Goal: Task Accomplishment & Management: Complete application form

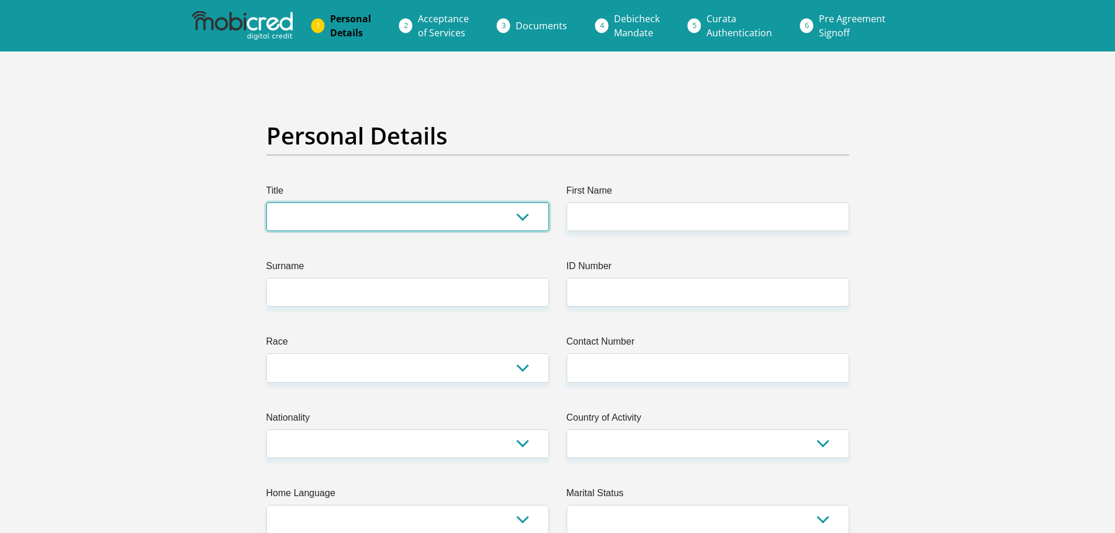
click at [519, 215] on select "Mr Ms Mrs Dr [PERSON_NAME]" at bounding box center [407, 217] width 283 height 29
select select "Mr"
click at [266, 203] on select "Mr Ms Mrs Dr [PERSON_NAME]" at bounding box center [407, 217] width 283 height 29
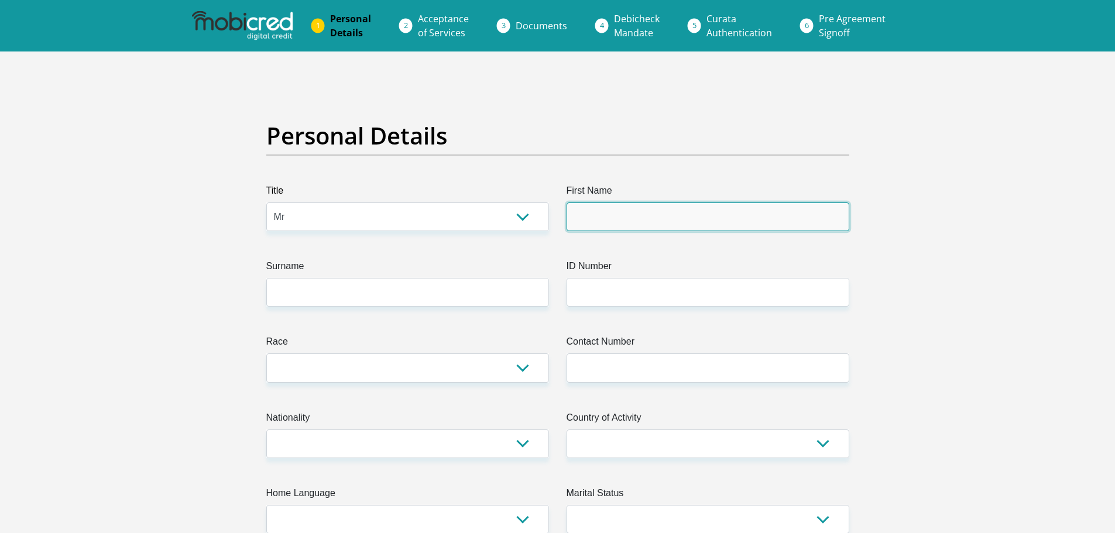
click at [598, 214] on input "First Name" at bounding box center [708, 217] width 283 height 29
click at [596, 219] on input "MrikaFanie" at bounding box center [708, 217] width 283 height 29
click at [673, 212] on input "MrikaFanie" at bounding box center [708, 217] width 283 height 29
type input "M"
type input "Fanie"
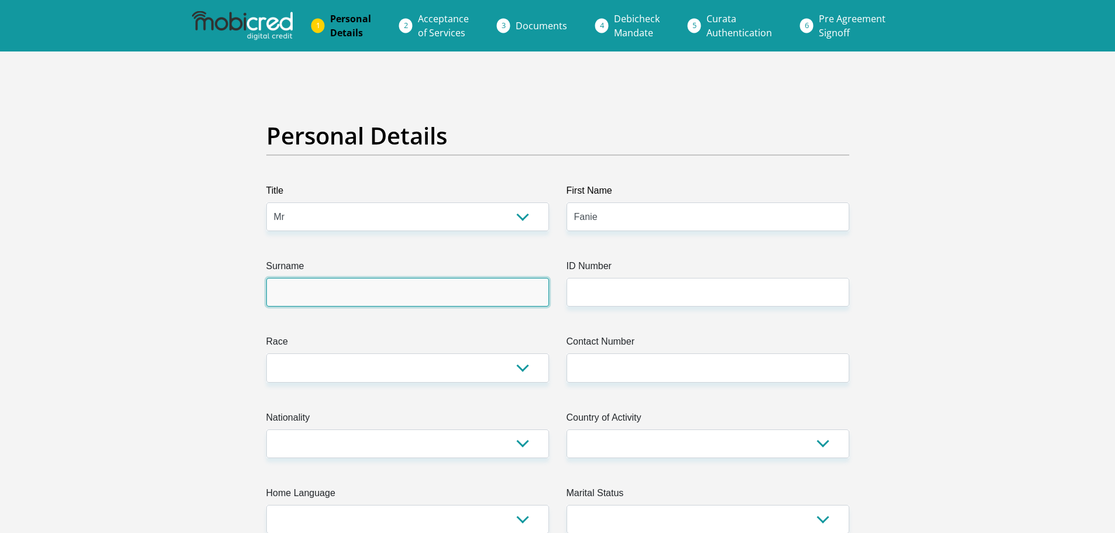
click at [347, 289] on input "Surname" at bounding box center [407, 292] width 283 height 29
type input "Ngomane"
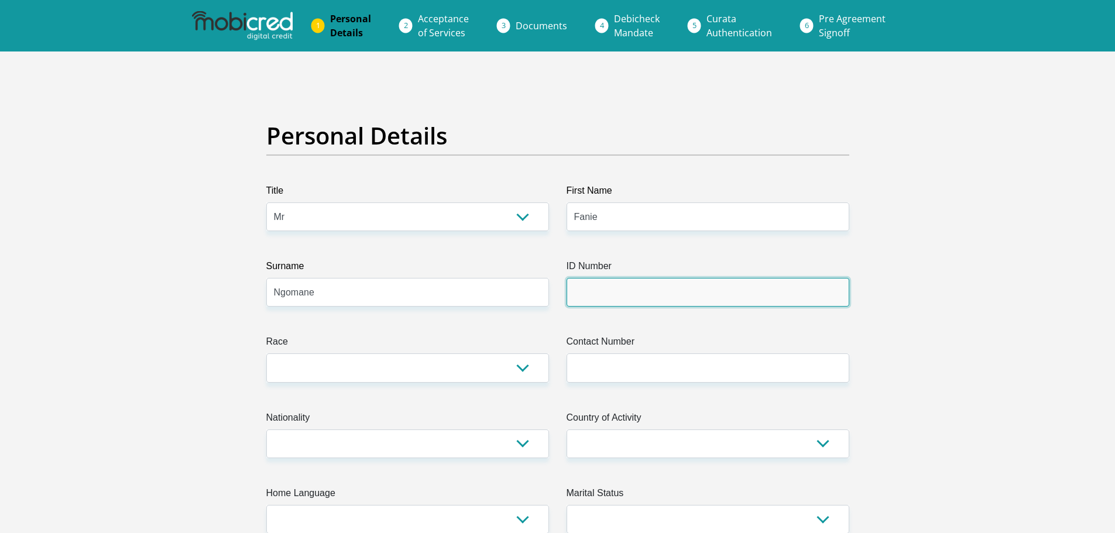
click at [597, 300] on input "ID Number" at bounding box center [708, 292] width 283 height 29
type input "[CREDIT_CARD_NUMBER]"
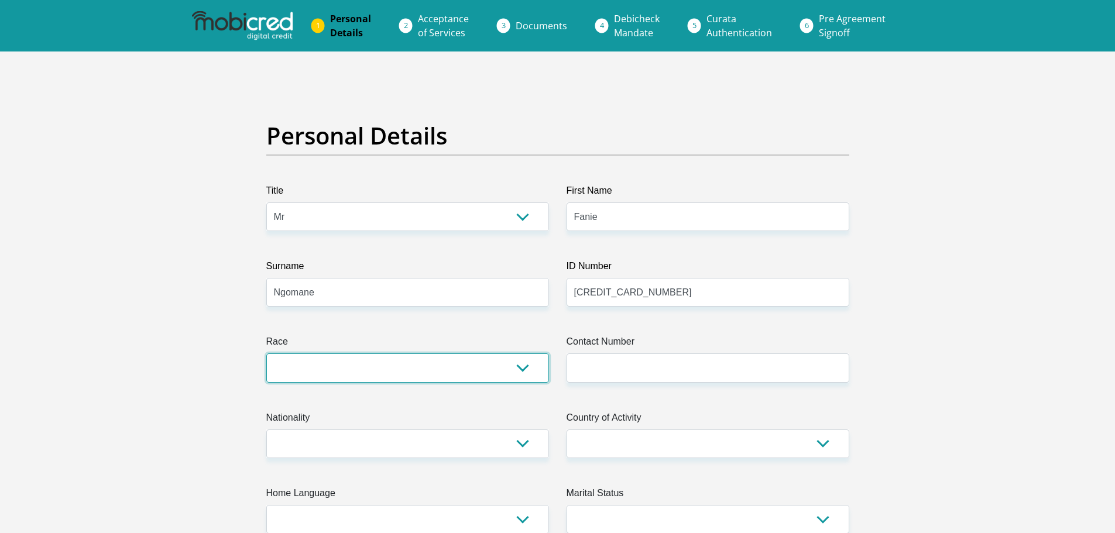
click at [520, 367] on select "Black Coloured Indian White Other" at bounding box center [407, 368] width 283 height 29
select select "1"
click at [266, 354] on select "Black Coloured Indian White Other" at bounding box center [407, 368] width 283 height 29
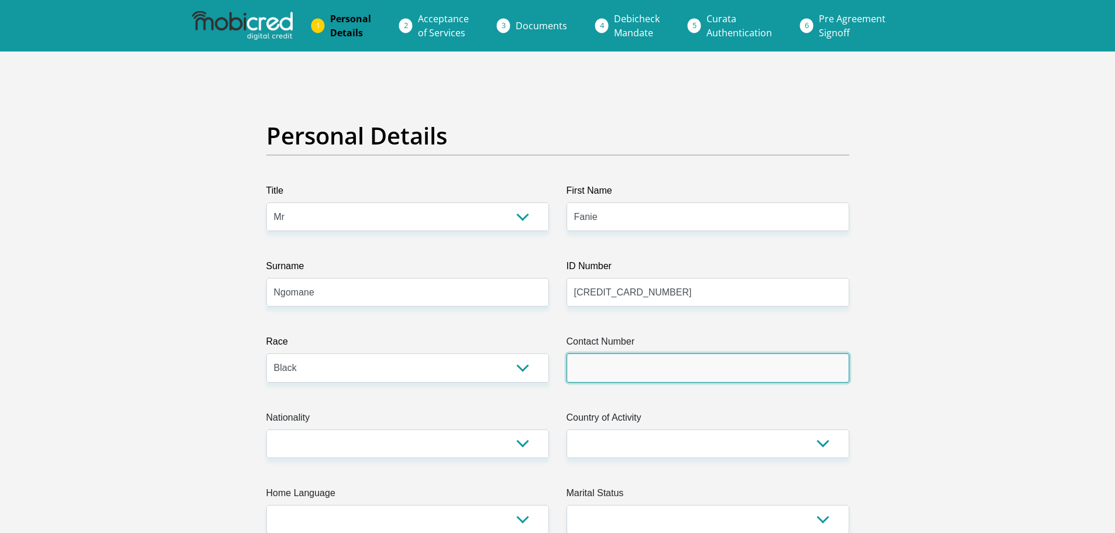
click at [615, 374] on input "Contact Number" at bounding box center [708, 368] width 283 height 29
type input "0682058962"
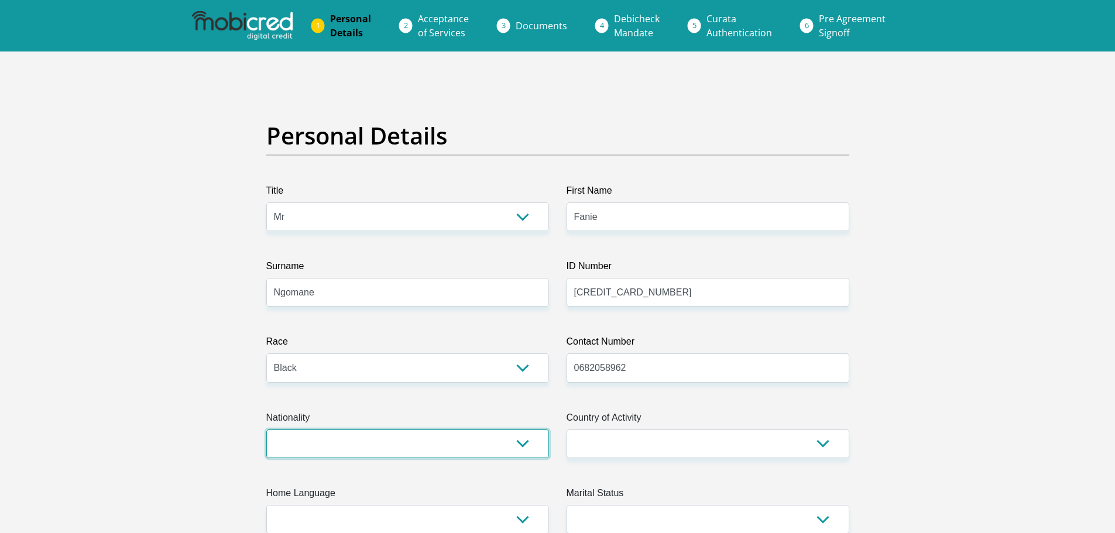
click at [525, 445] on select "[GEOGRAPHIC_DATA] [GEOGRAPHIC_DATA] [GEOGRAPHIC_DATA] [GEOGRAPHIC_DATA] [GEOGRA…" at bounding box center [407, 444] width 283 height 29
select select "ZAF"
click at [266, 430] on select "[GEOGRAPHIC_DATA] [GEOGRAPHIC_DATA] [GEOGRAPHIC_DATA] [GEOGRAPHIC_DATA] [GEOGRA…" at bounding box center [407, 444] width 283 height 29
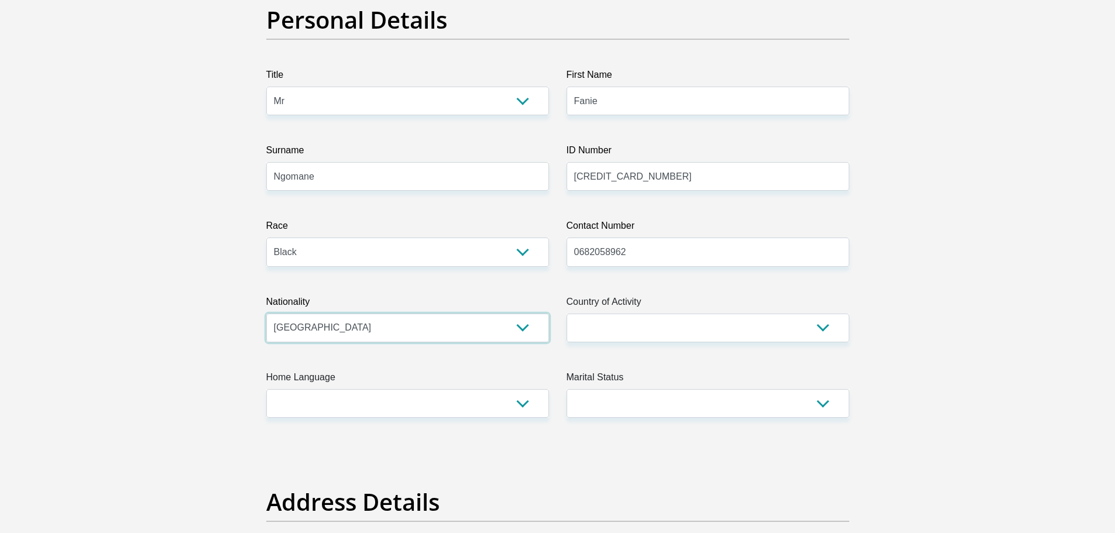
scroll to position [117, 0]
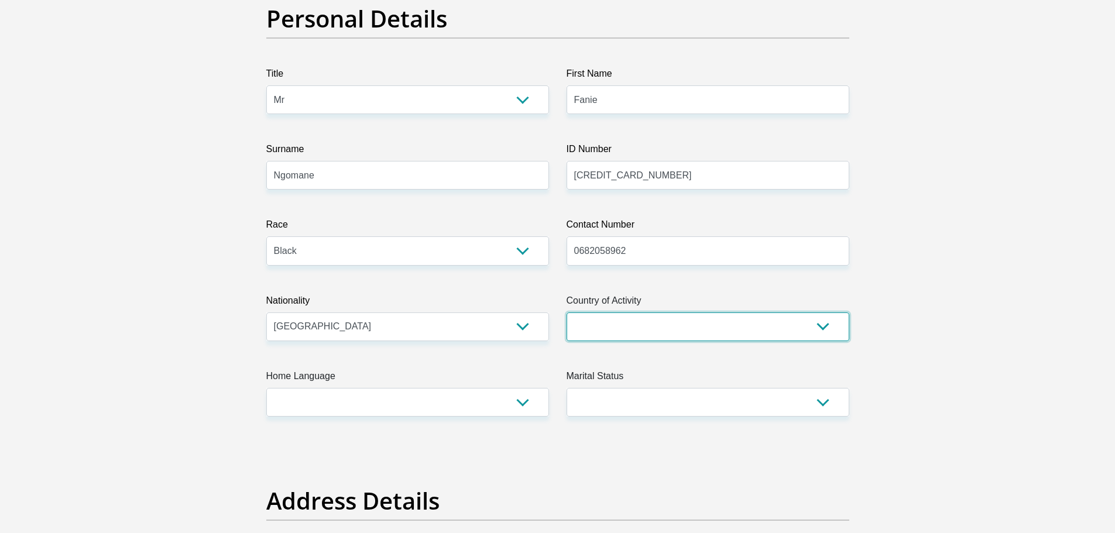
click at [825, 327] on select "[GEOGRAPHIC_DATA] [GEOGRAPHIC_DATA] [GEOGRAPHIC_DATA] [GEOGRAPHIC_DATA] [GEOGRA…" at bounding box center [708, 327] width 283 height 29
select select "ZAF"
click at [567, 313] on select "[GEOGRAPHIC_DATA] [GEOGRAPHIC_DATA] [GEOGRAPHIC_DATA] [GEOGRAPHIC_DATA] [GEOGRA…" at bounding box center [708, 327] width 283 height 29
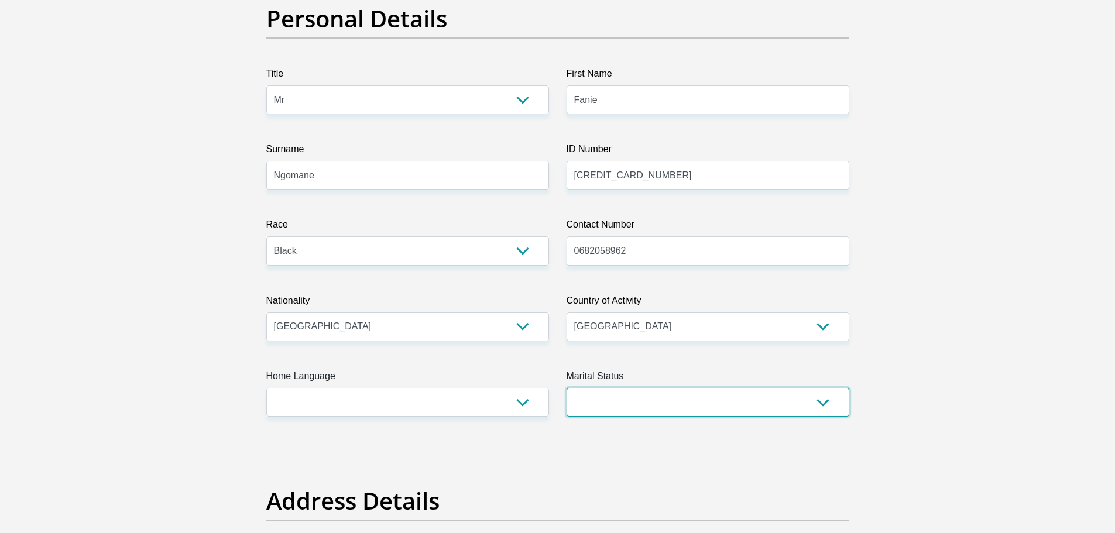
click at [826, 404] on select "Married ANC Single Divorced Widowed Married COP or Customary Law" at bounding box center [708, 402] width 283 height 29
select select "3"
click at [567, 388] on select "Married ANC Single Divorced Widowed Married COP or Customary Law" at bounding box center [708, 402] width 283 height 29
click at [522, 402] on select "Afrikaans English Sepedi South Ndebele Southern Sotho Swati Tsonga Tswana Venda…" at bounding box center [407, 402] width 283 height 29
select select "[DATE]"
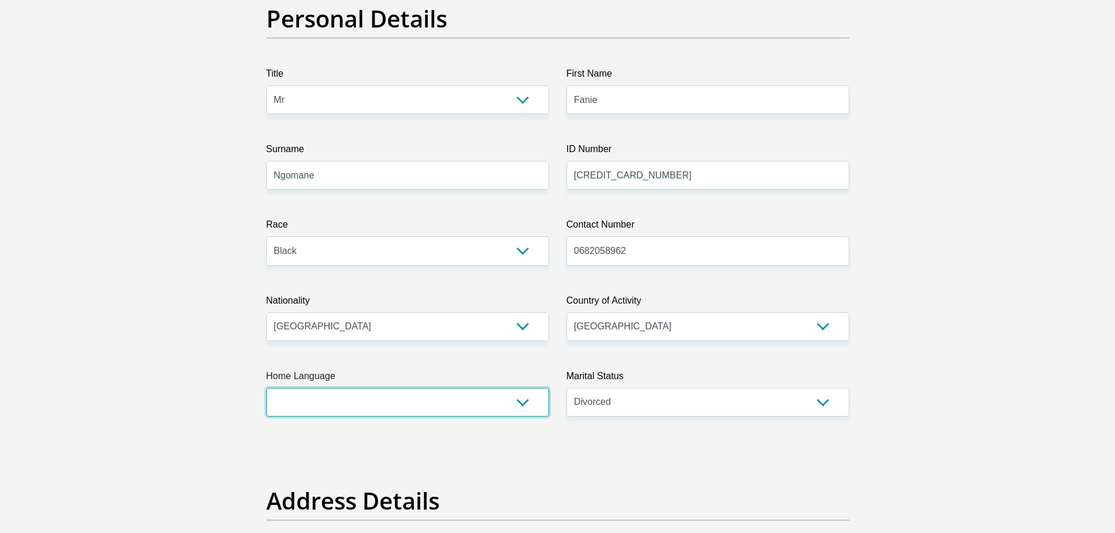
click at [266, 388] on select "Afrikaans English Sepedi South Ndebele Southern Sotho Swati Tsonga Tswana Venda…" at bounding box center [407, 402] width 283 height 29
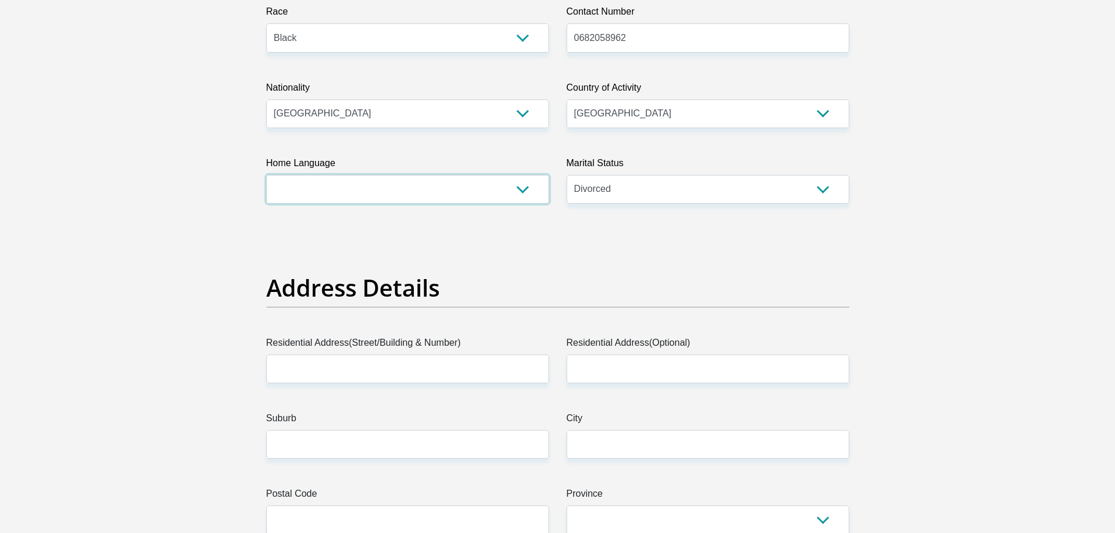
scroll to position [351, 0]
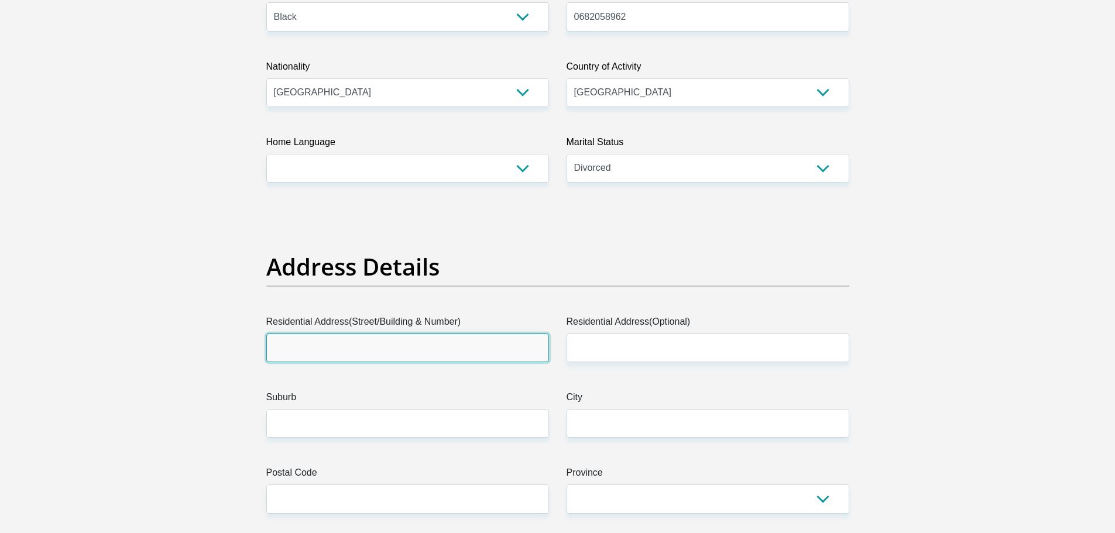
drag, startPoint x: 277, startPoint y: 349, endPoint x: 285, endPoint y: 348, distance: 7.0
click at [277, 349] on input "Residential Address(Street/Building & Number)" at bounding box center [407, 348] width 283 height 29
type input "353"
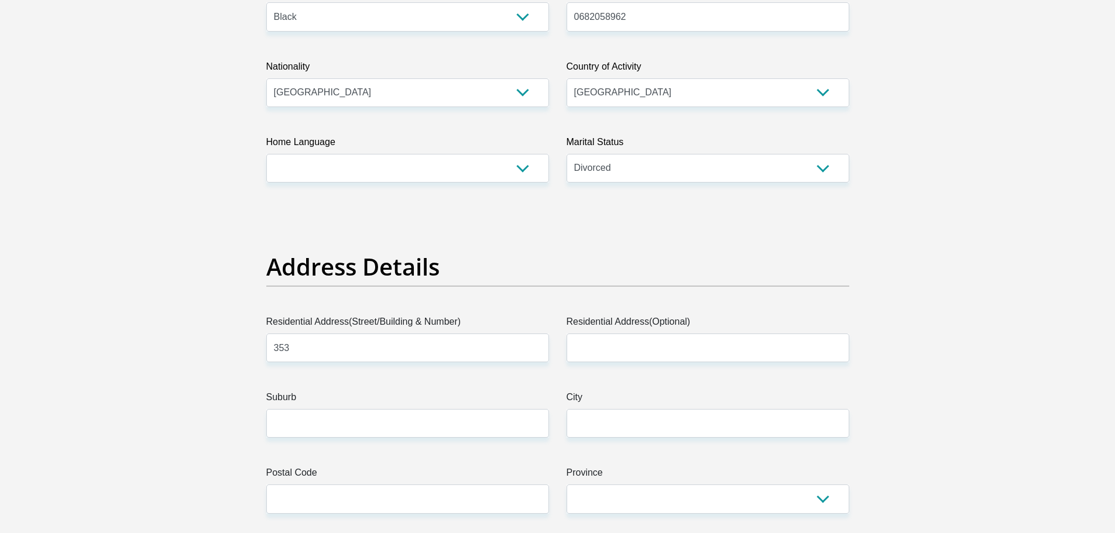
type input "[GEOGRAPHIC_DATA]"
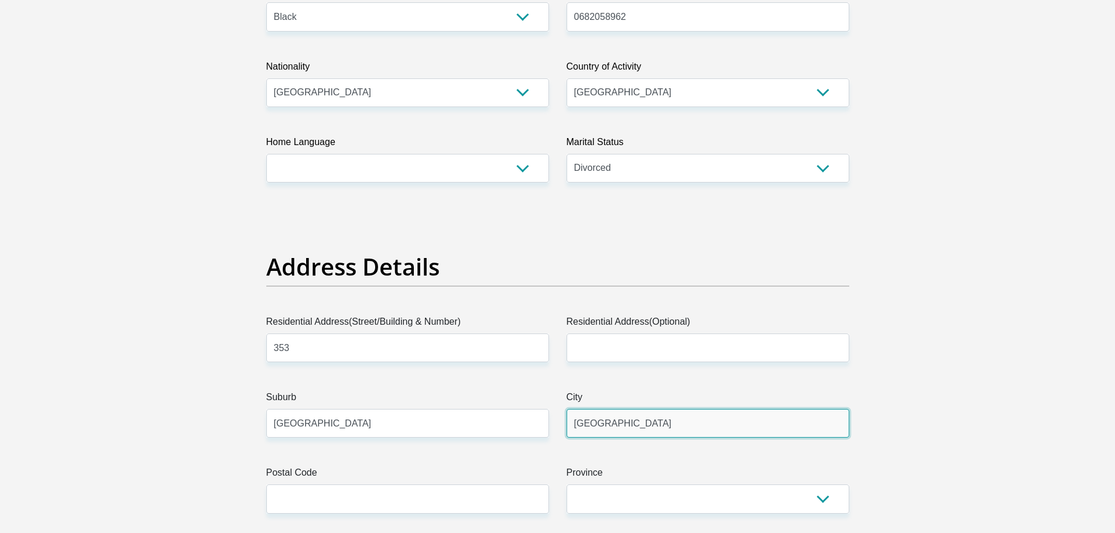
type input "1050"
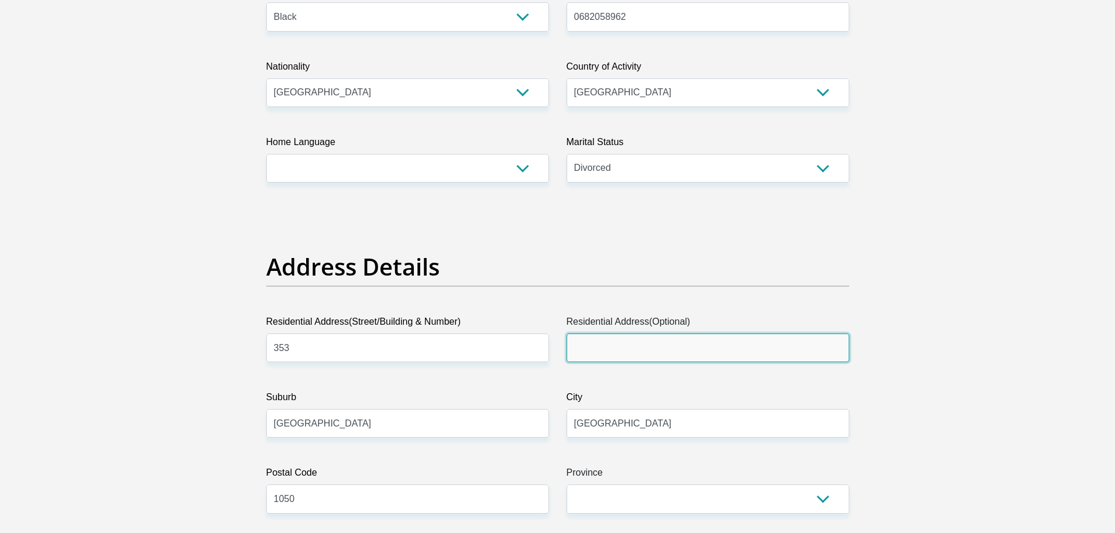
click at [641, 351] on input "Residential Address(Optional)" at bounding box center [708, 348] width 283 height 29
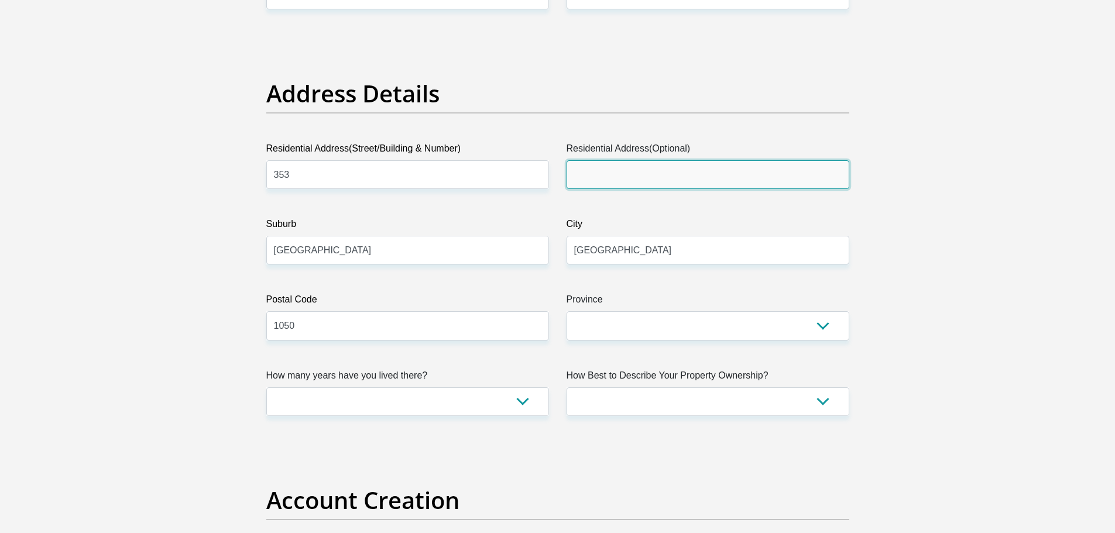
scroll to position [527, 0]
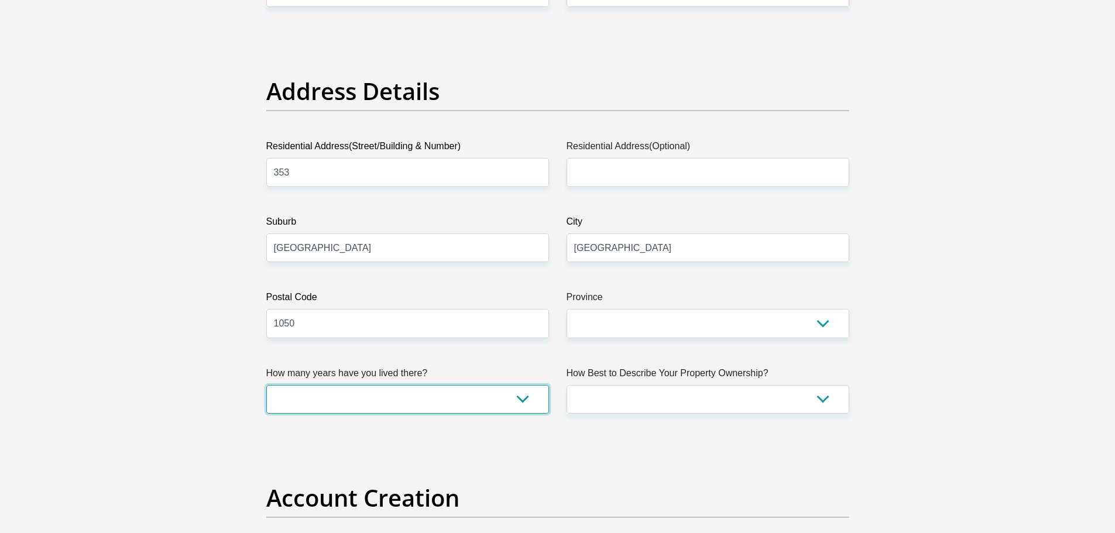
click at [522, 400] on select "less than 1 year 1-3 years 3-5 years 5+ years" at bounding box center [407, 399] width 283 height 29
select select "5"
click at [266, 385] on select "less than 1 year 1-3 years 3-5 years 5+ years" at bounding box center [407, 399] width 283 height 29
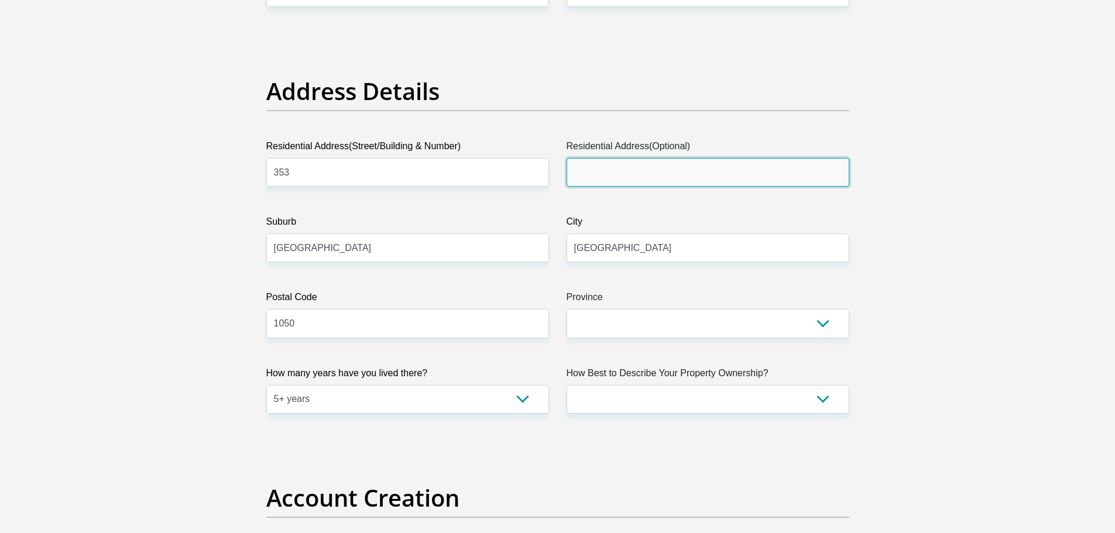
click at [616, 177] on input "Residential Address(Optional)" at bounding box center [708, 172] width 283 height 29
type input "353 [PERSON_NAME]"
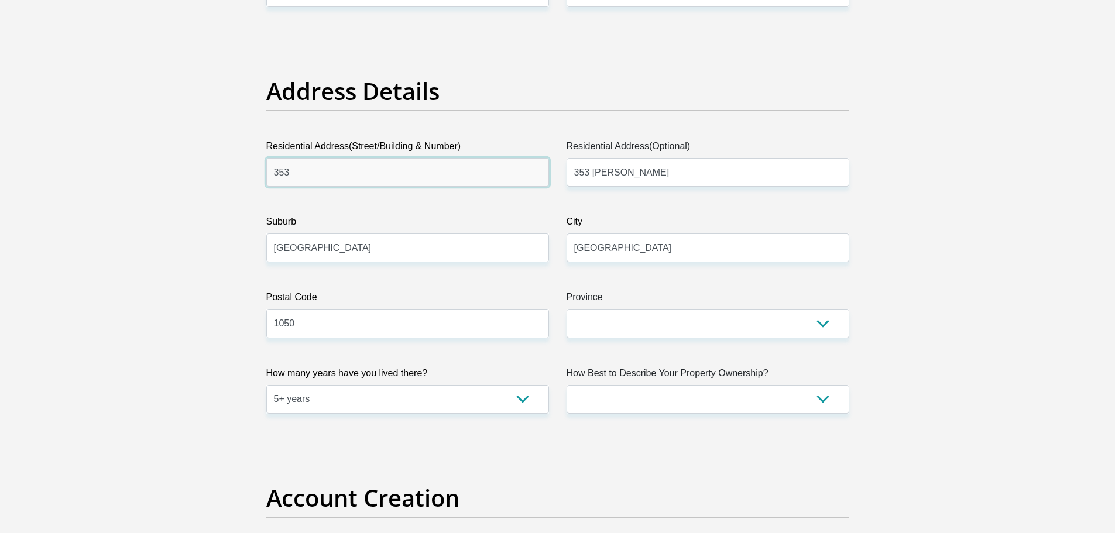
click at [318, 166] on input "353" at bounding box center [407, 172] width 283 height 29
type input "353 [PERSON_NAME]"
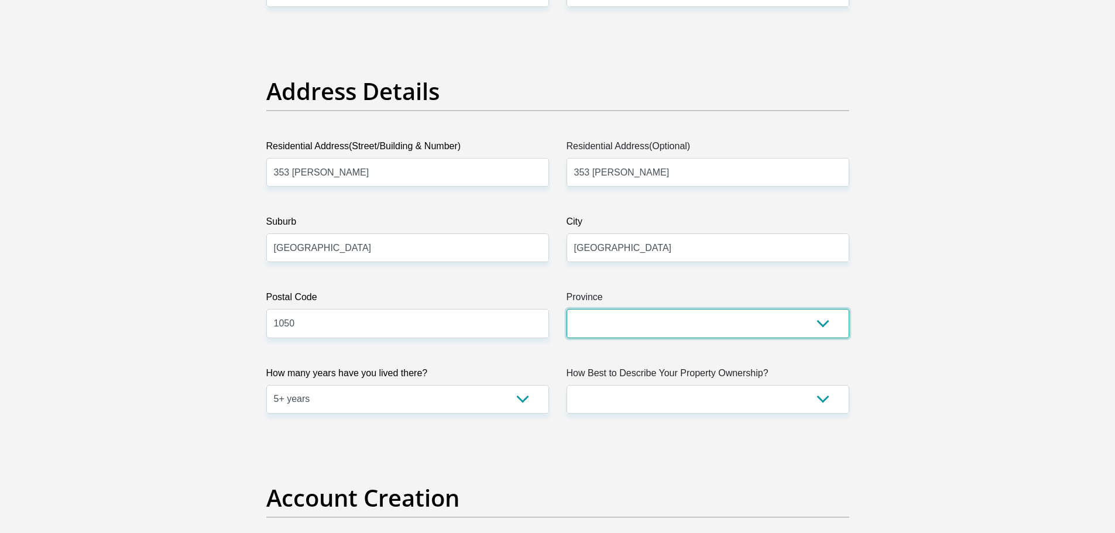
click at [831, 321] on select "Eastern Cape Free State [GEOGRAPHIC_DATA] [GEOGRAPHIC_DATA][DATE] [GEOGRAPHIC_D…" at bounding box center [708, 323] width 283 height 29
select select "[GEOGRAPHIC_DATA]"
click at [567, 309] on select "Eastern Cape Free State [GEOGRAPHIC_DATA] [GEOGRAPHIC_DATA][DATE] [GEOGRAPHIC_D…" at bounding box center [708, 323] width 283 height 29
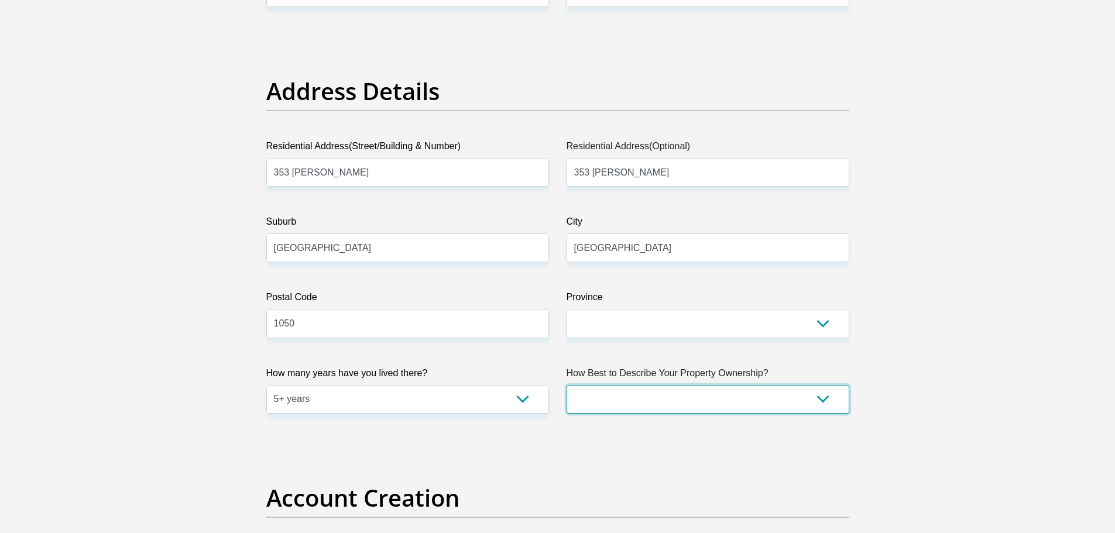
click at [823, 396] on select "Owned Rented Family Owned Company Dwelling" at bounding box center [708, 399] width 283 height 29
select select "Owned"
click at [567, 385] on select "Owned Rented Family Owned Company Dwelling" at bounding box center [708, 399] width 283 height 29
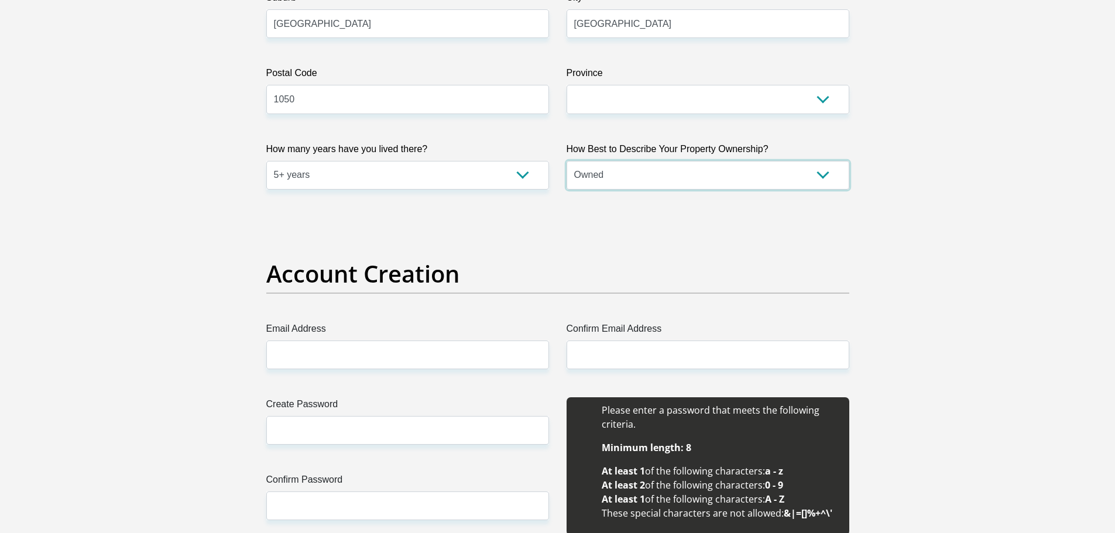
scroll to position [761, 0]
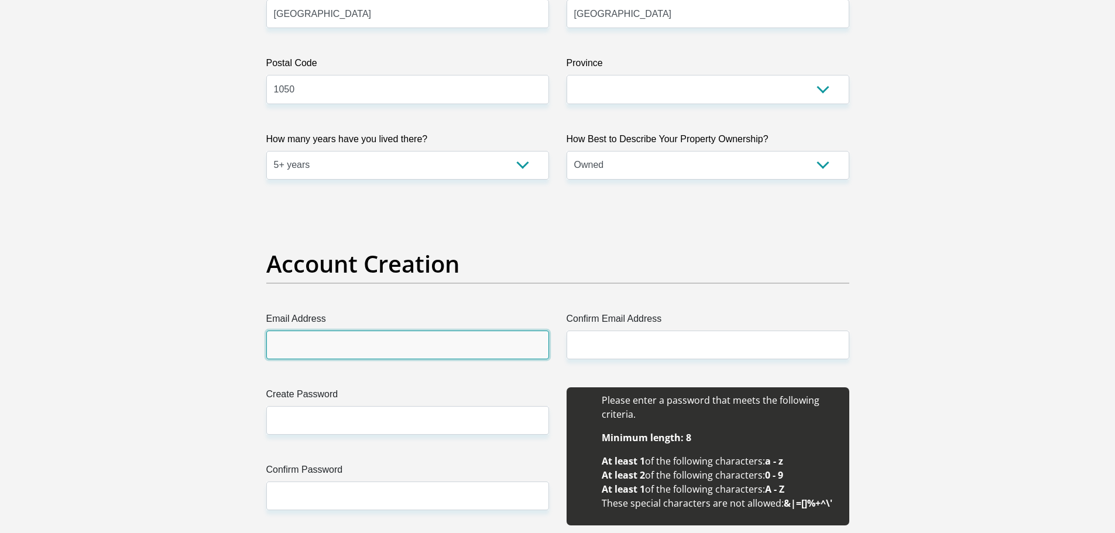
click at [296, 351] on input "Email Address" at bounding box center [407, 345] width 283 height 29
type input "[EMAIL_ADDRESS][DOMAIN_NAME]"
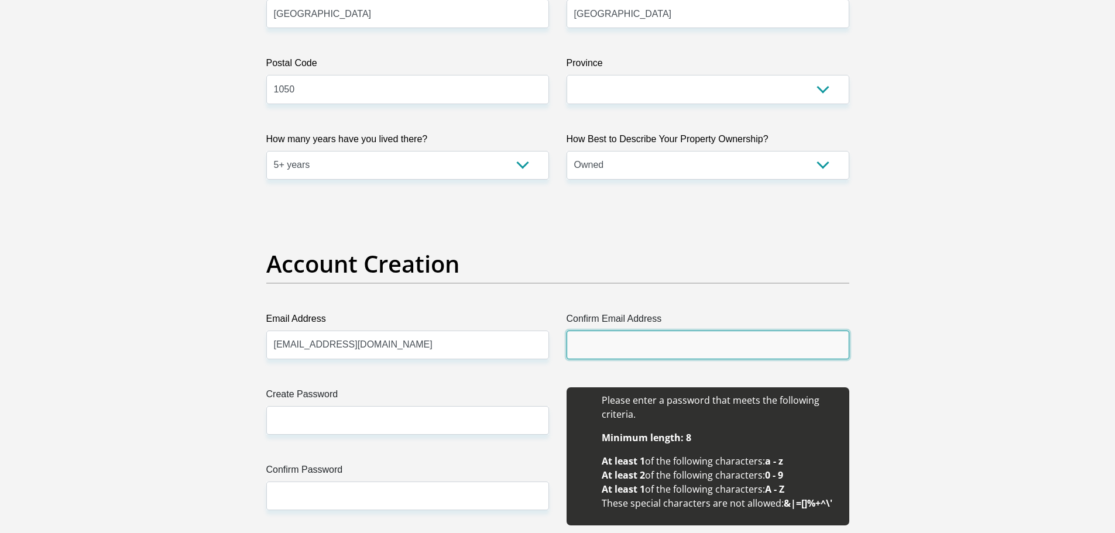
click at [594, 346] on input "Confirm Email Address" at bounding box center [708, 345] width 283 height 29
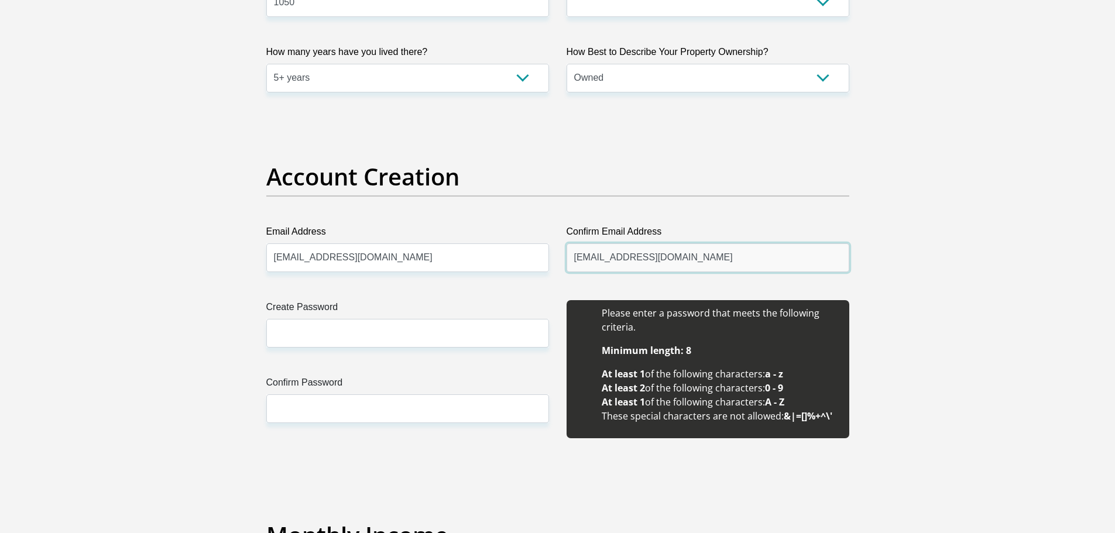
scroll to position [878, 0]
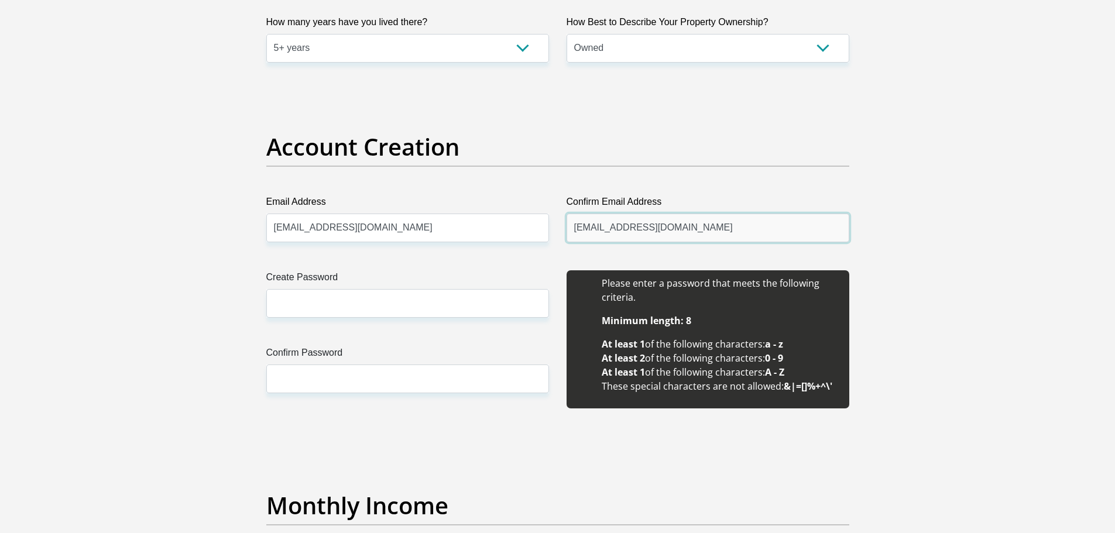
type input "[EMAIL_ADDRESS][DOMAIN_NAME]"
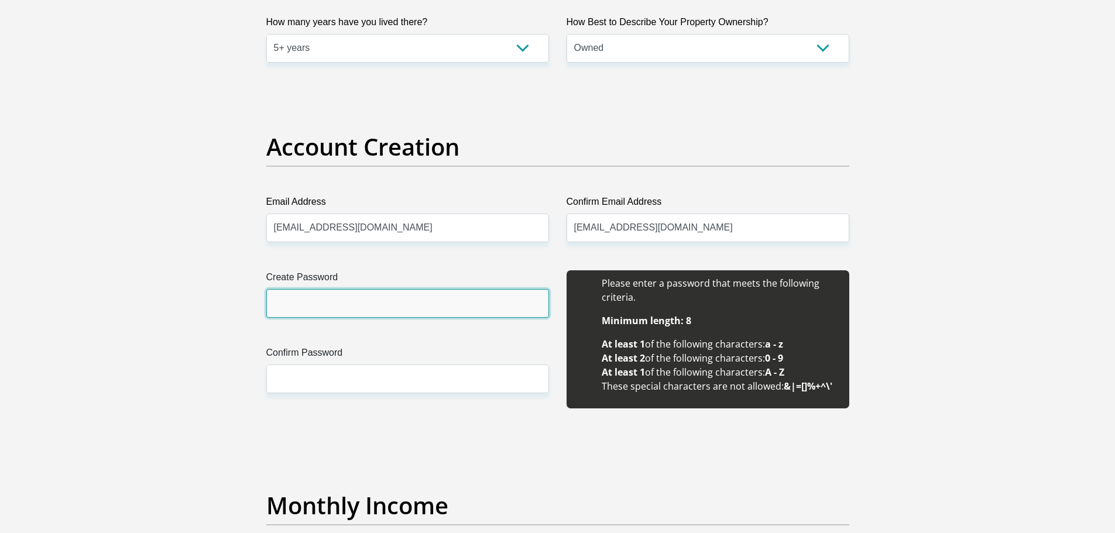
click at [321, 305] on input "Create Password" at bounding box center [407, 303] width 283 height 29
type input "Fanie@6606"
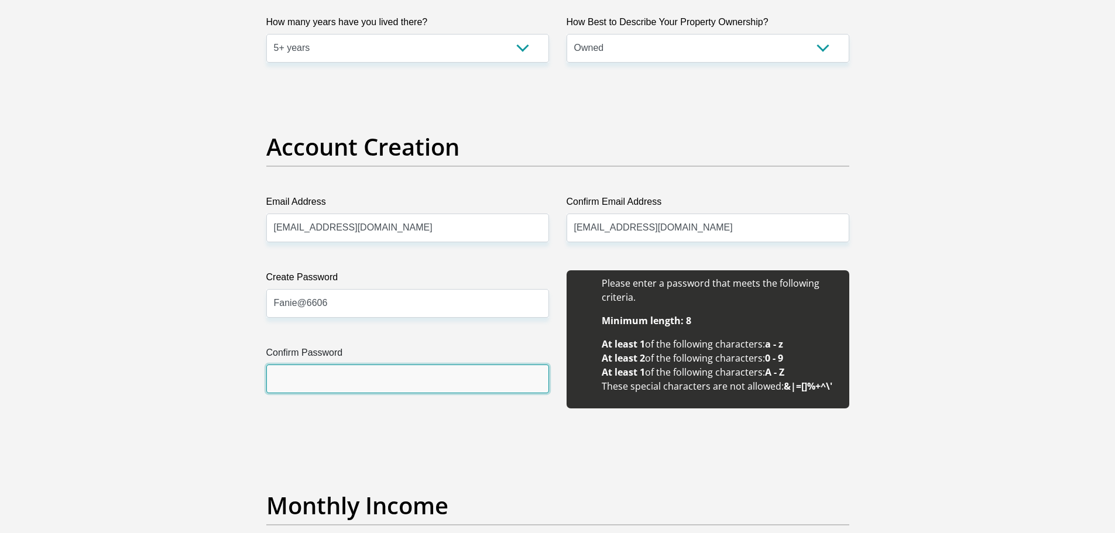
click at [296, 376] on input "Confirm Password" at bounding box center [407, 379] width 283 height 29
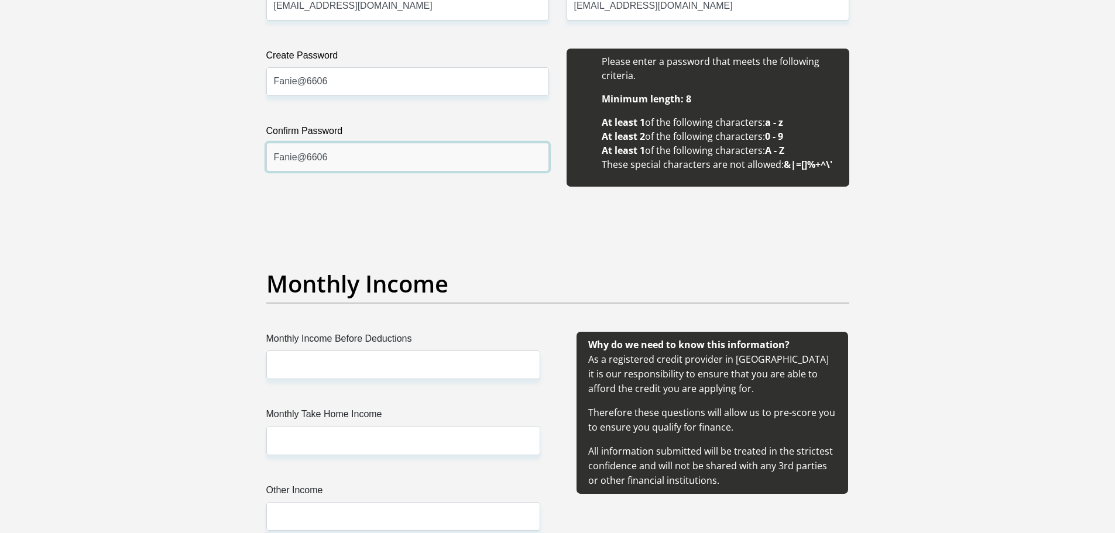
scroll to position [1112, 0]
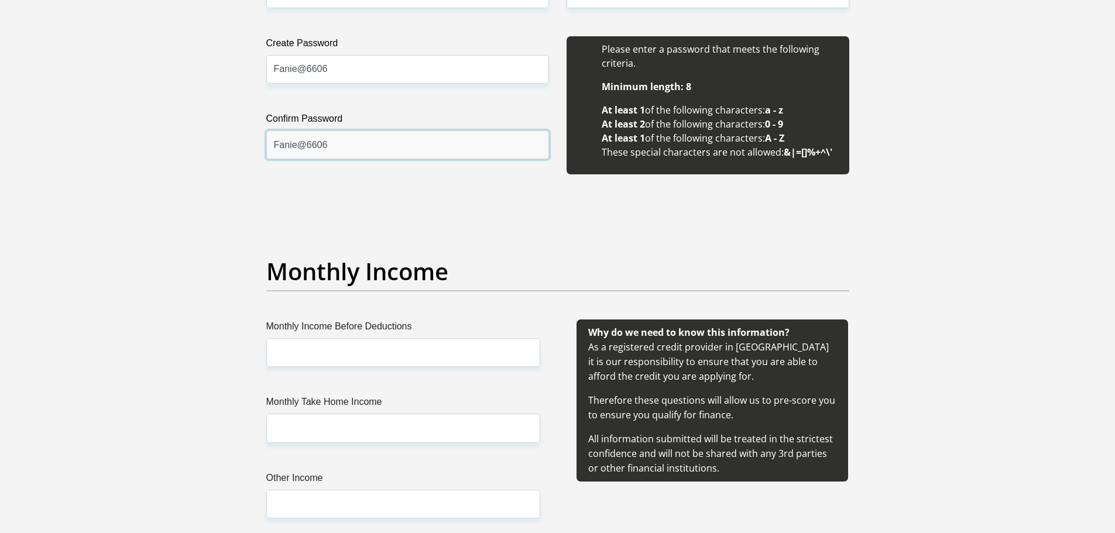
type input "Fanie@6606"
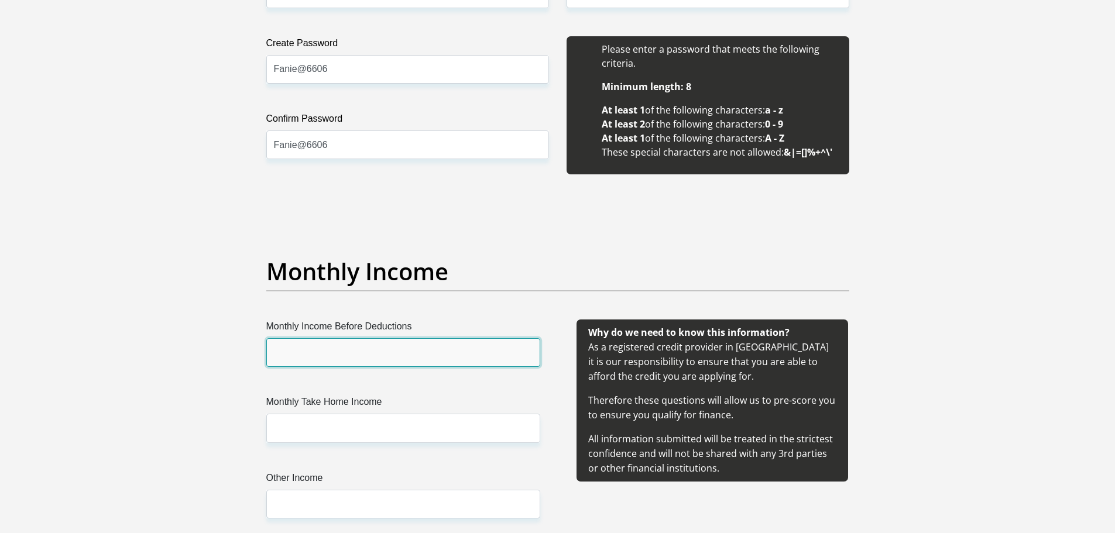
click at [298, 361] on input "Monthly Income Before Deductions" at bounding box center [403, 352] width 274 height 29
click at [284, 356] on input "16450" at bounding box center [403, 352] width 274 height 29
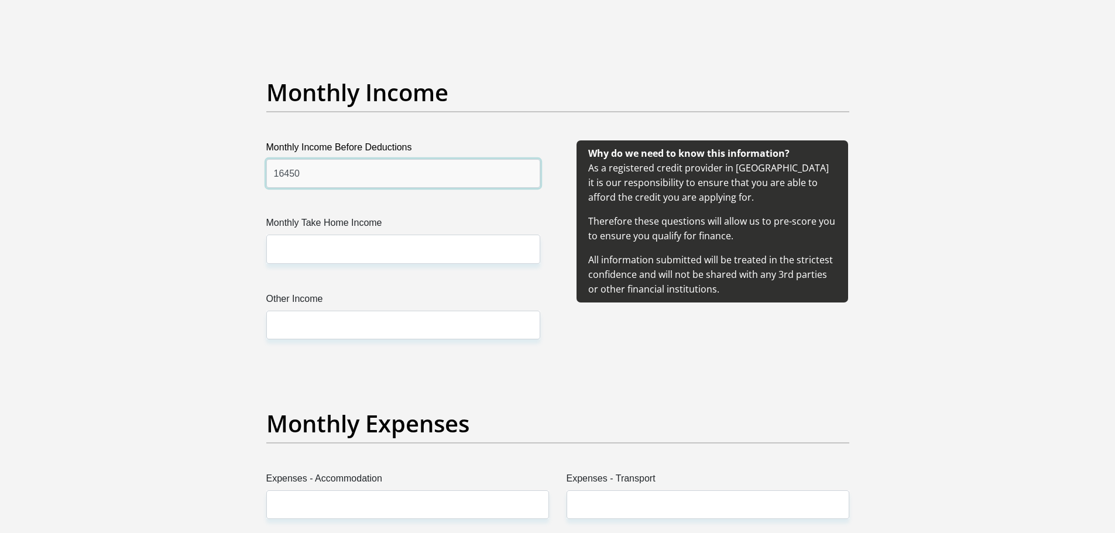
scroll to position [1288, 0]
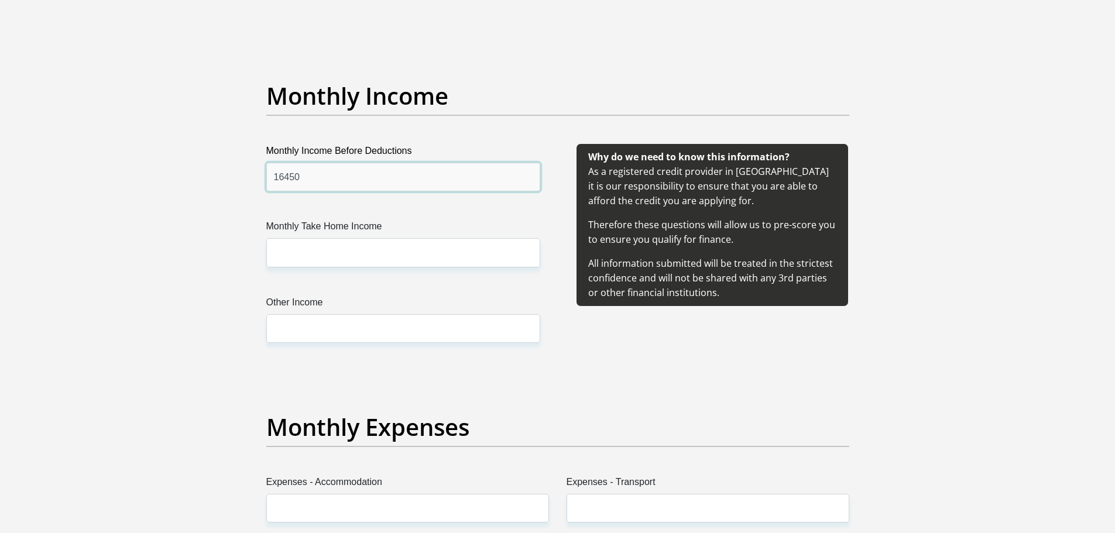
click at [285, 176] on input "16450" at bounding box center [403, 177] width 274 height 29
type input "16450"
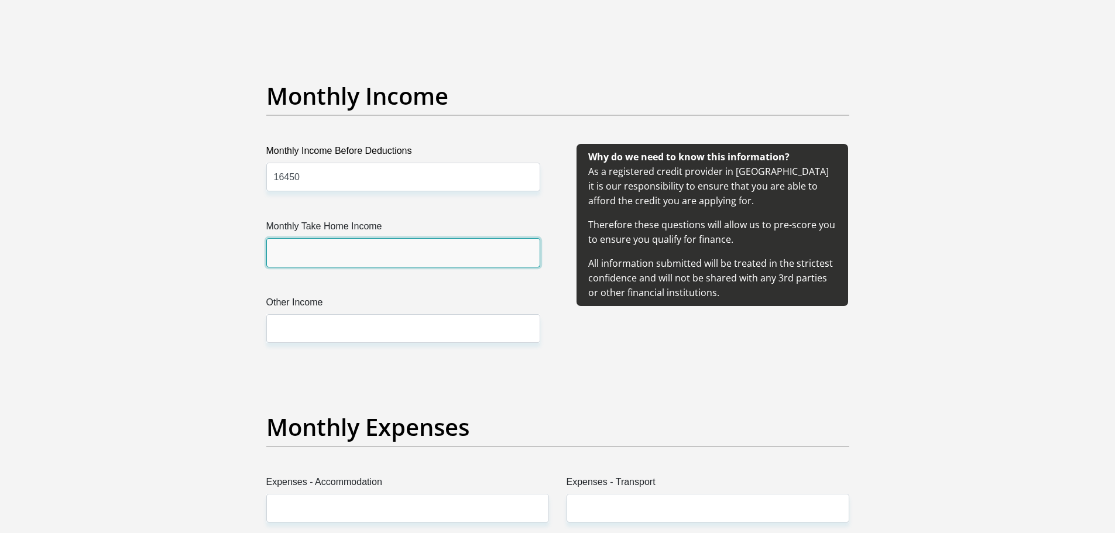
click at [282, 252] on input "Monthly Take Home Income" at bounding box center [403, 252] width 274 height 29
type input "3900"
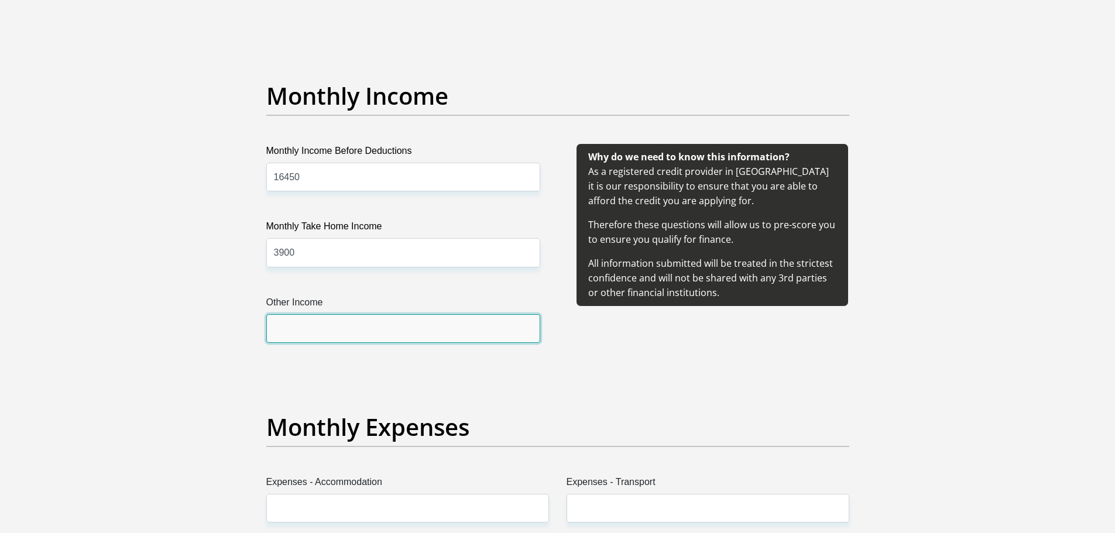
click at [294, 324] on input "Other Income" at bounding box center [403, 328] width 274 height 29
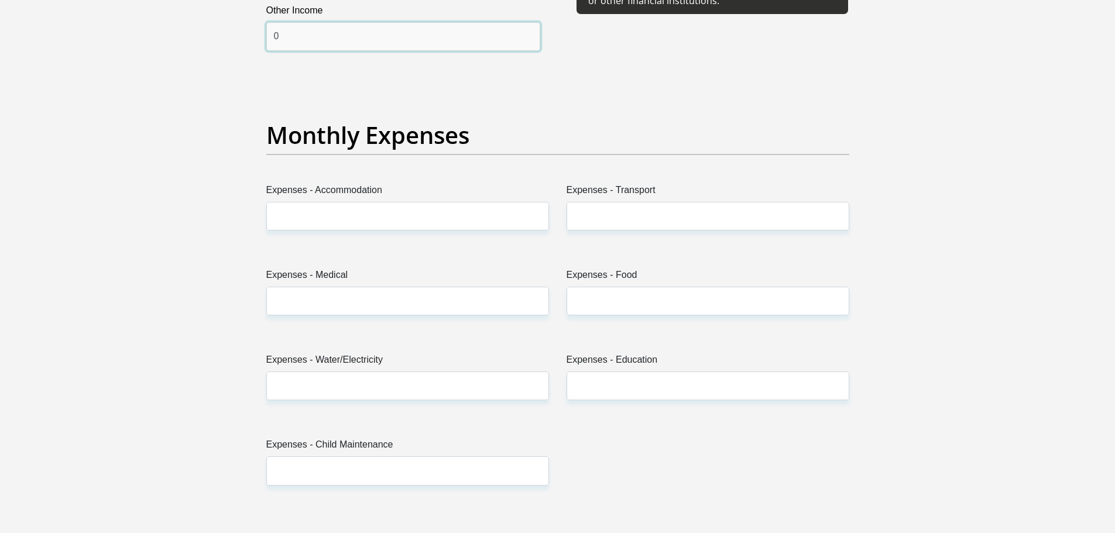
scroll to position [1581, 0]
type input "0"
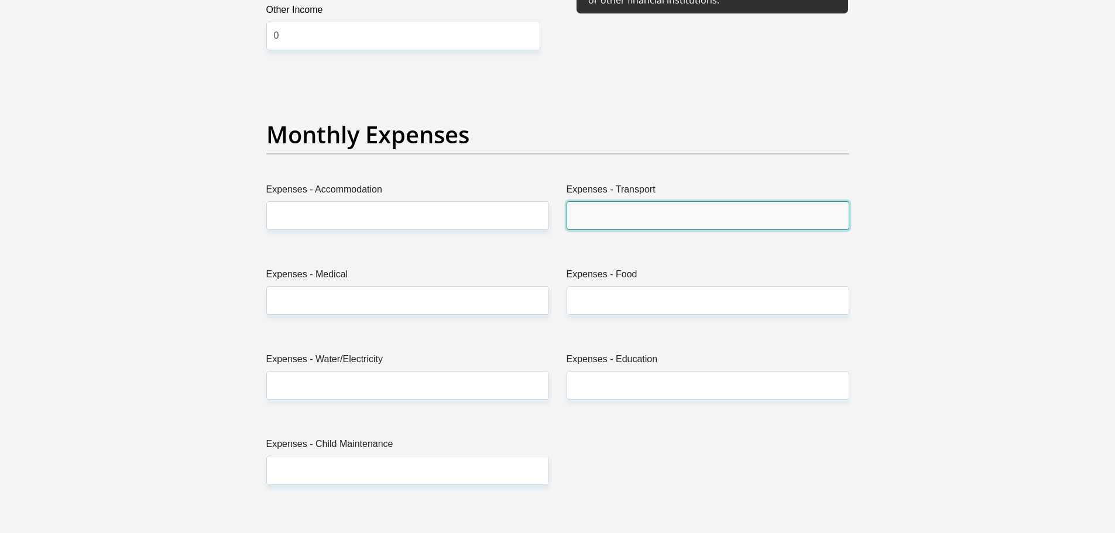
click at [602, 214] on input "Expenses - Transport" at bounding box center [708, 215] width 283 height 29
type input "1000"
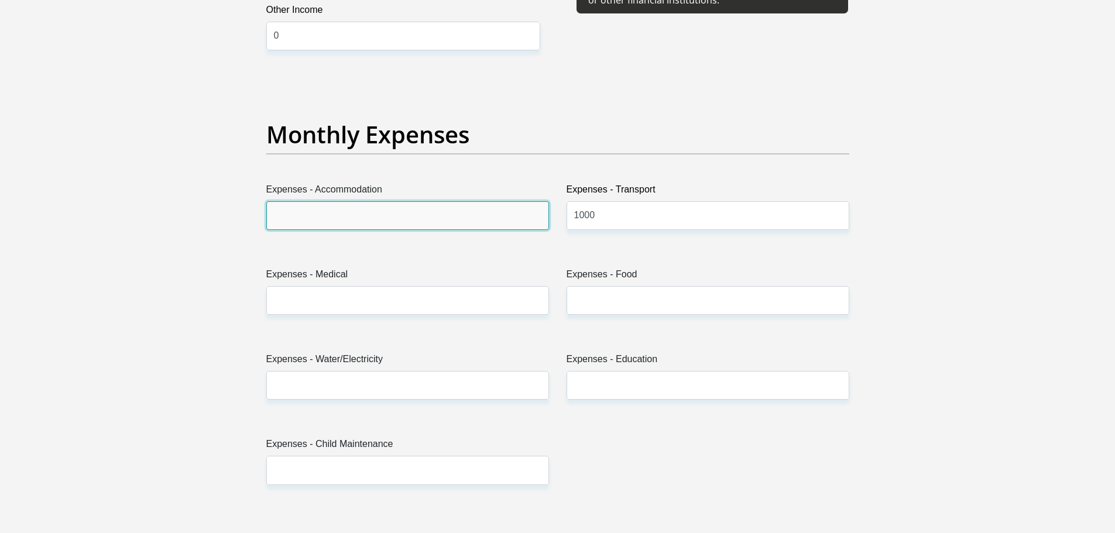
click at [275, 210] on input "Expenses - Accommodation" at bounding box center [407, 215] width 283 height 29
type input "2000"
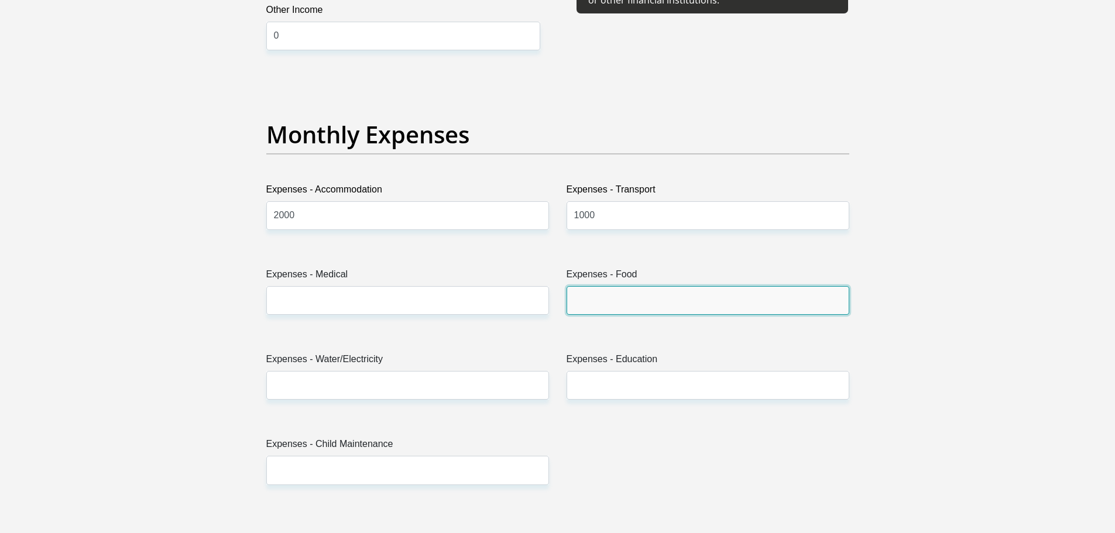
click at [595, 314] on input "Expenses - Food" at bounding box center [708, 300] width 283 height 29
type input "2500"
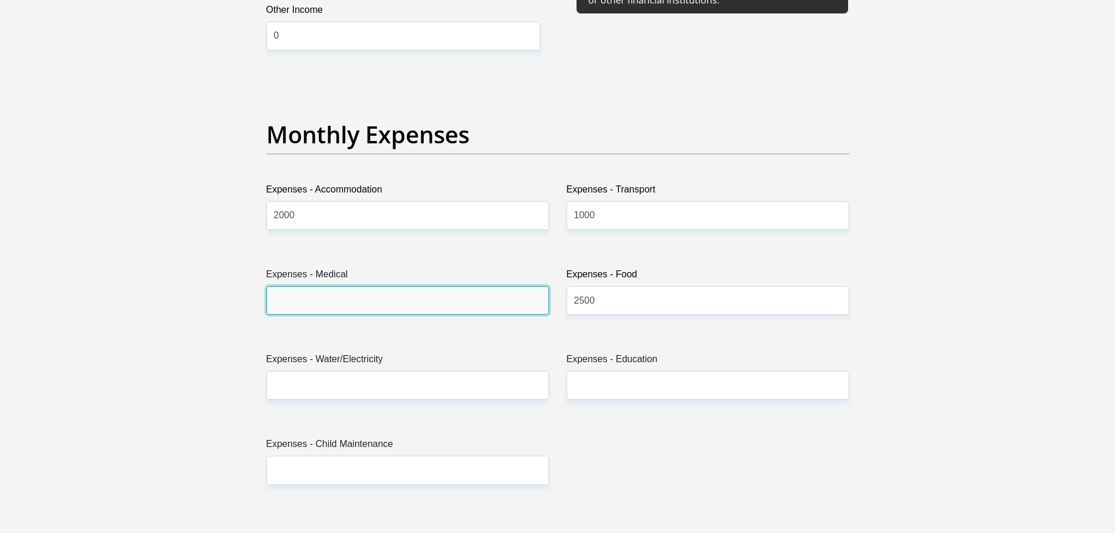
click at [299, 298] on input "Expenses - Medical" at bounding box center [407, 300] width 283 height 29
type input "537"
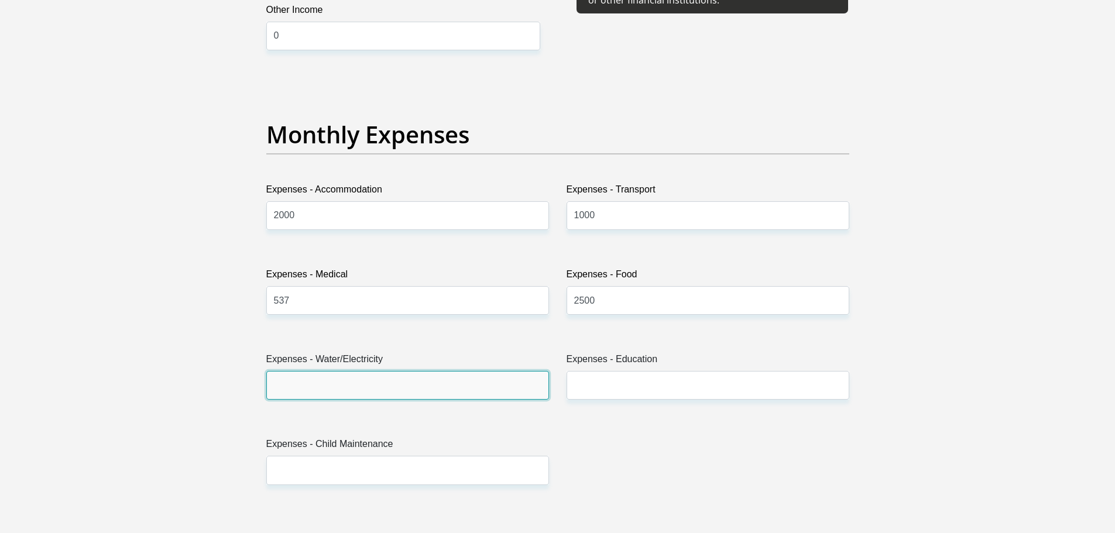
click at [314, 381] on input "Expenses - Water/Electricity" at bounding box center [407, 385] width 283 height 29
type input "800"
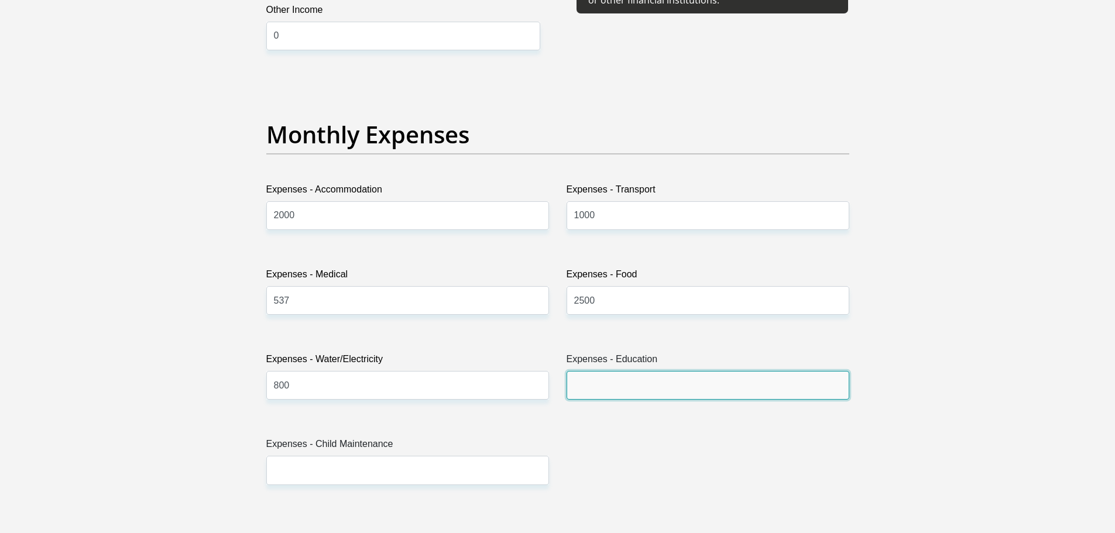
click at [619, 387] on input "Expenses - Education" at bounding box center [708, 385] width 283 height 29
type input "0"
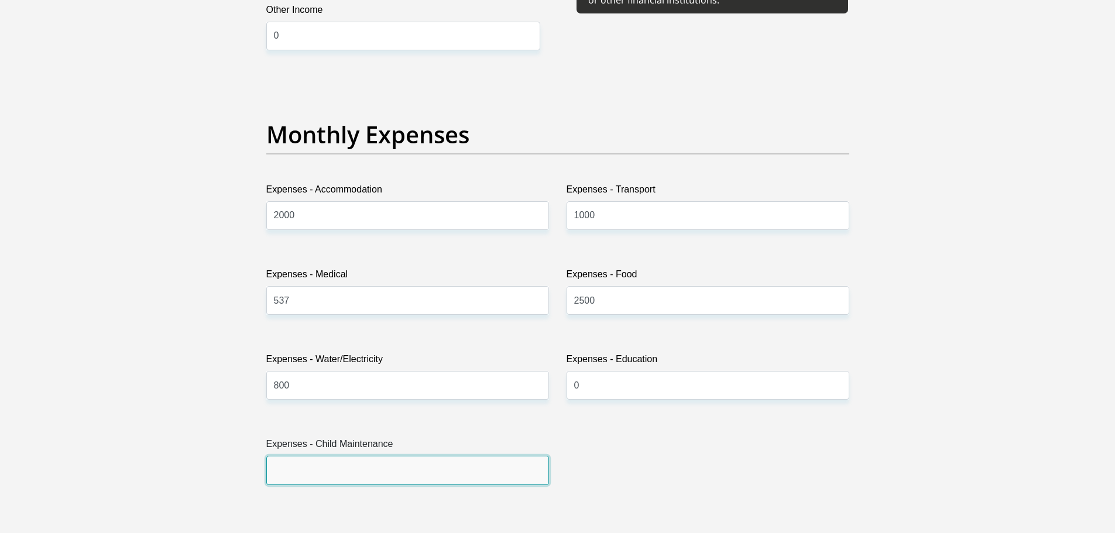
click at [282, 474] on input "Expenses - Child Maintenance" at bounding box center [407, 470] width 283 height 29
type input "0"
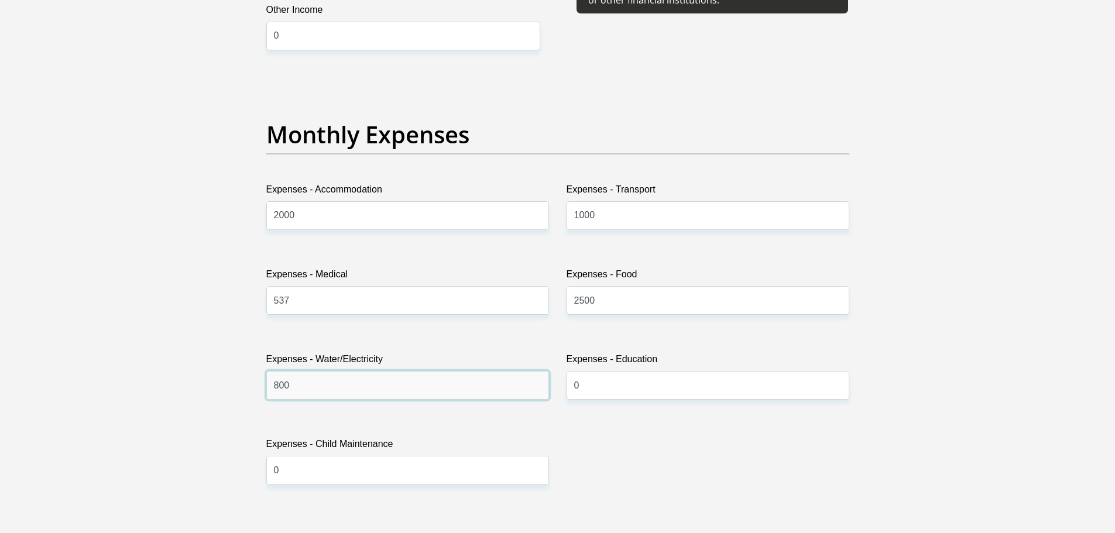
click at [289, 388] on input "800" at bounding box center [407, 385] width 283 height 29
type input "8"
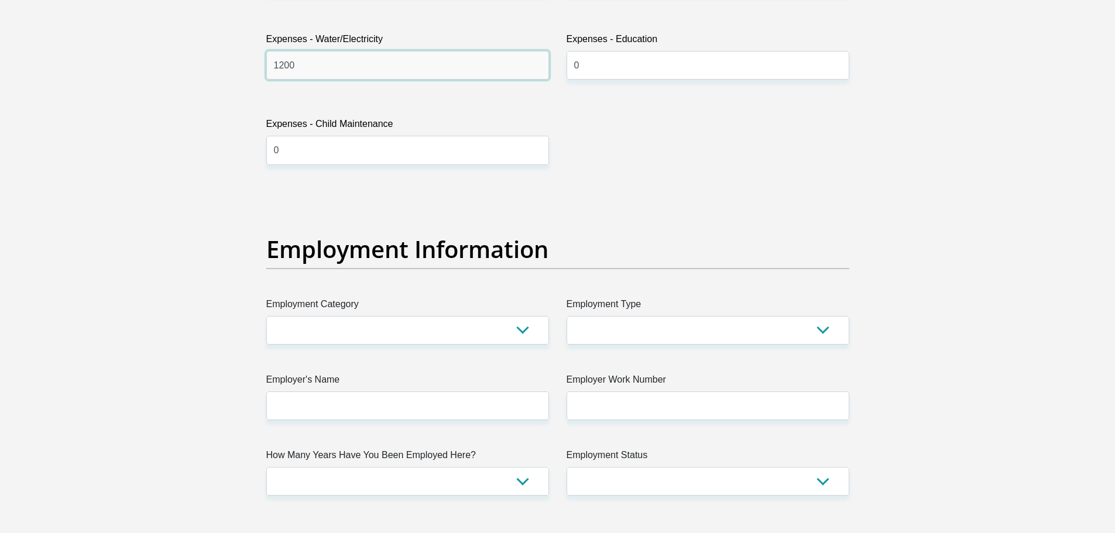
scroll to position [1932, 0]
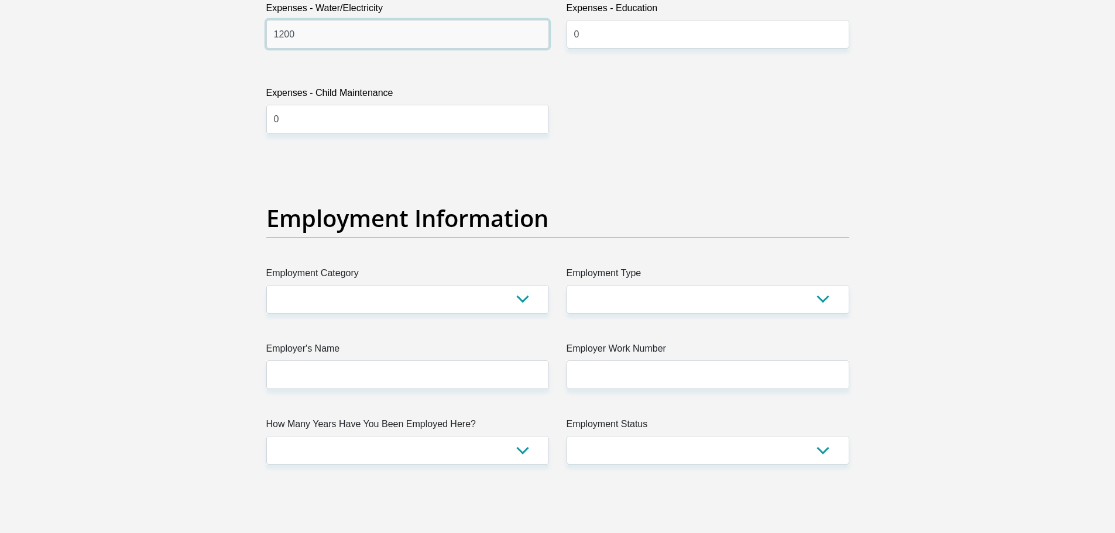
type input "1200"
click at [520, 298] on select "AGRICULTURE ALCOHOL & TOBACCO CONSTRUCTION MATERIALS METALLURGY EQUIPMENT FOR R…" at bounding box center [407, 299] width 283 height 29
select select "21"
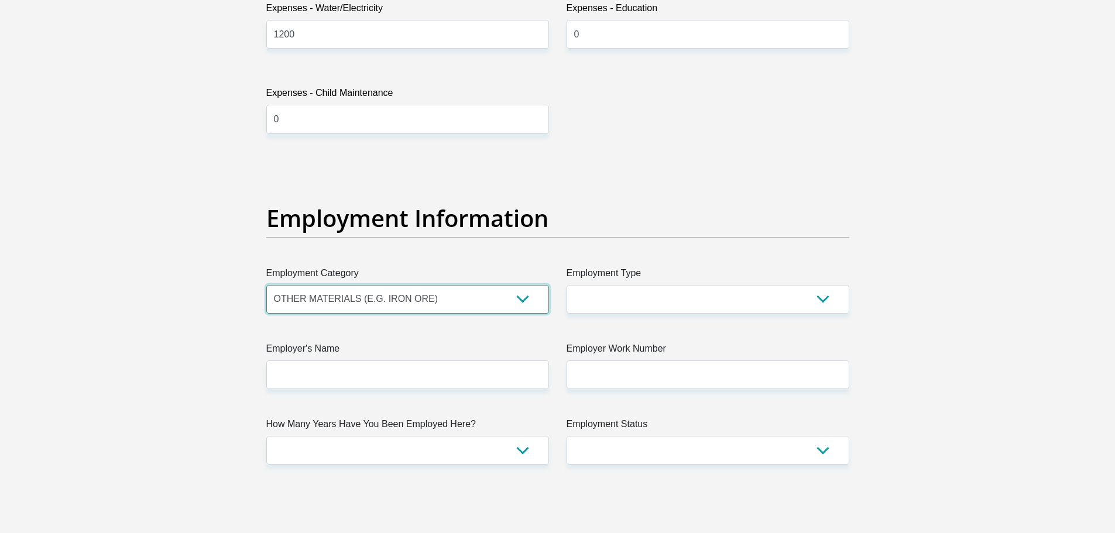
click at [266, 285] on select "AGRICULTURE ALCOHOL & TOBACCO CONSTRUCTION MATERIALS METALLURGY EQUIPMENT FOR R…" at bounding box center [407, 299] width 283 height 29
click at [825, 297] on select "College/Lecturer Craft Seller Creative Driver Executive Farmer Forces - Non Com…" at bounding box center [708, 299] width 283 height 29
select select "Service Industry"
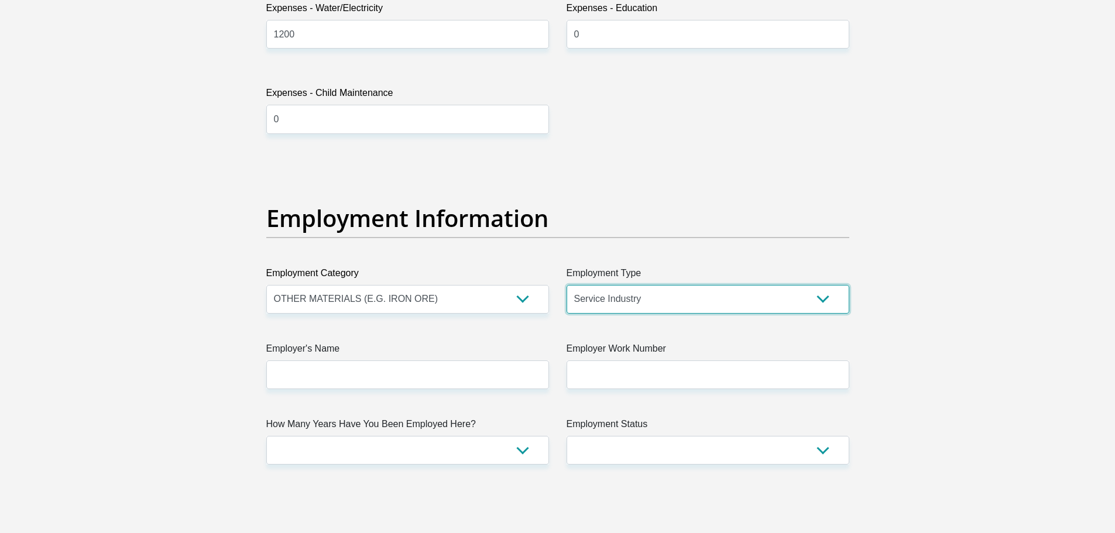
click at [567, 285] on select "College/Lecturer Craft Seller Creative Driver Executive Farmer Forces - Non Com…" at bounding box center [708, 299] width 283 height 29
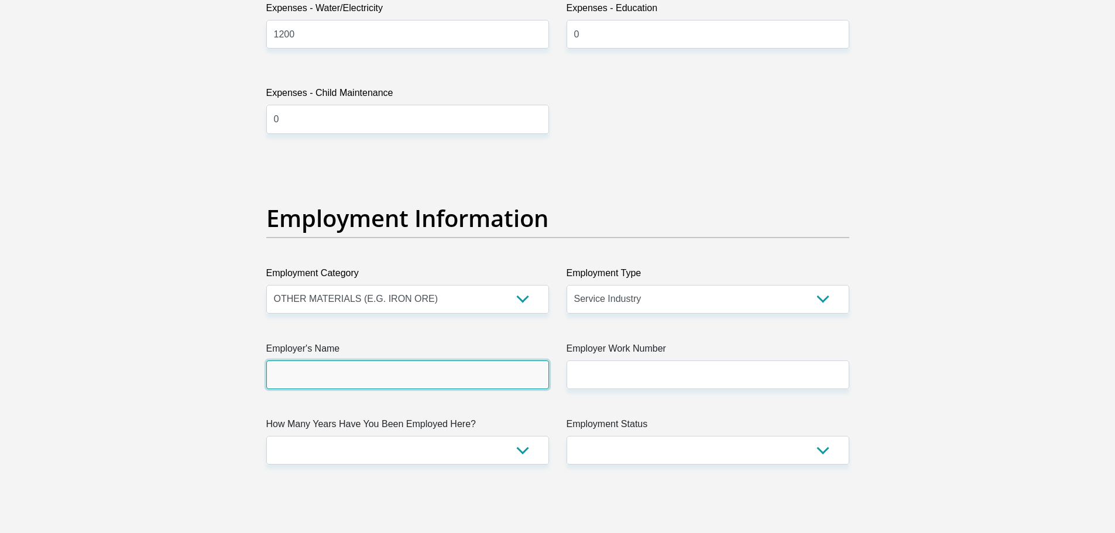
drag, startPoint x: 307, startPoint y: 374, endPoint x: 331, endPoint y: 373, distance: 24.6
click at [307, 374] on input "Employer's Name" at bounding box center [407, 375] width 283 height 29
type input "UNICASTSOLUTIONS"
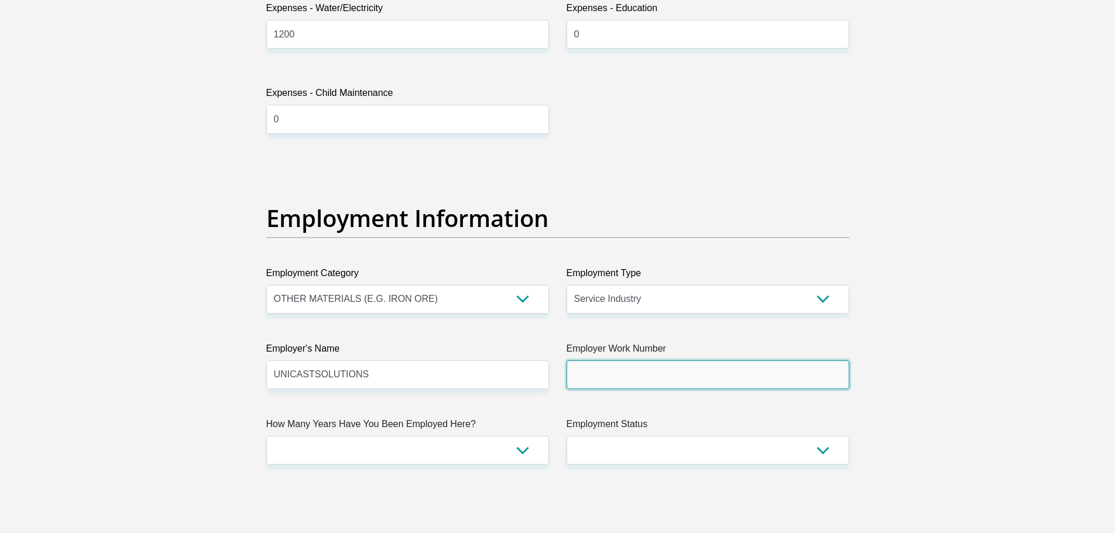
click at [621, 372] on input "Employer Work Number" at bounding box center [708, 375] width 283 height 29
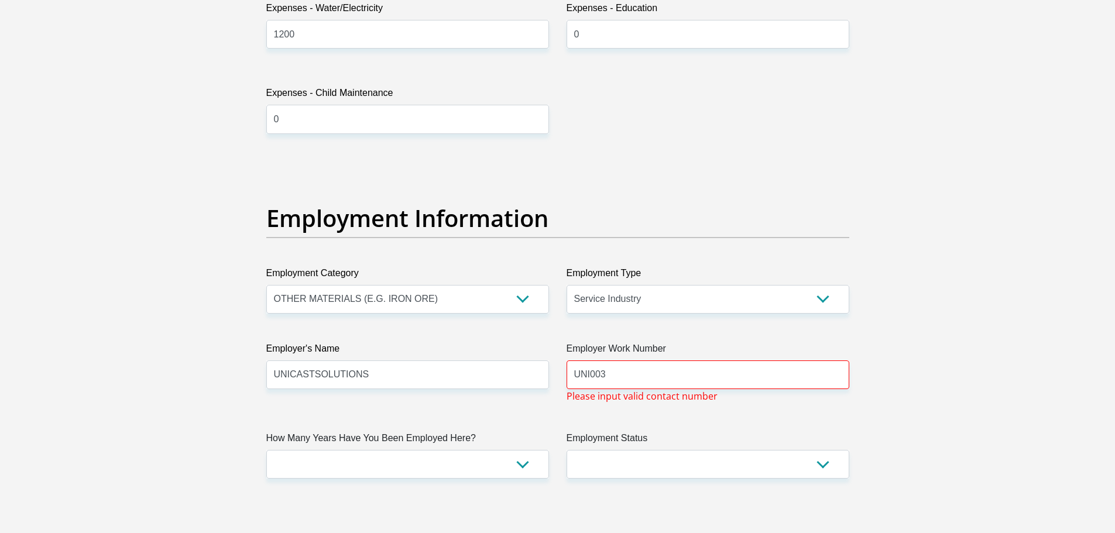
click at [549, 429] on div "Title Mr Ms Mrs Dr Other First Name Fanie Surname Ngomane ID Number 66061253280…" at bounding box center [558, 163] width 601 height 3823
click at [615, 374] on input "UNI003" at bounding box center [708, 375] width 283 height 29
type input "U"
type input "2"
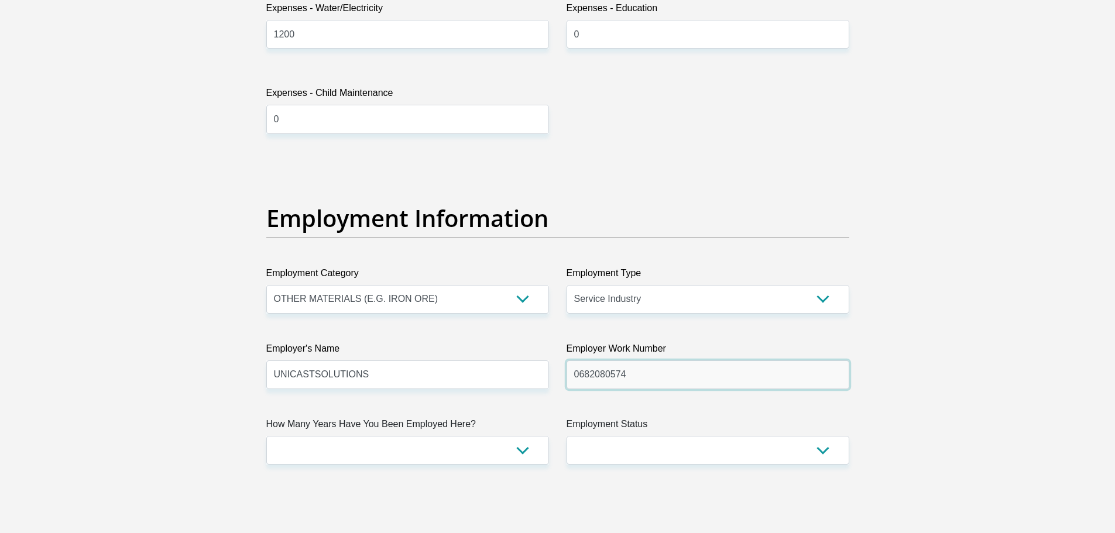
type input "0682080574"
click at [522, 450] on select "less than 1 year 1-3 years 3-5 years 5+ years" at bounding box center [407, 450] width 283 height 29
select select "60"
click at [266, 436] on select "less than 1 year 1-3 years 3-5 years 5+ years" at bounding box center [407, 450] width 283 height 29
click at [826, 450] on select "Permanent/Full-time Part-time/Casual [DEMOGRAPHIC_DATA] Worker Self-Employed Ho…" at bounding box center [708, 450] width 283 height 29
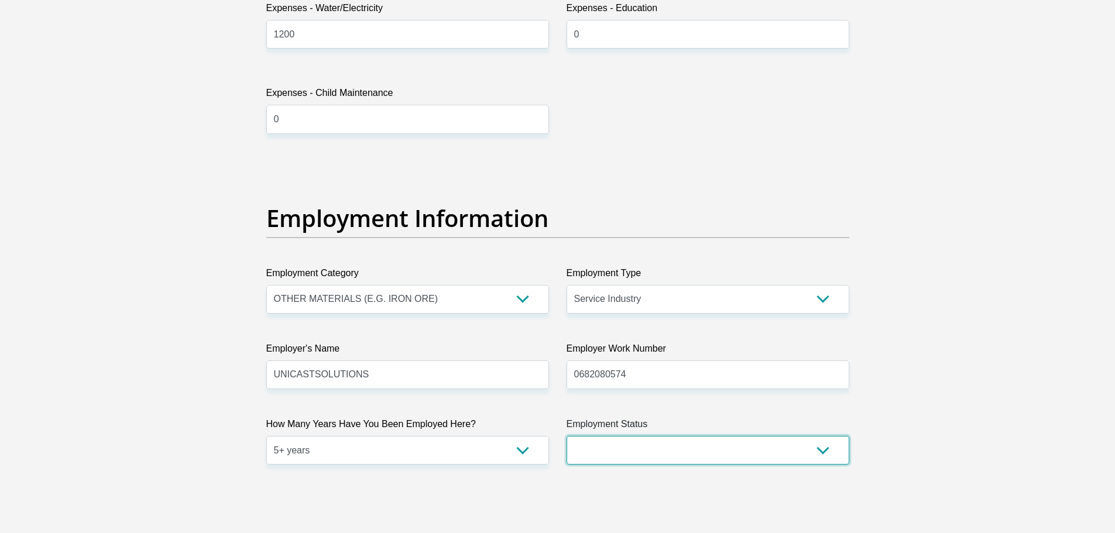
select select "1"
click at [567, 436] on select "Permanent/Full-time Part-time/Casual [DEMOGRAPHIC_DATA] Worker Self-Employed Ho…" at bounding box center [708, 450] width 283 height 29
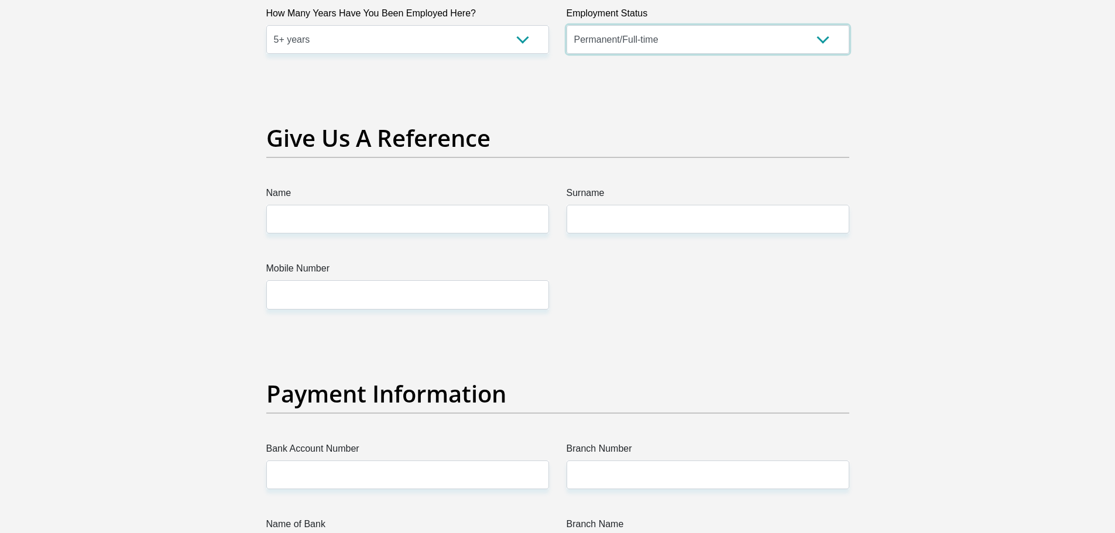
scroll to position [2342, 0]
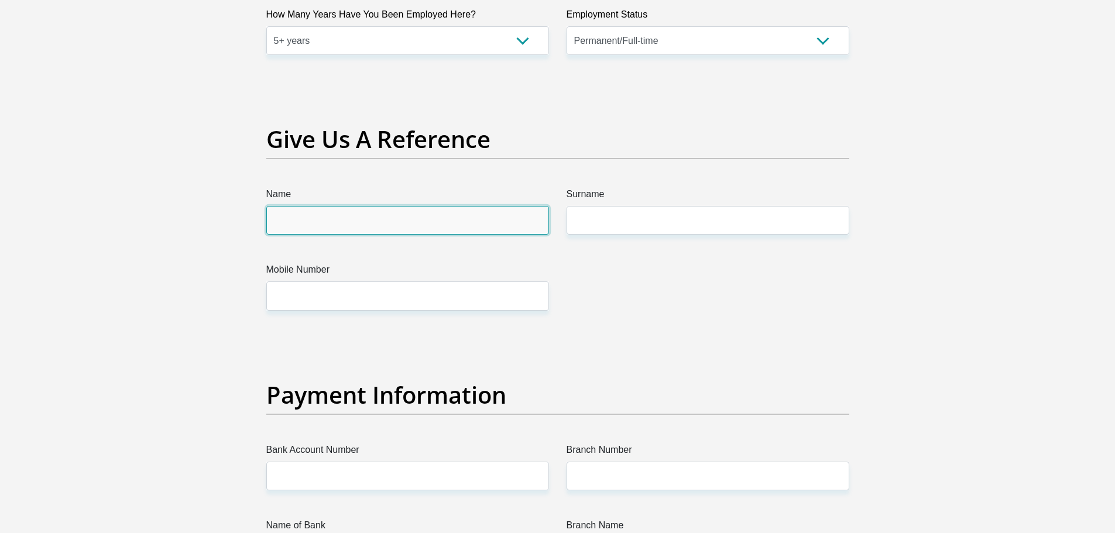
click at [291, 220] on input "Name" at bounding box center [407, 220] width 283 height 29
type input "[PERSON_NAME]"
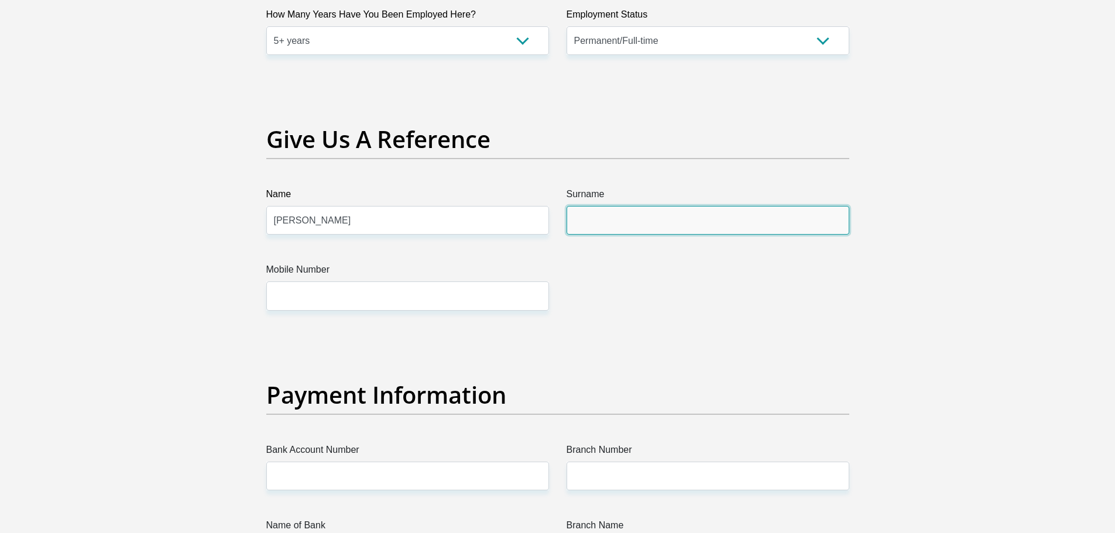
click at [611, 226] on input "Surname" at bounding box center [708, 220] width 283 height 29
type input "[PERSON_NAME]"
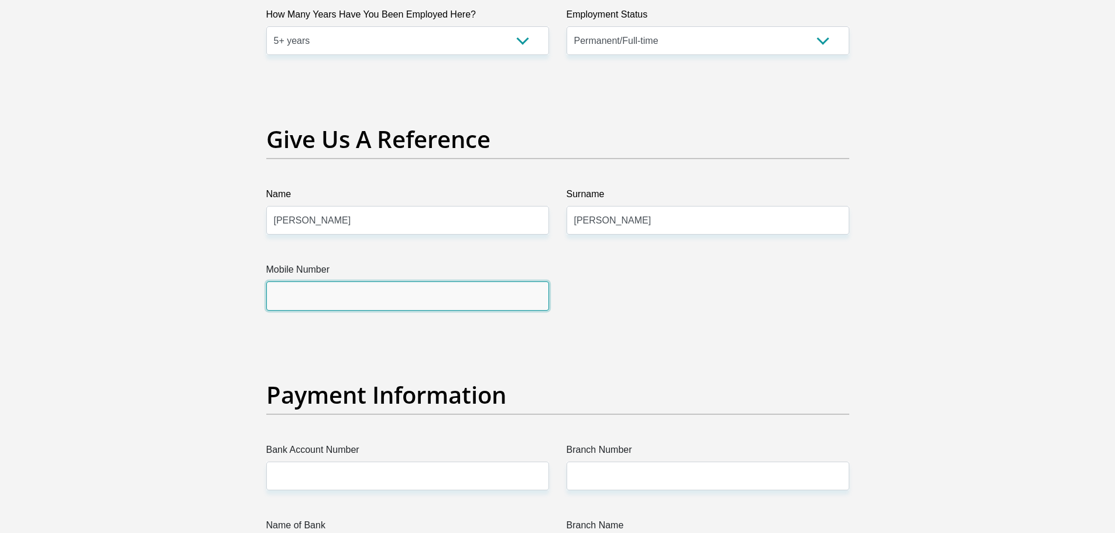
drag, startPoint x: 325, startPoint y: 293, endPoint x: 343, endPoint y: 302, distance: 20.2
click at [323, 295] on input "Mobile Number" at bounding box center [407, 296] width 283 height 29
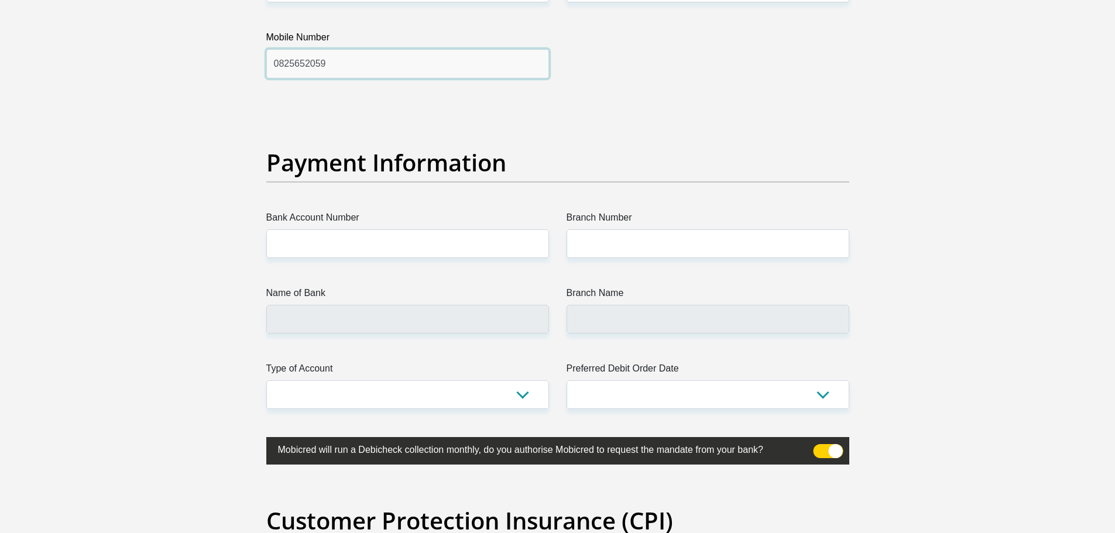
scroll to position [2576, 0]
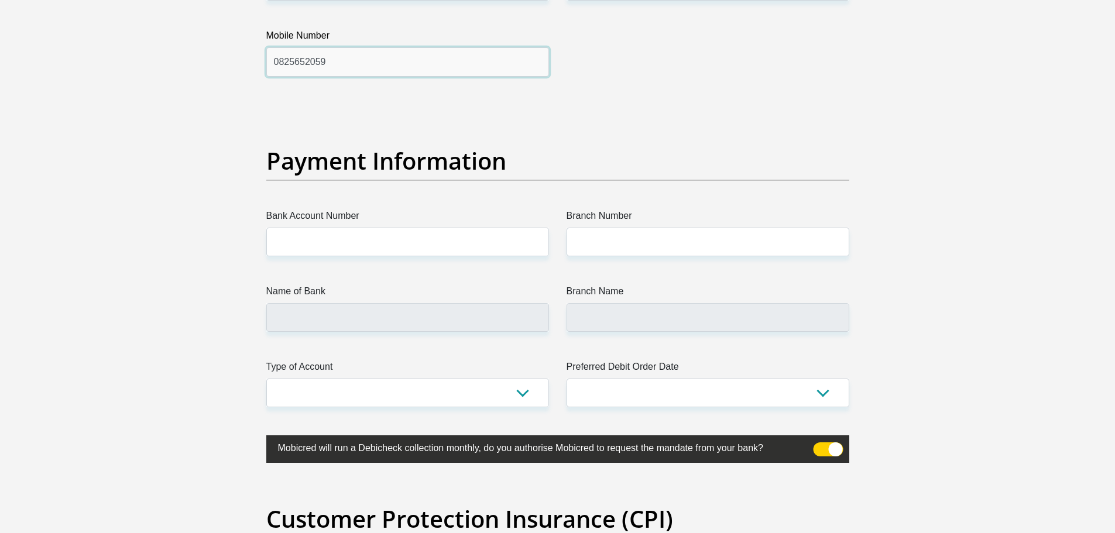
type input "0825652059"
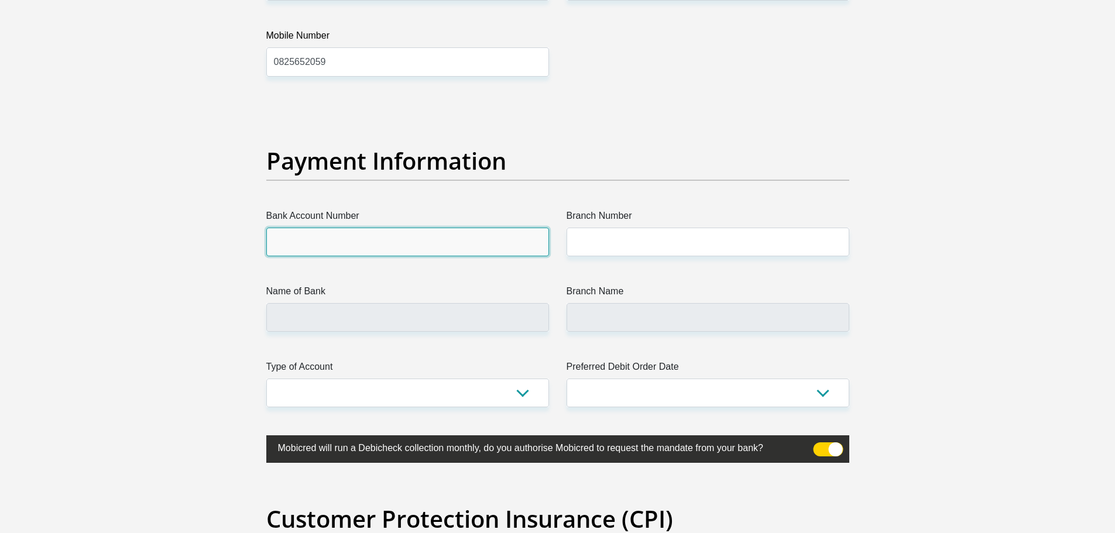
click at [313, 240] on input "Bank Account Number" at bounding box center [407, 242] width 283 height 29
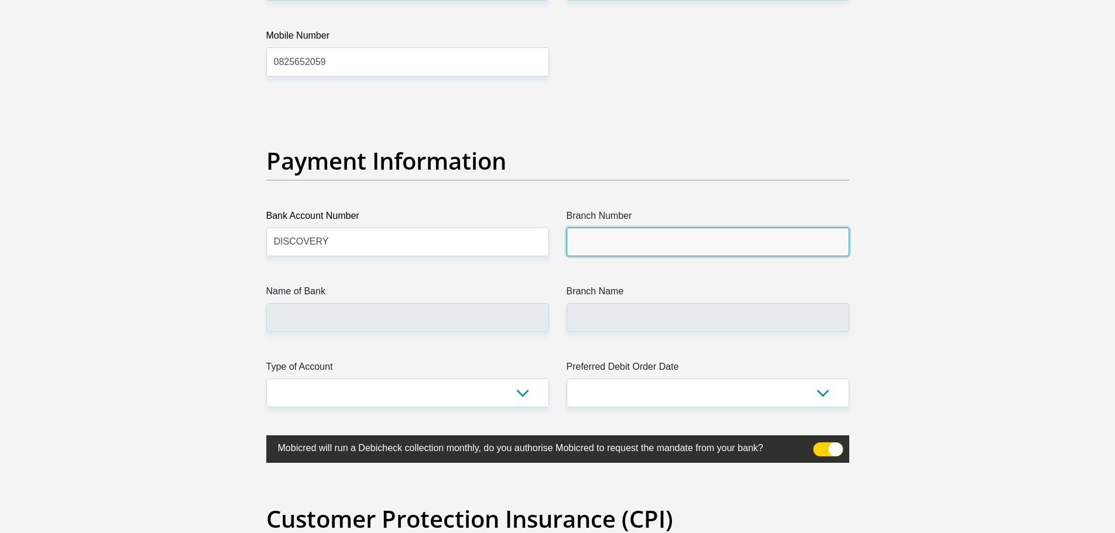
click at [613, 252] on input "Branch Number" at bounding box center [708, 242] width 283 height 29
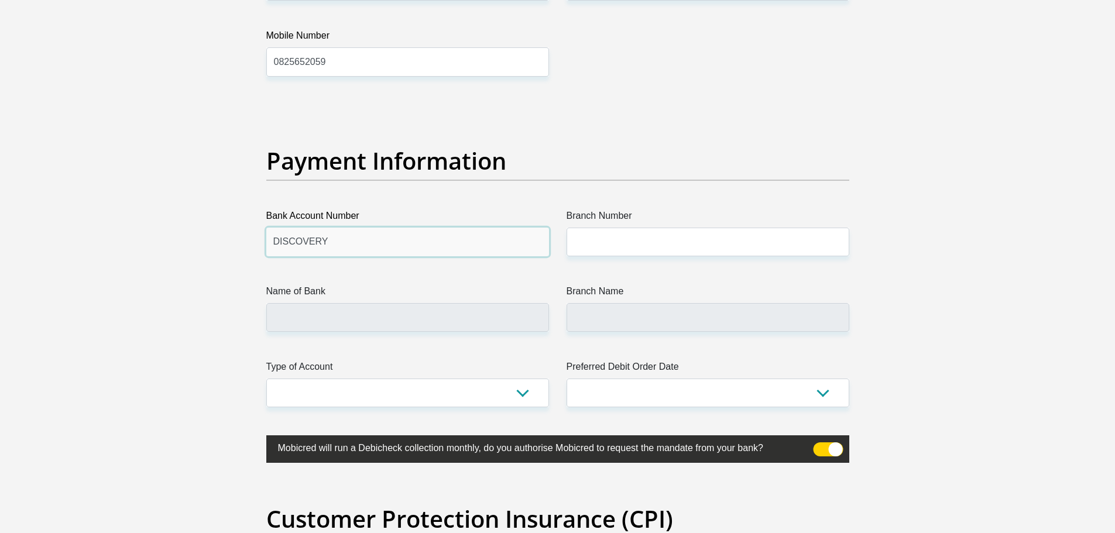
click at [335, 245] on input "DISCOVERY" at bounding box center [407, 242] width 283 height 29
type input "D"
type input "11806834014"
click at [310, 317] on input "Name of Bank" at bounding box center [407, 317] width 283 height 29
click at [324, 320] on input "Name of Bank" at bounding box center [407, 317] width 283 height 29
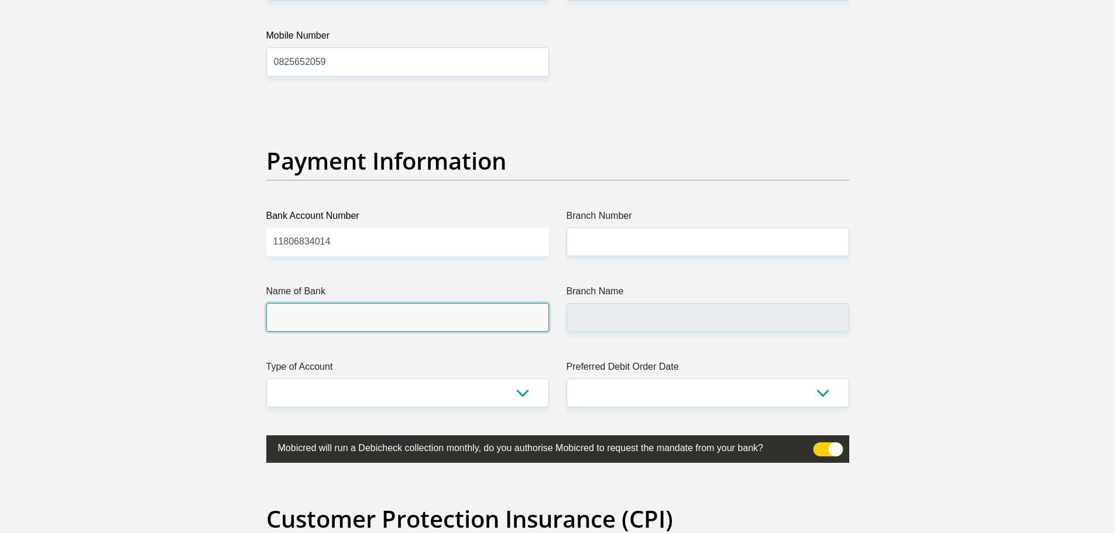
click at [282, 323] on input "Name of Bank" at bounding box center [407, 317] width 283 height 29
click at [607, 315] on input "Branch Name" at bounding box center [708, 317] width 283 height 29
drag, startPoint x: 298, startPoint y: 316, endPoint x: 365, endPoint y: 326, distance: 67.5
click at [300, 316] on input "Name of Bank" at bounding box center [407, 317] width 283 height 29
click at [521, 392] on select "Cheque Savings" at bounding box center [407, 393] width 283 height 29
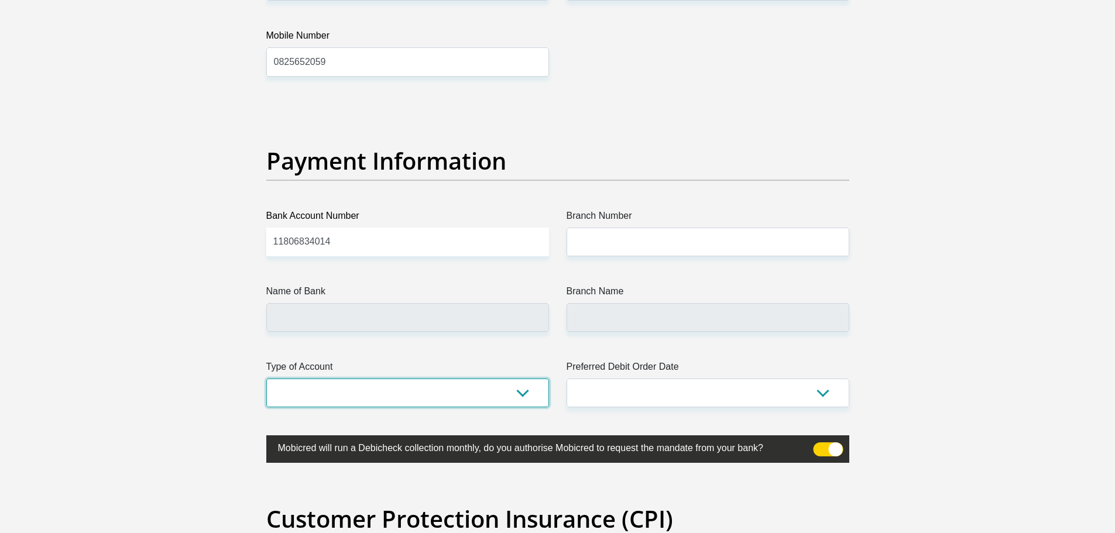
select select "SAV"
click at [266, 379] on select "Cheque Savings" at bounding box center [407, 393] width 283 height 29
click at [825, 392] on select "1st 2nd 3rd 4th 5th 7th 18th 19th 20th 21st 22nd 23rd 24th 25th 26th 27th 28th …" at bounding box center [708, 393] width 283 height 29
select select "28"
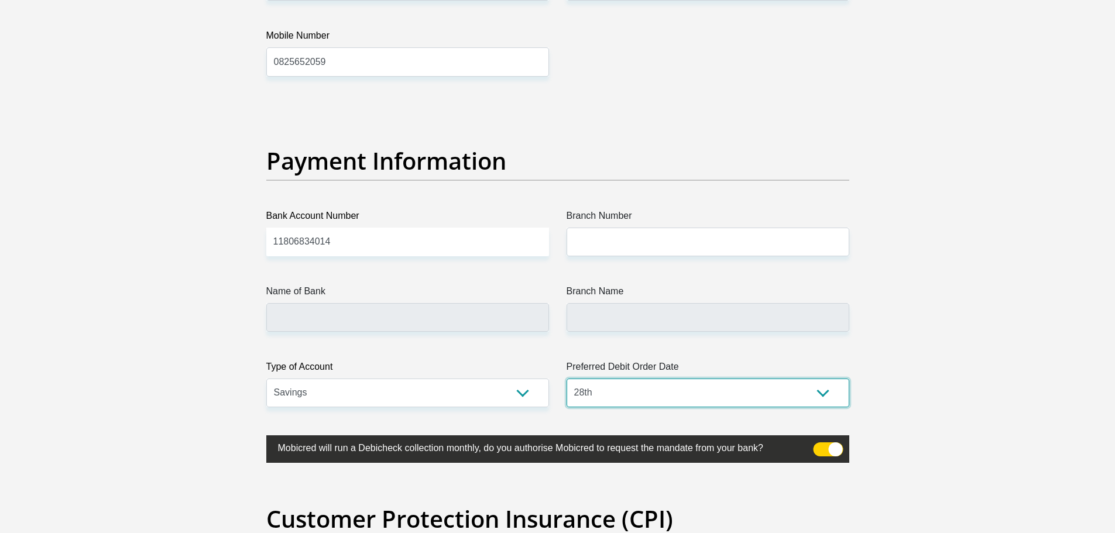
click at [567, 379] on select "1st 2nd 3rd 4th 5th 7th 18th 19th 20th 21st 22nd 23rd 24th 25th 26th 27th 28th …" at bounding box center [708, 393] width 283 height 29
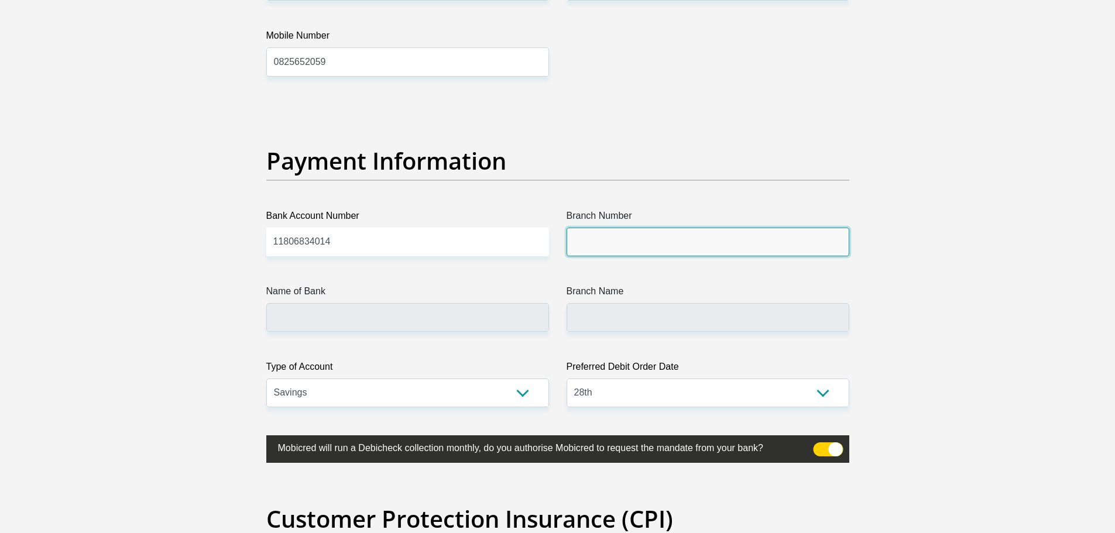
click at [596, 244] on input "Branch Number" at bounding box center [708, 242] width 283 height 29
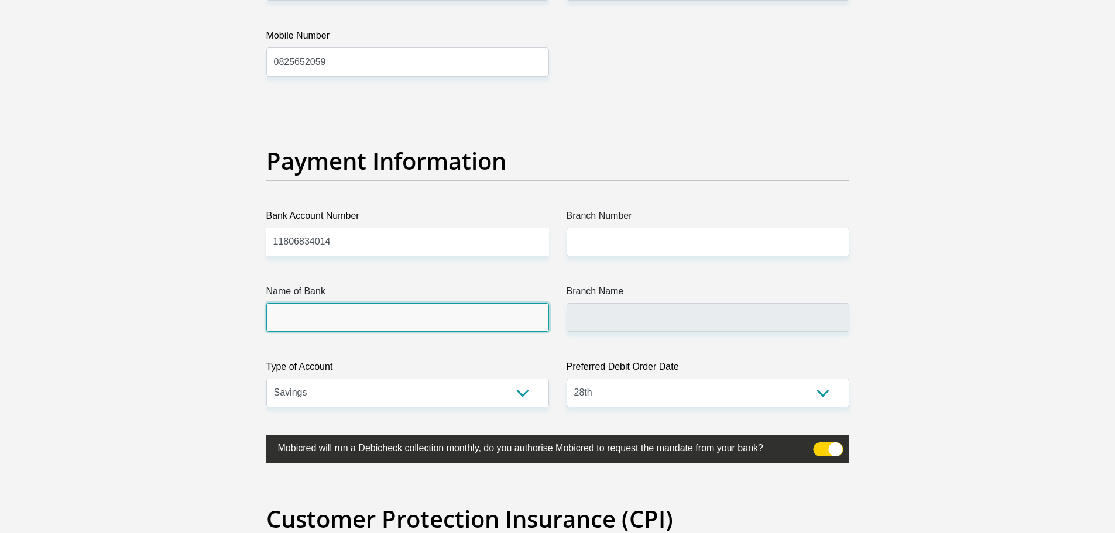
click at [304, 326] on input "Name of Bank" at bounding box center [407, 317] width 283 height 29
click at [599, 314] on input "Branch Name" at bounding box center [708, 317] width 283 height 29
click at [305, 323] on input "Name of Bank" at bounding box center [407, 317] width 283 height 29
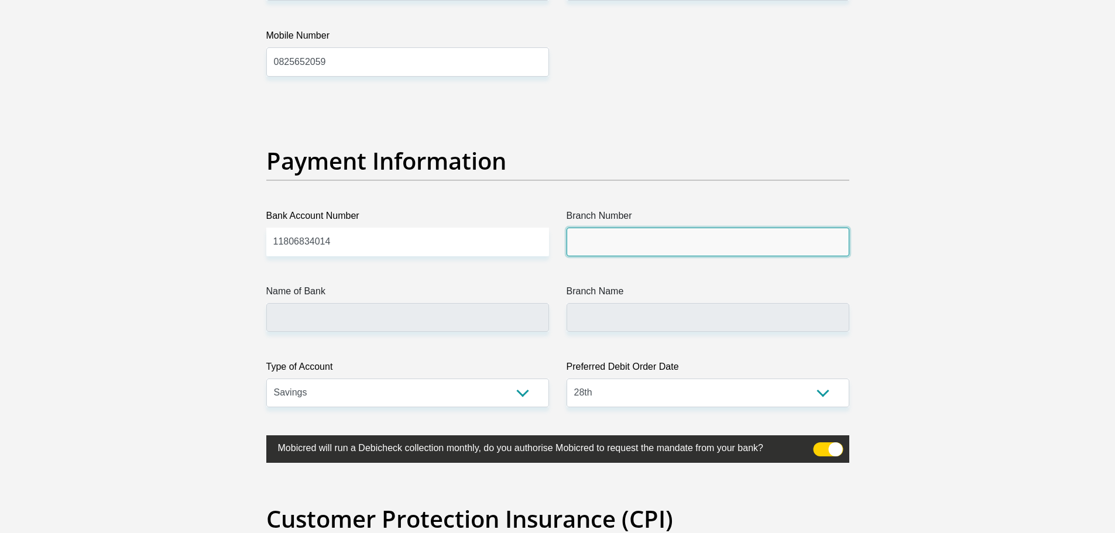
click at [636, 247] on input "Branch Number" at bounding box center [708, 242] width 283 height 29
type input "D"
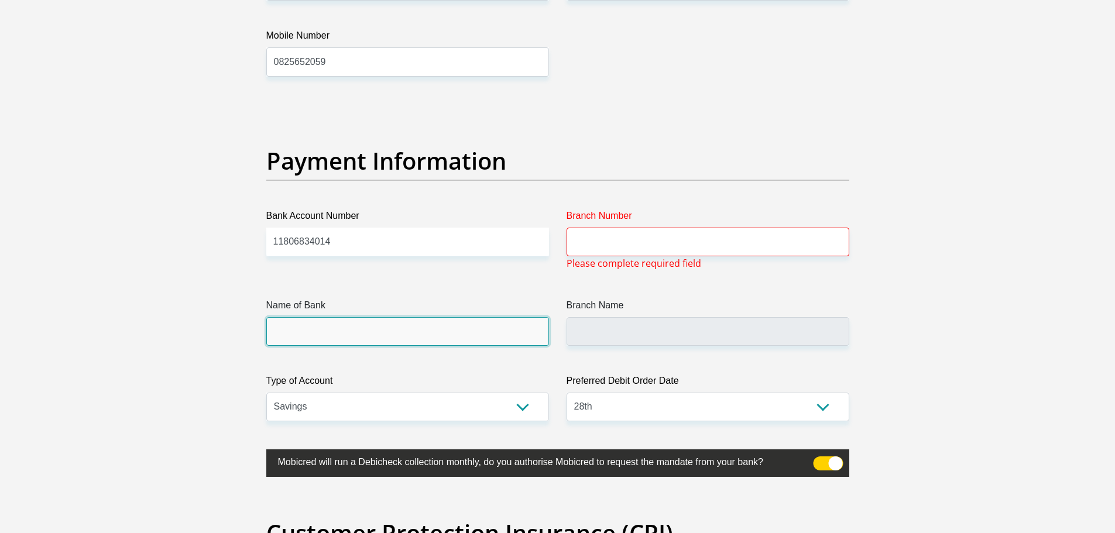
click at [318, 328] on input "Name of Bank" at bounding box center [407, 331] width 283 height 29
click at [612, 334] on input "Branch Name" at bounding box center [708, 331] width 283 height 29
click at [599, 327] on input "Branch Name" at bounding box center [708, 331] width 283 height 29
click at [616, 242] on input "Branch Number" at bounding box center [708, 242] width 283 height 29
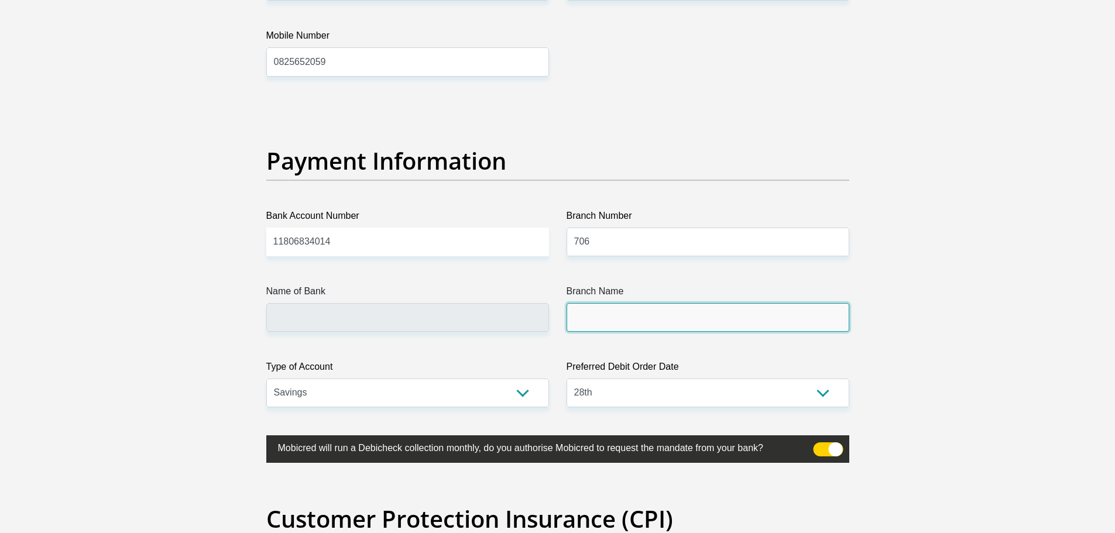
click at [599, 326] on input "Branch Name" at bounding box center [708, 317] width 283 height 29
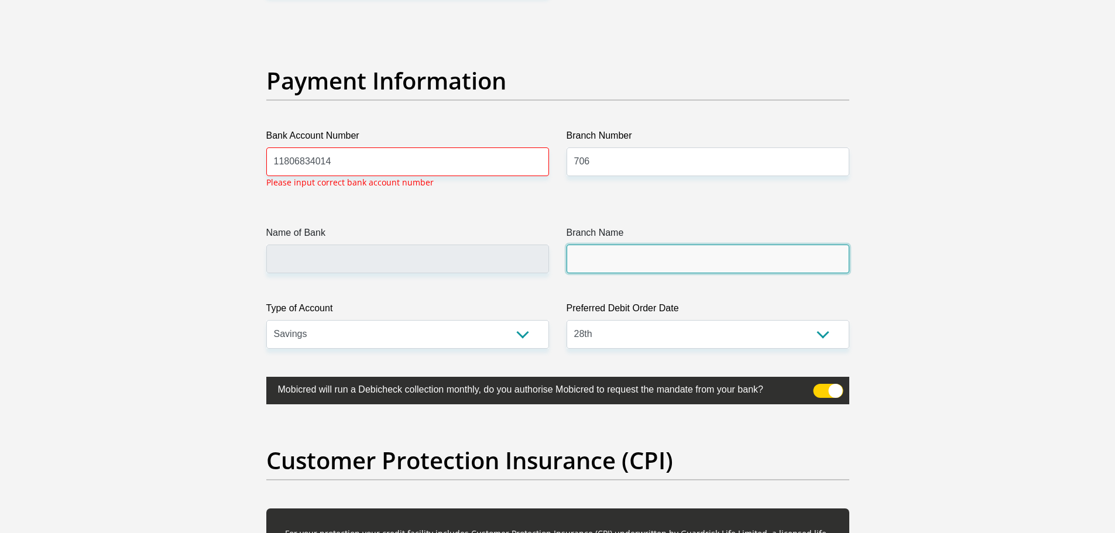
scroll to position [2657, 0]
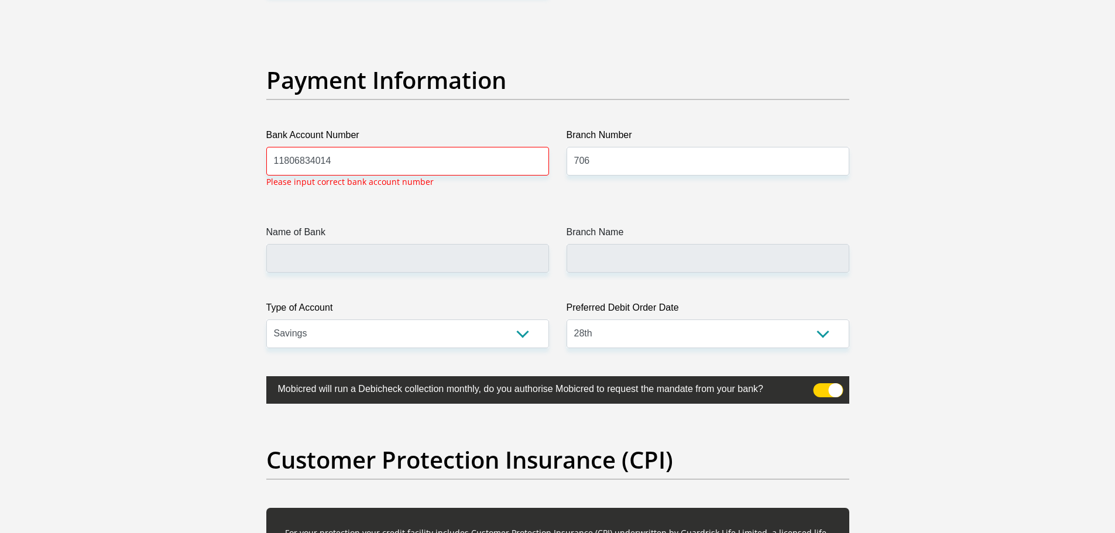
click at [599, 249] on input "Branch Name" at bounding box center [708, 258] width 283 height 29
click at [592, 167] on input "706" at bounding box center [708, 161] width 283 height 29
type input "7"
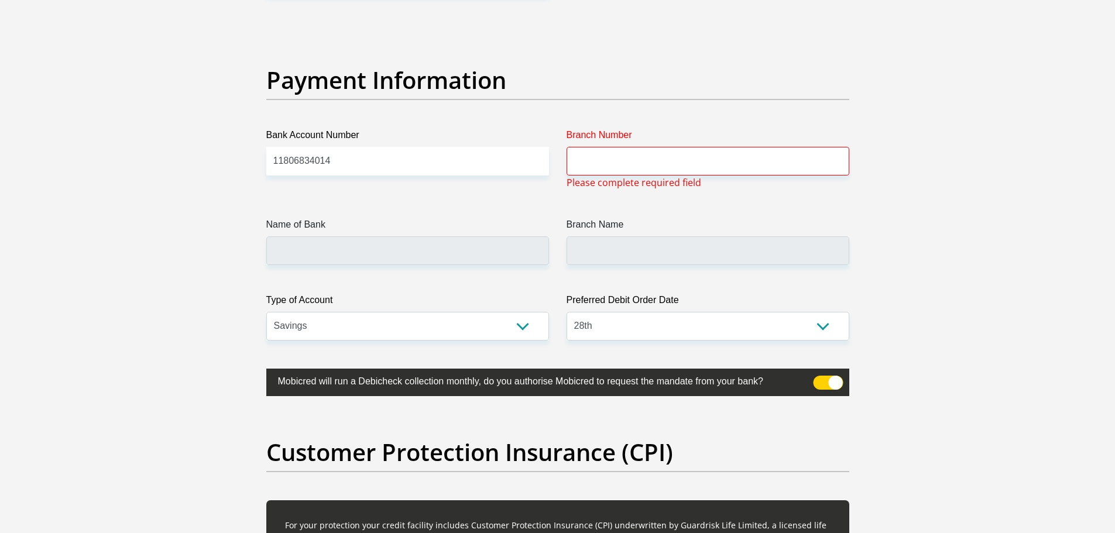
click at [837, 381] on span at bounding box center [828, 383] width 30 height 14
click at [820, 379] on input "checkbox" at bounding box center [820, 379] width 0 height 0
click at [583, 166] on input "Branch Number" at bounding box center [708, 161] width 283 height 29
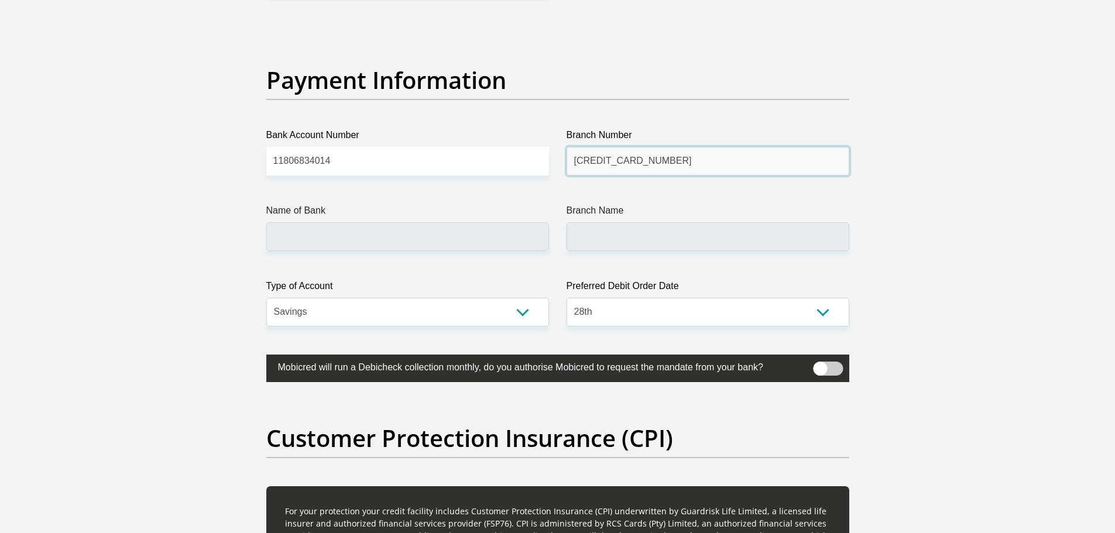
type input "4308 6400 4107 8357"
click at [319, 235] on input "Name of Bank" at bounding box center [407, 236] width 283 height 29
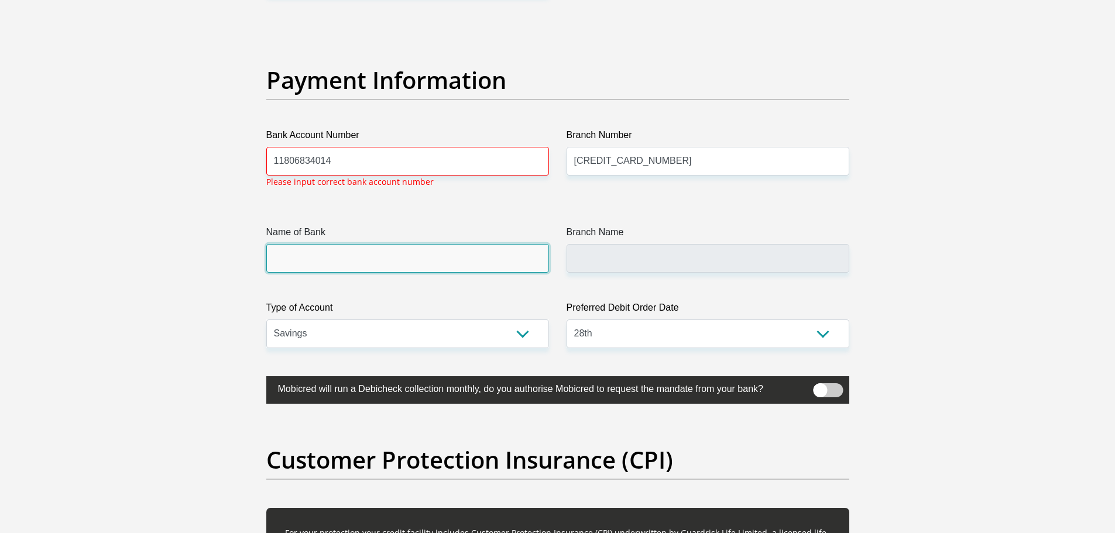
click at [288, 262] on input "Name of Bank" at bounding box center [407, 258] width 283 height 29
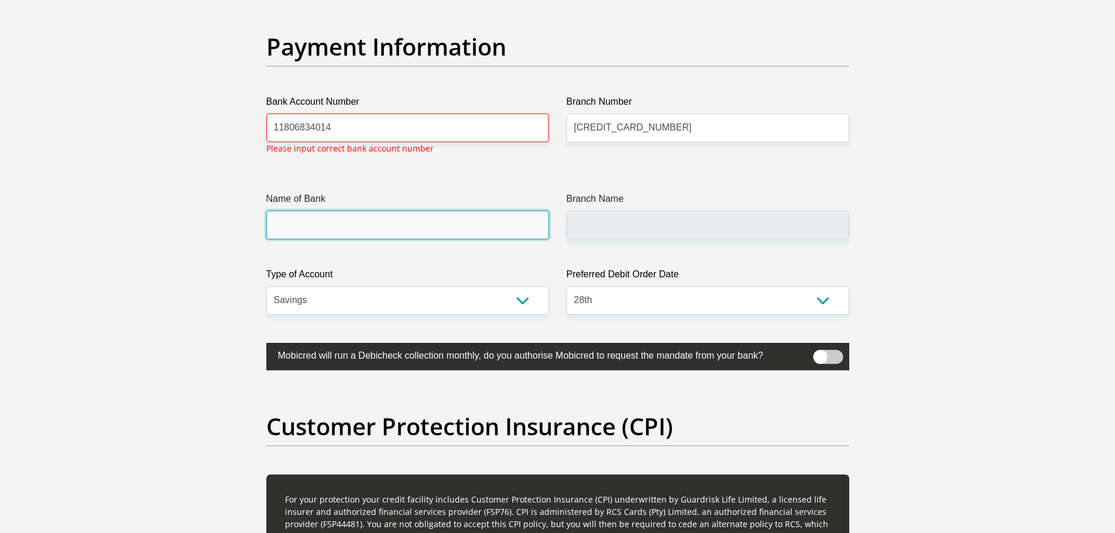
scroll to position [2715, 0]
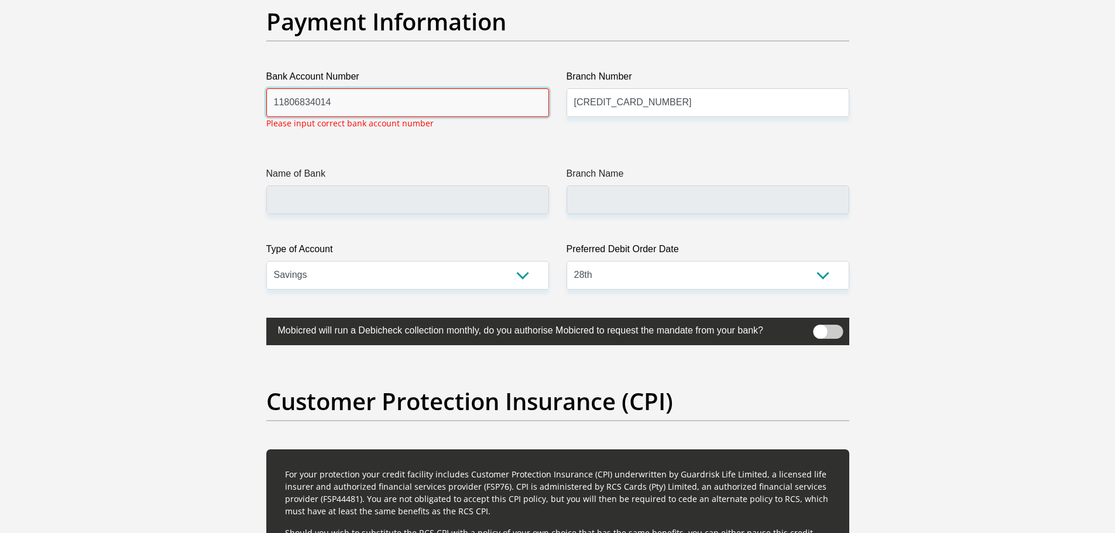
drag, startPoint x: 340, startPoint y: 100, endPoint x: 448, endPoint y: 109, distance: 109.3
click at [340, 102] on input "11806834014" at bounding box center [407, 102] width 283 height 29
type input "1"
type input "1612201693"
click at [673, 107] on input "4308 6400 4107 8357" at bounding box center [708, 102] width 283 height 29
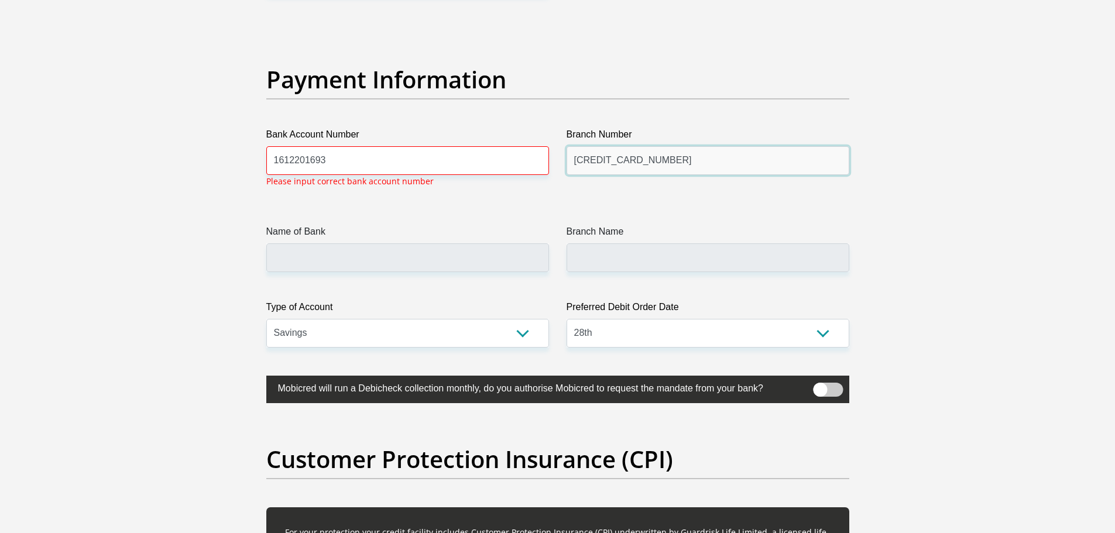
scroll to position [2657, 0]
type input "4"
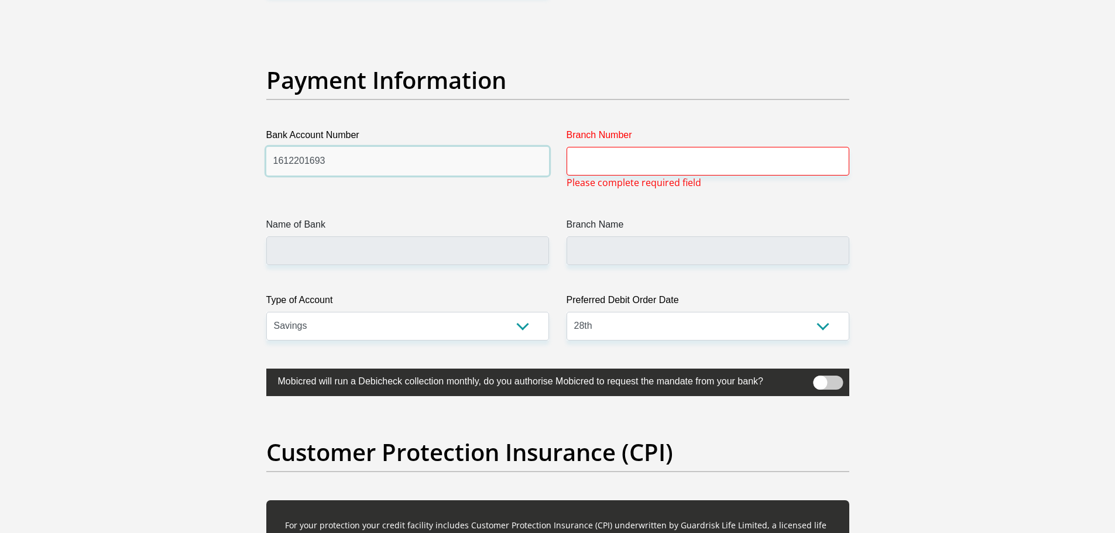
click at [326, 165] on input "1612201693" at bounding box center [407, 161] width 283 height 29
type input "1"
type input "11806834014"
click at [837, 385] on span at bounding box center [828, 383] width 30 height 14
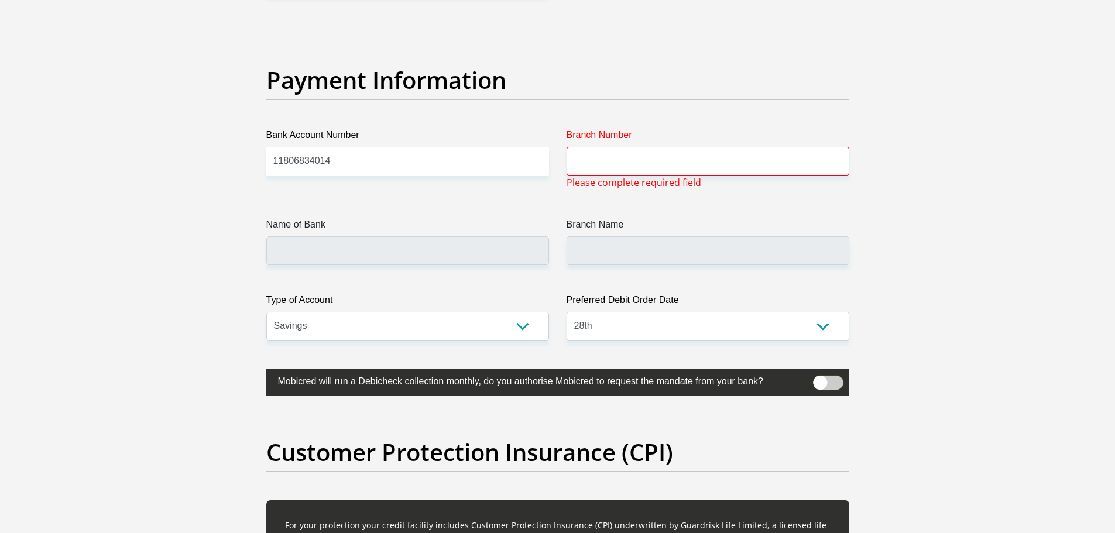
click at [820, 379] on input "checkbox" at bounding box center [820, 379] width 0 height 0
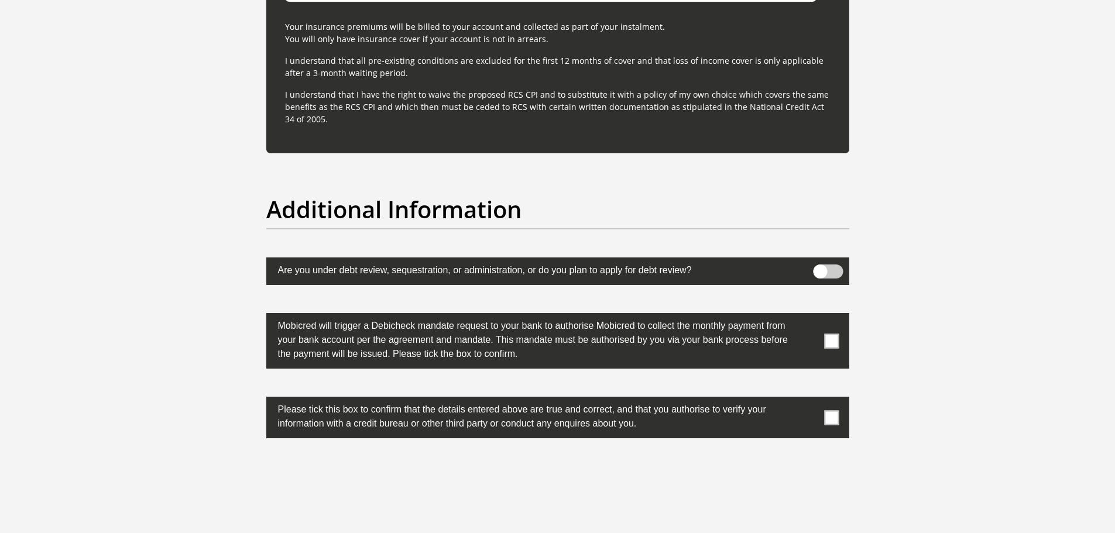
scroll to position [3535, 0]
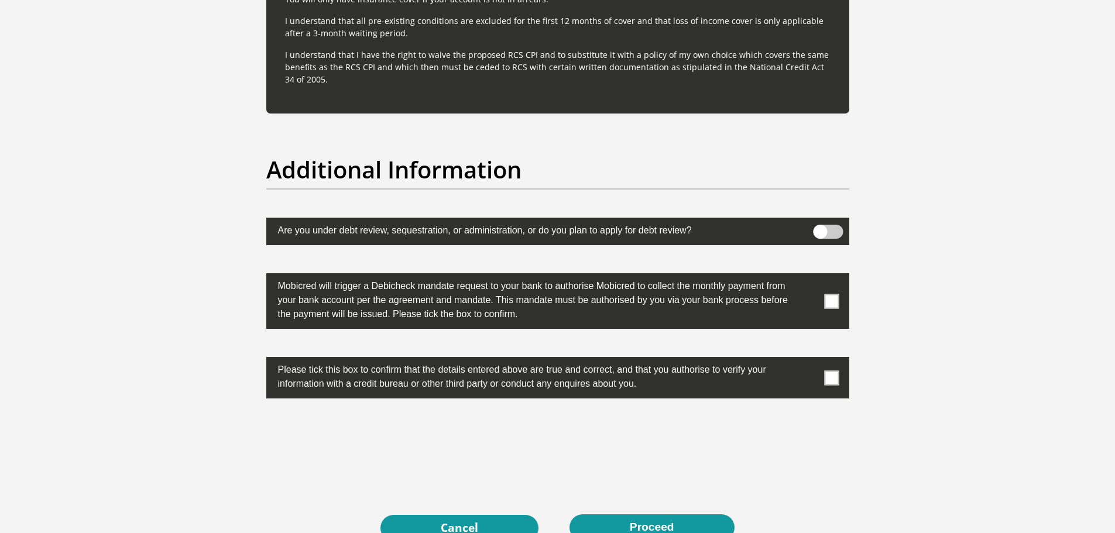
click at [833, 305] on span at bounding box center [831, 301] width 15 height 15
click at [808, 276] on input "checkbox" at bounding box center [808, 276] width 0 height 0
click at [834, 376] on span at bounding box center [831, 378] width 15 height 15
click at [808, 360] on input "checkbox" at bounding box center [808, 360] width 0 height 0
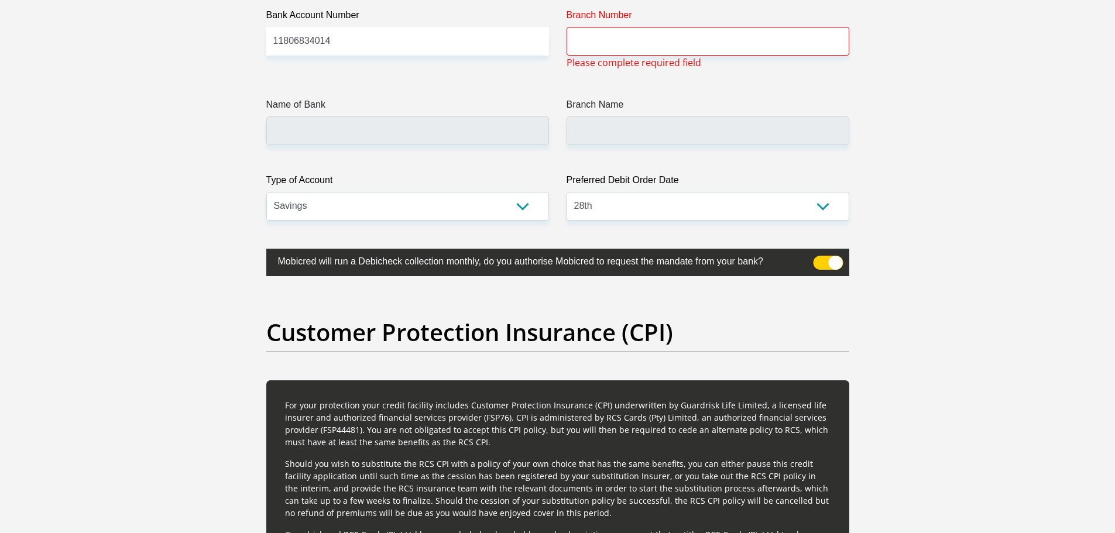
scroll to position [2752, 0]
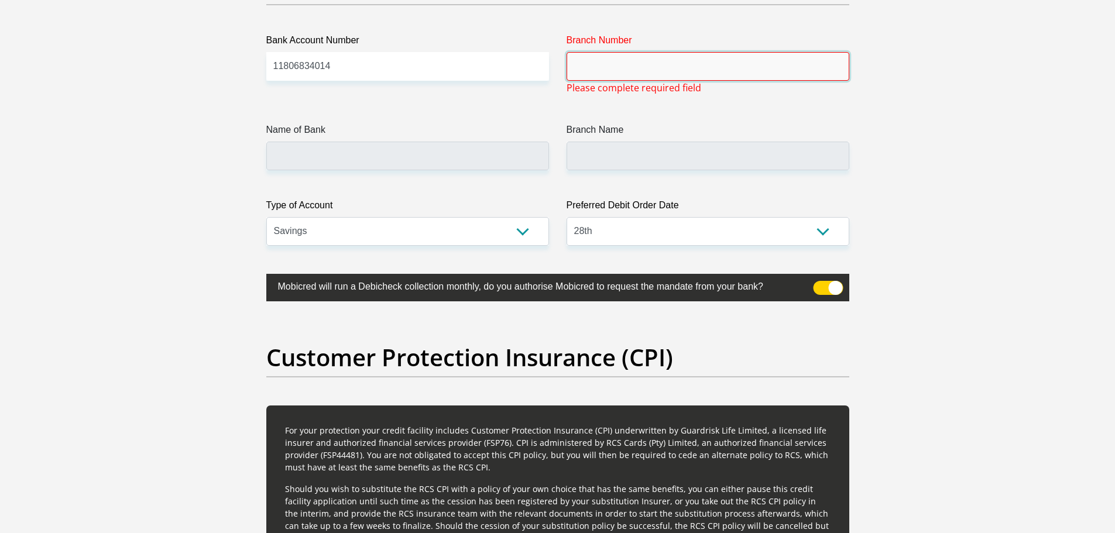
click at [594, 76] on input "Branch Number" at bounding box center [708, 66] width 283 height 29
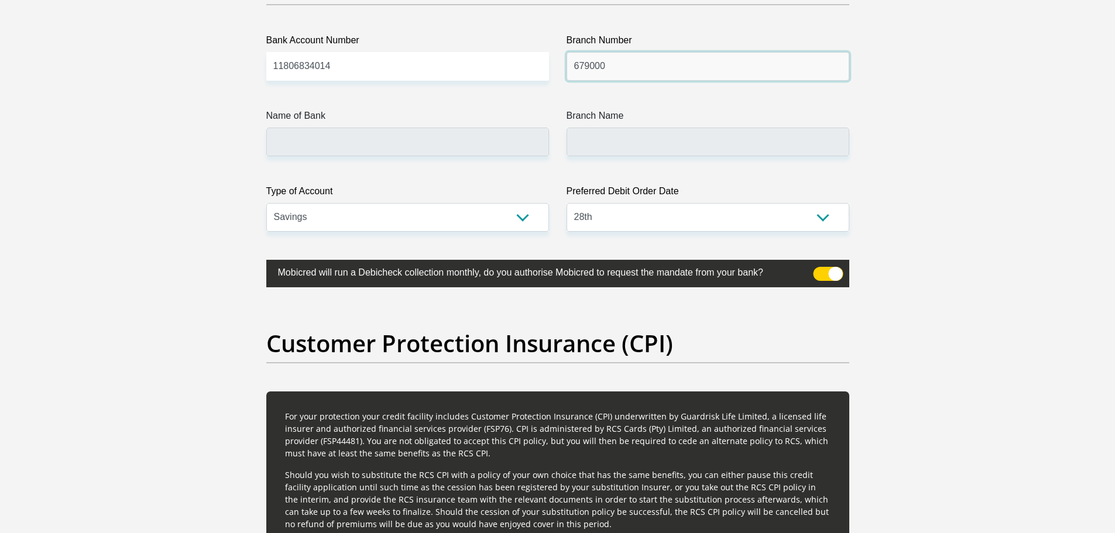
type input "679000"
click at [301, 148] on input "Name of Bank" at bounding box center [407, 142] width 283 height 29
type input "DISCOVERY BANK LTD"
type input "DISCOVERY UNIVERSAL BRANCH"
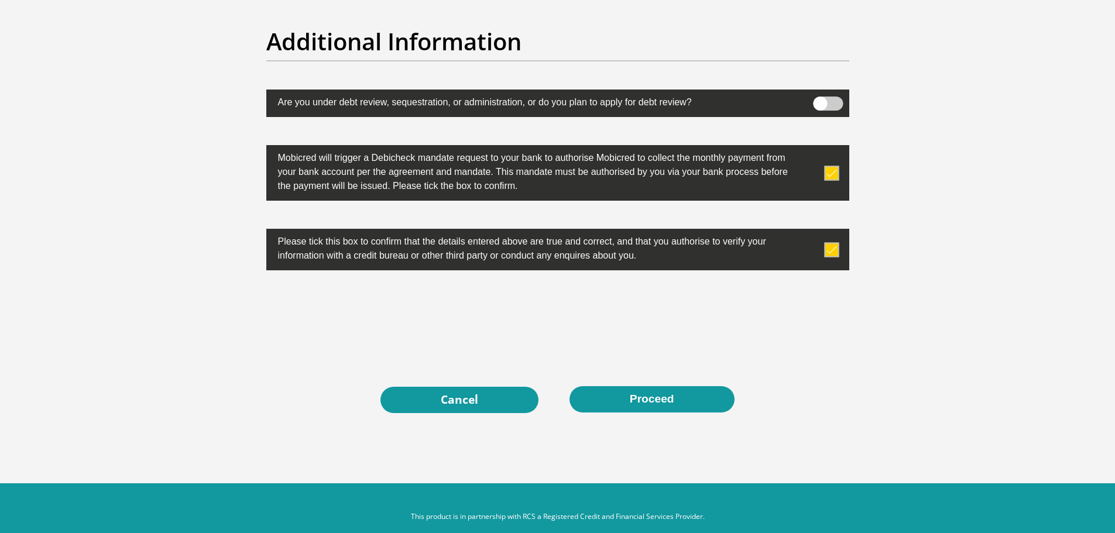
scroll to position [3667, 0]
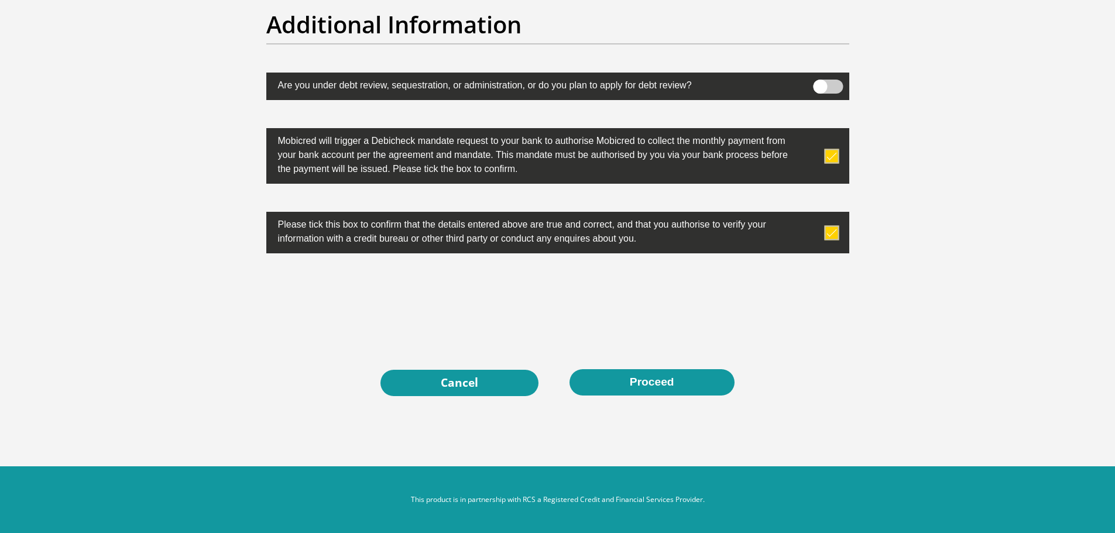
drag, startPoint x: 657, startPoint y: 380, endPoint x: 666, endPoint y: 37, distance: 342.6
click at [657, 381] on button "Proceed" at bounding box center [652, 382] width 165 height 26
click at [654, 375] on button "Proceed" at bounding box center [652, 382] width 165 height 26
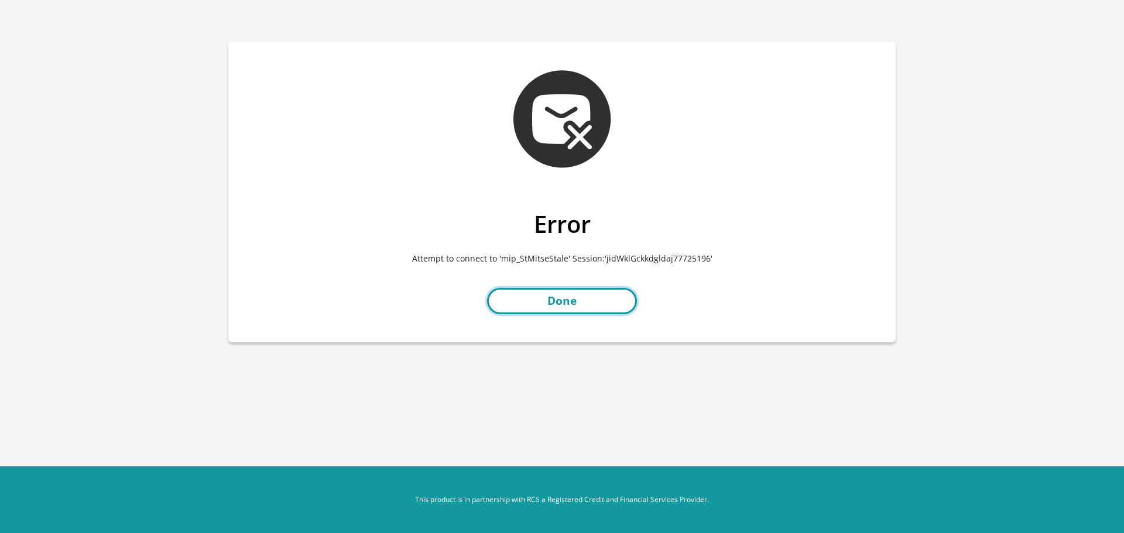
click at [590, 301] on link "Done" at bounding box center [562, 301] width 150 height 26
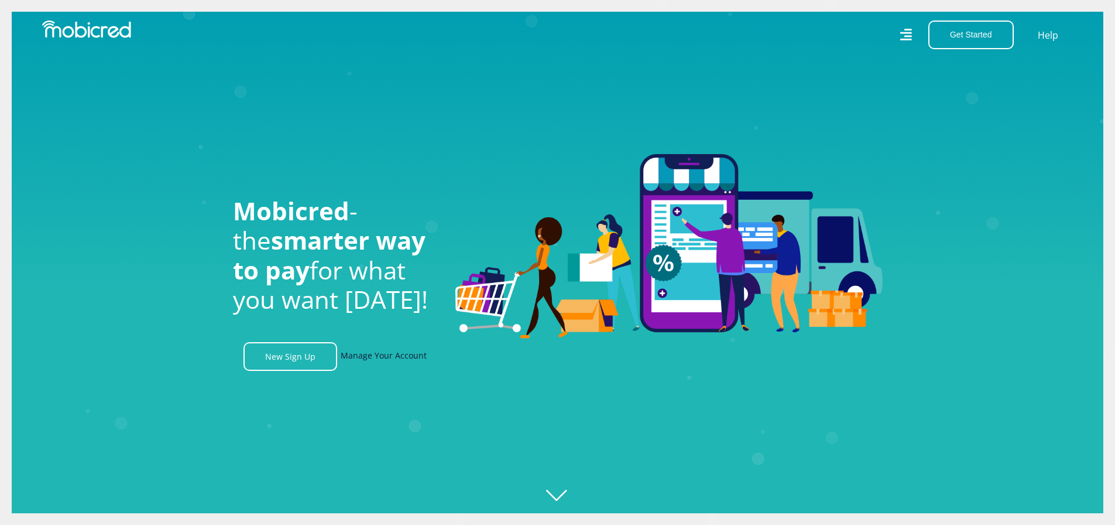
scroll to position [0, 2169]
click at [394, 361] on link "Manage Your Account" at bounding box center [384, 356] width 86 height 29
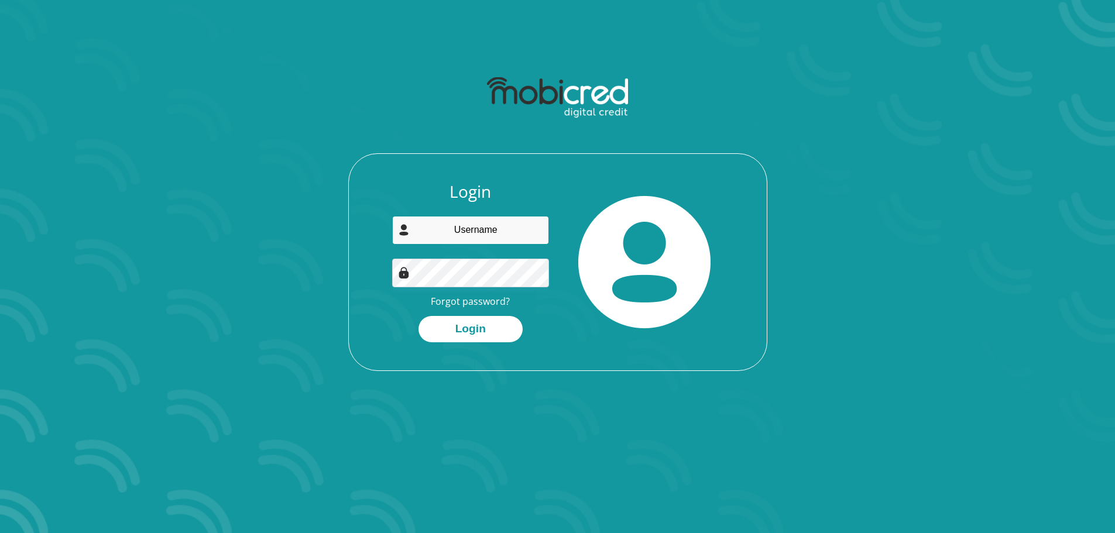
click at [427, 241] on input "email" at bounding box center [470, 230] width 157 height 29
type input "[EMAIL_ADDRESS][DOMAIN_NAME]"
click at [485, 328] on button "Login" at bounding box center [471, 329] width 104 height 26
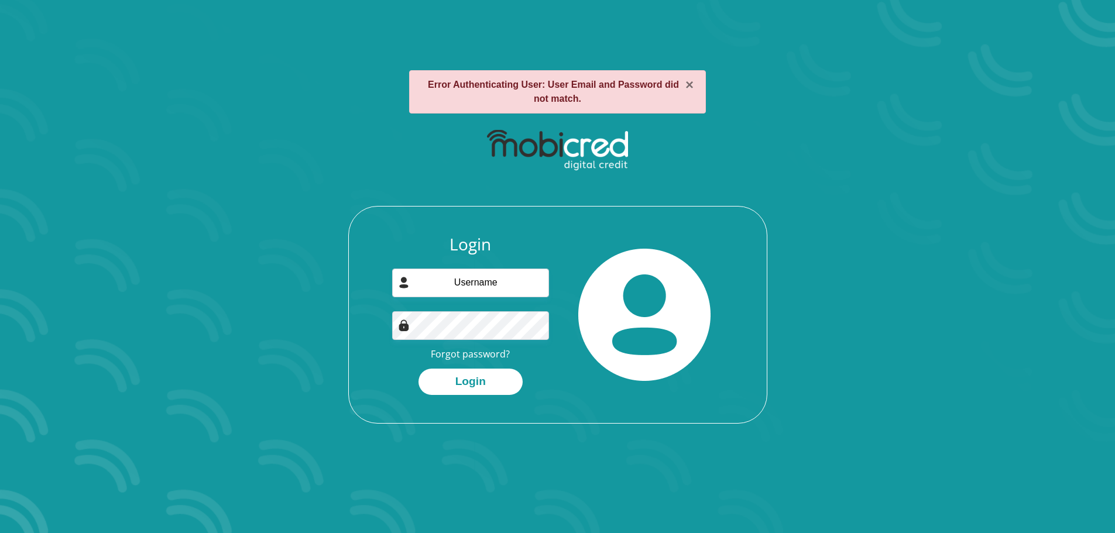
click at [655, 292] on img at bounding box center [644, 315] width 132 height 132
click at [553, 374] on div "Login Forgot password? Login" at bounding box center [470, 315] width 174 height 160
click at [478, 279] on input "email" at bounding box center [470, 283] width 157 height 29
type input "[EMAIL_ADDRESS][DOMAIN_NAME]"
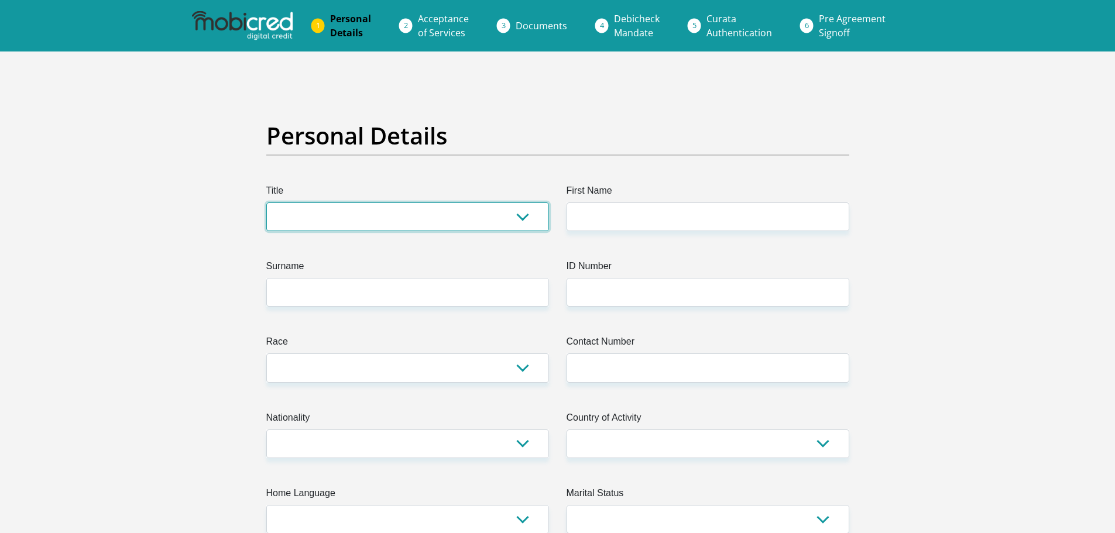
click at [321, 218] on select "Mr Ms Mrs Dr [PERSON_NAME]" at bounding box center [407, 217] width 283 height 29
select select "Mr"
click at [266, 203] on select "Mr Ms Mrs Dr [PERSON_NAME]" at bounding box center [407, 217] width 283 height 29
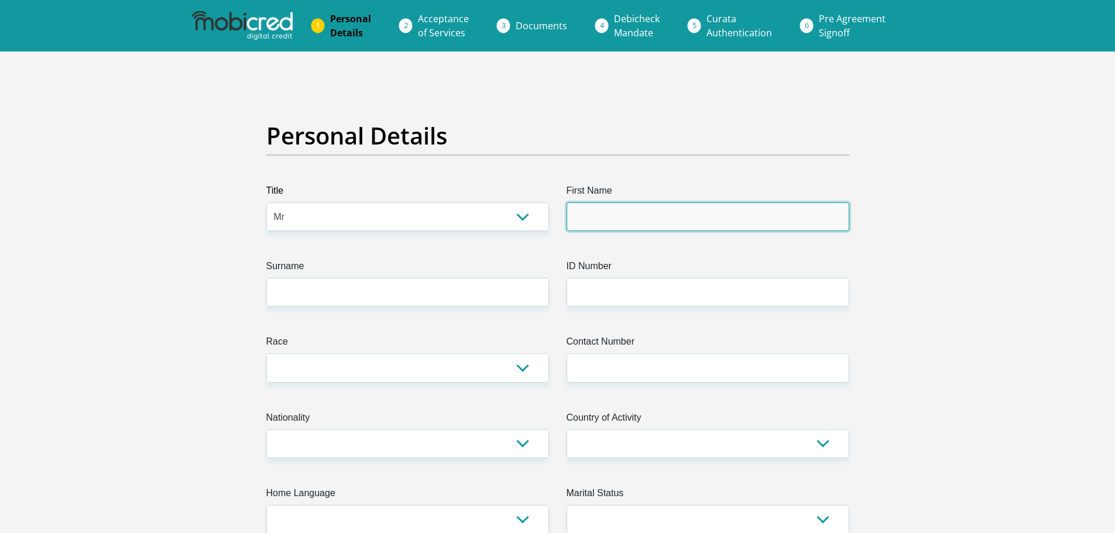
click at [587, 206] on input "First Name" at bounding box center [708, 217] width 283 height 29
type input "fanie"
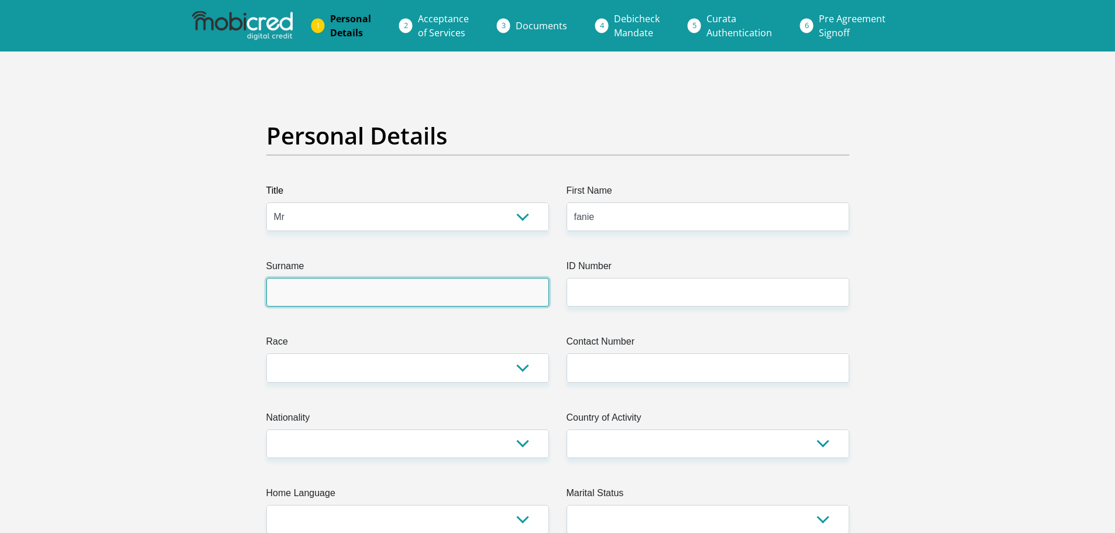
type input "ngomane"
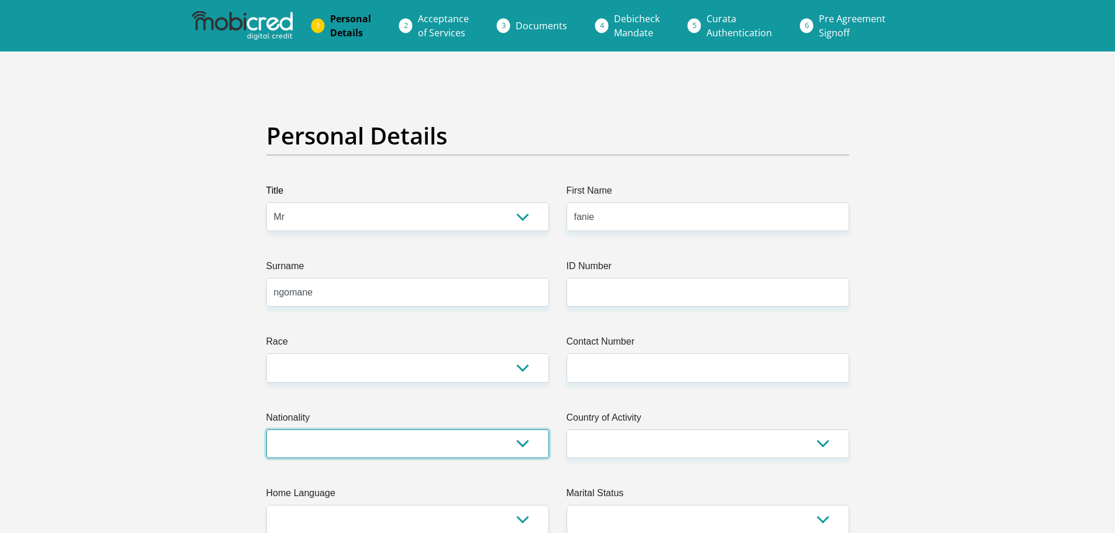
select select "ZAF"
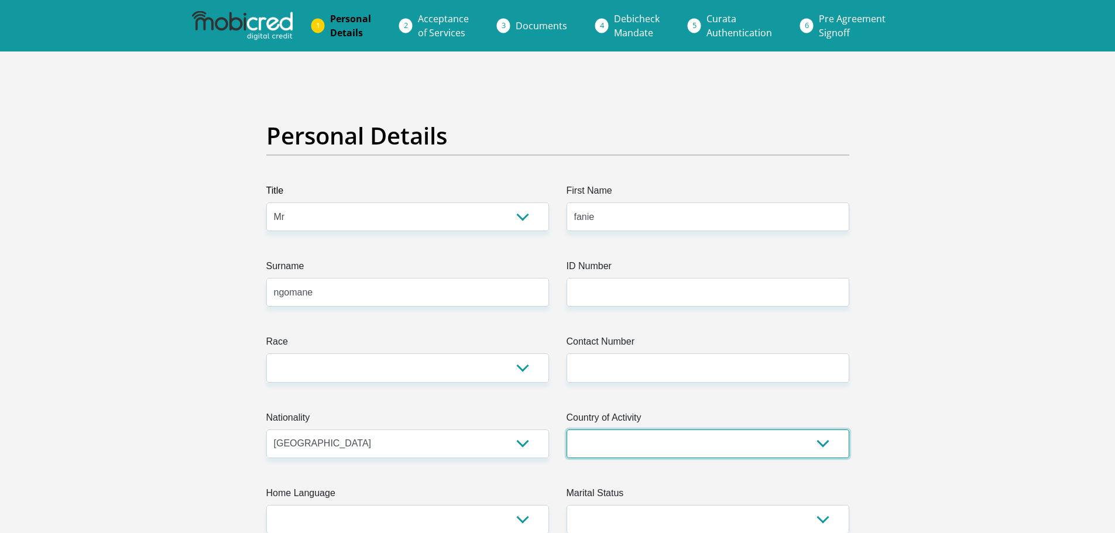
select select "ZAF"
type input "353"
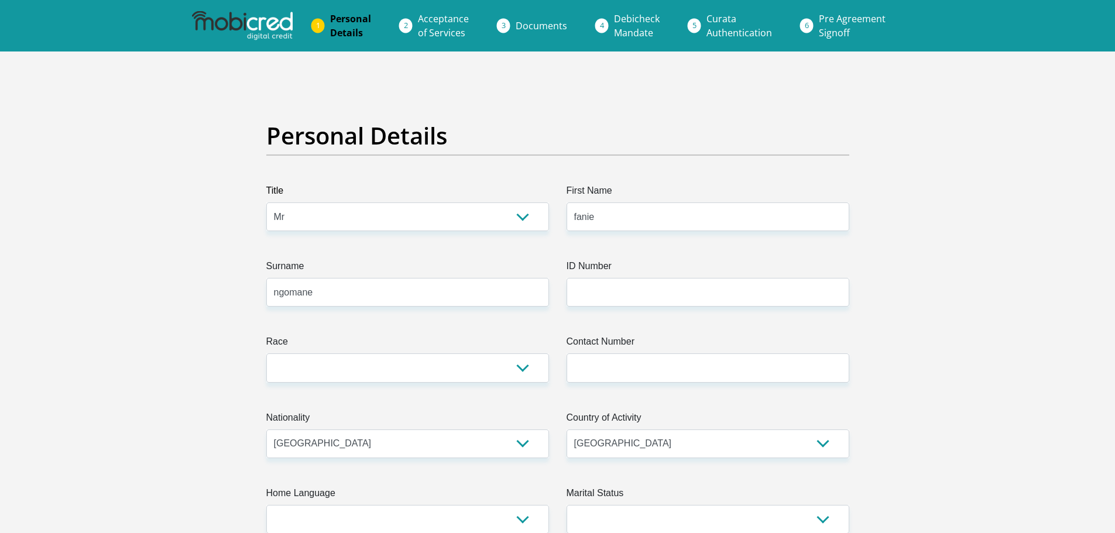
type input "[GEOGRAPHIC_DATA]"
type input "1050"
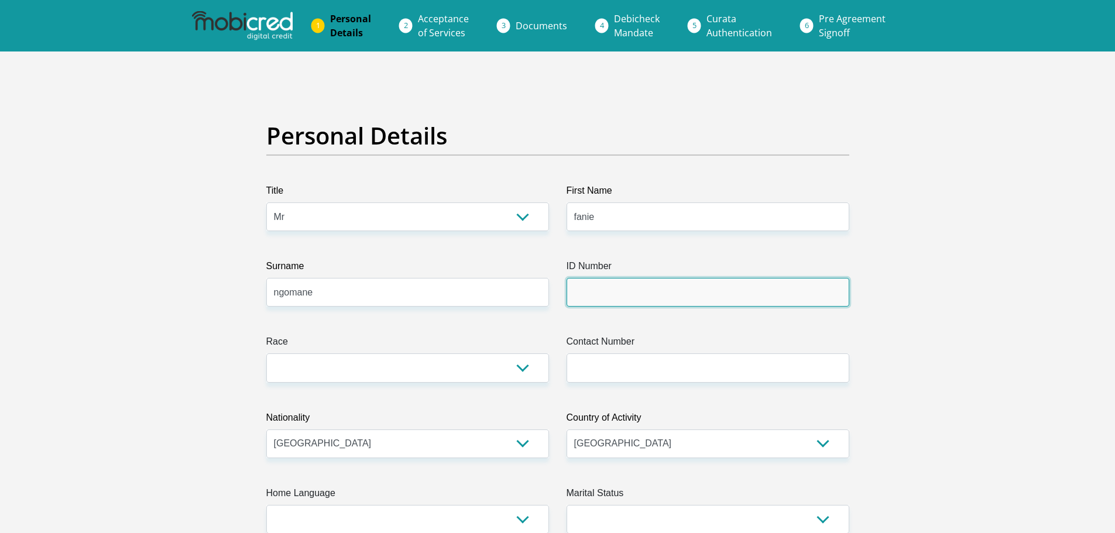
click at [592, 293] on input "ID Number" at bounding box center [708, 292] width 283 height 29
type input "[CREDIT_CARD_NUMBER]"
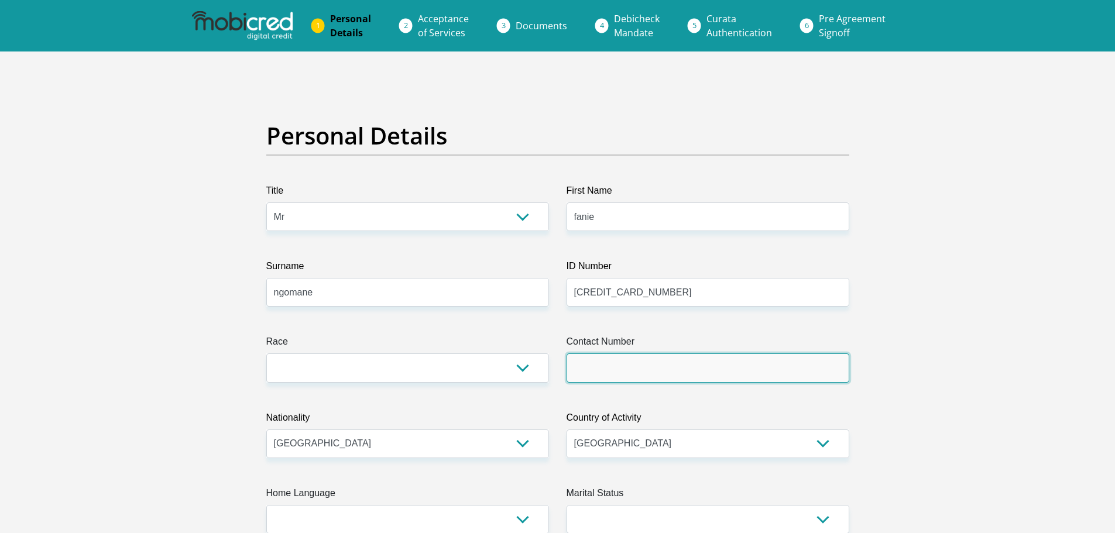
drag, startPoint x: 632, startPoint y: 360, endPoint x: 642, endPoint y: 363, distance: 10.9
click at [632, 360] on input "Contact Number" at bounding box center [708, 368] width 283 height 29
type input "0682058962"
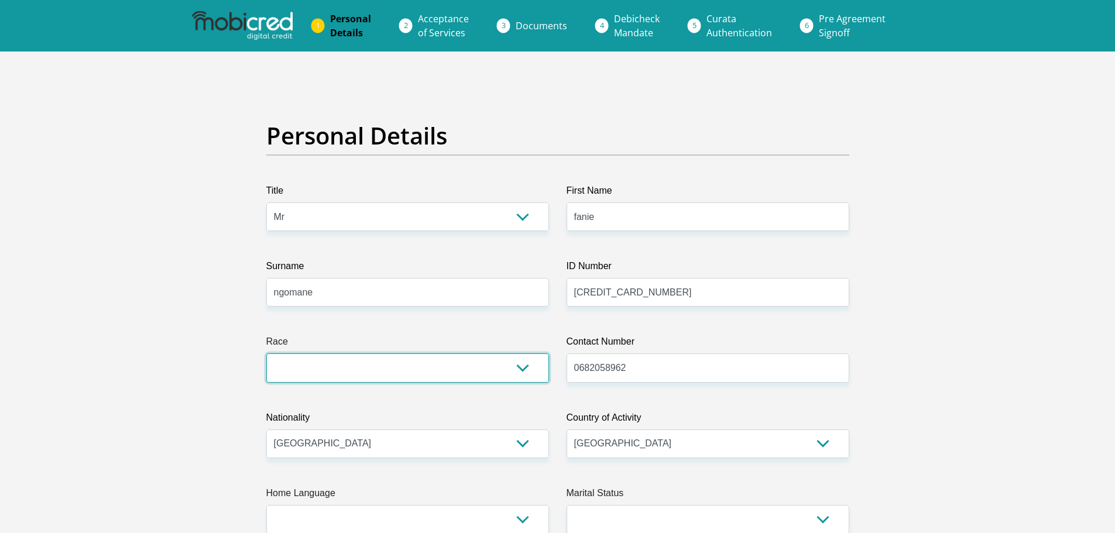
click at [518, 367] on select "Black Coloured Indian White Other" at bounding box center [407, 368] width 283 height 29
select select "1"
click at [266, 354] on select "Black Coloured Indian White Other" at bounding box center [407, 368] width 283 height 29
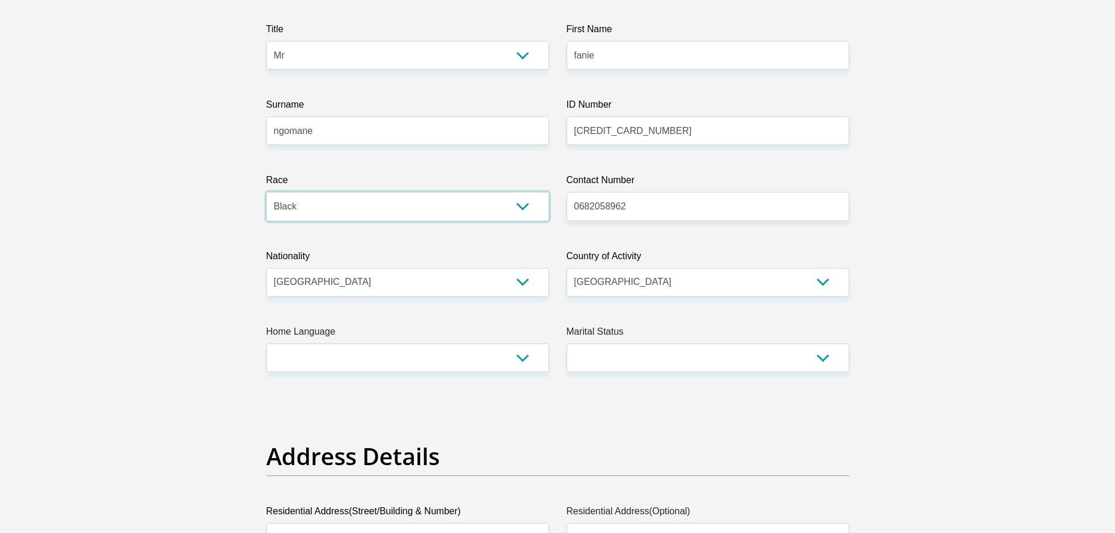
scroll to position [234, 0]
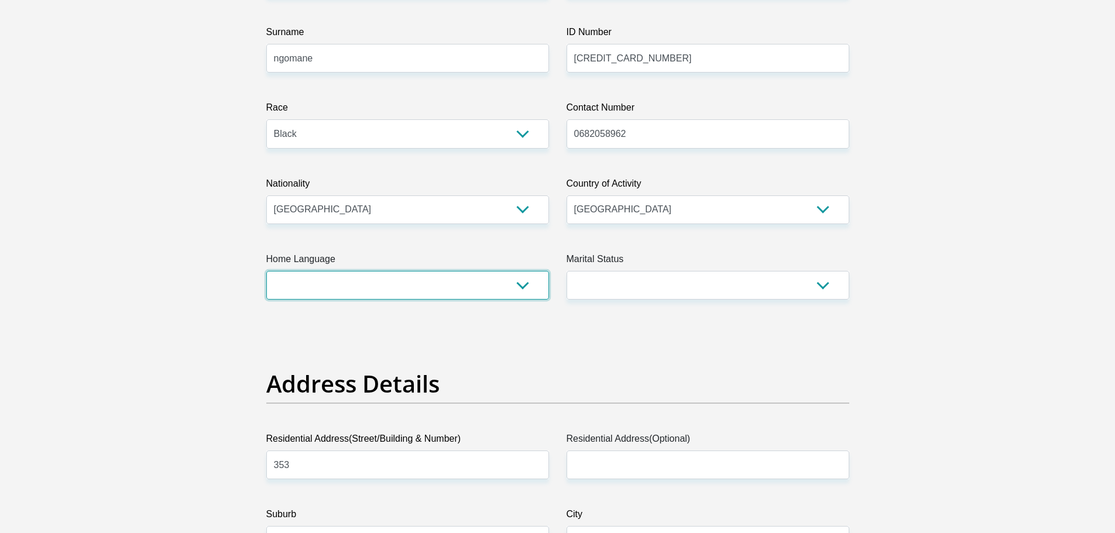
click at [525, 286] on select "Afrikaans English Sepedi South Ndebele Southern Sotho Swati Tsonga Tswana Venda…" at bounding box center [407, 285] width 283 height 29
select select "[DATE]"
click at [266, 271] on select "Afrikaans English Sepedi South Ndebele Southern Sotho Swati Tsonga Tswana Venda…" at bounding box center [407, 285] width 283 height 29
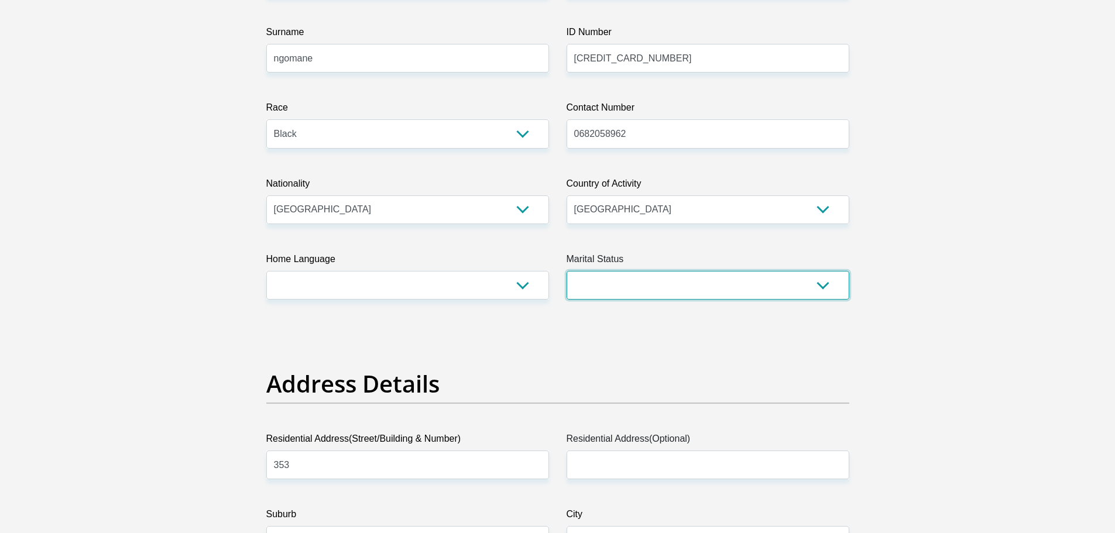
click at [828, 283] on select "Married ANC Single Divorced Widowed Married COP or Customary Law" at bounding box center [708, 285] width 283 height 29
select select "3"
click at [567, 271] on select "Married ANC Single Divorced Widowed Married COP or Customary Law" at bounding box center [708, 285] width 283 height 29
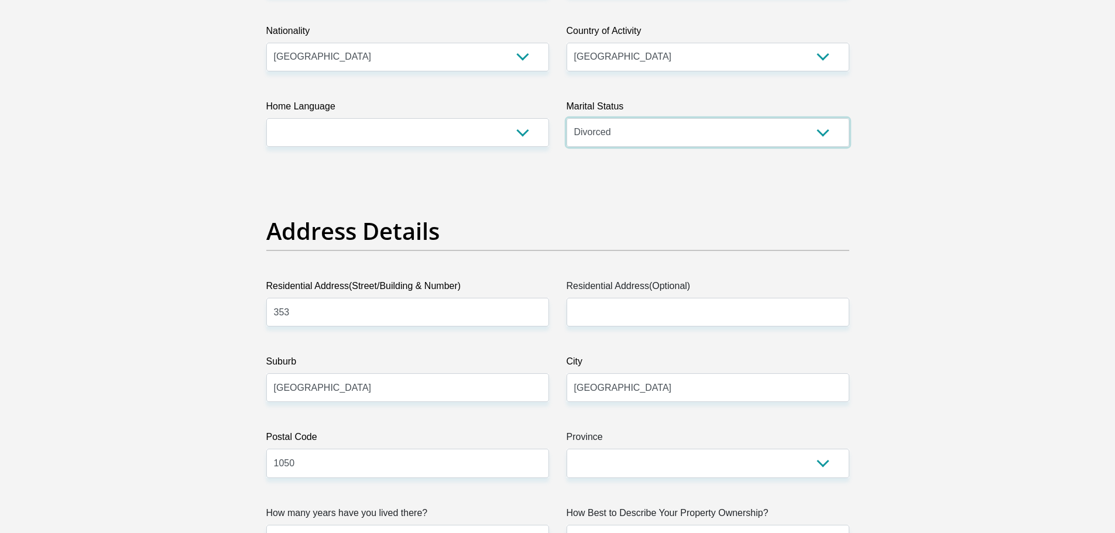
scroll to position [410, 0]
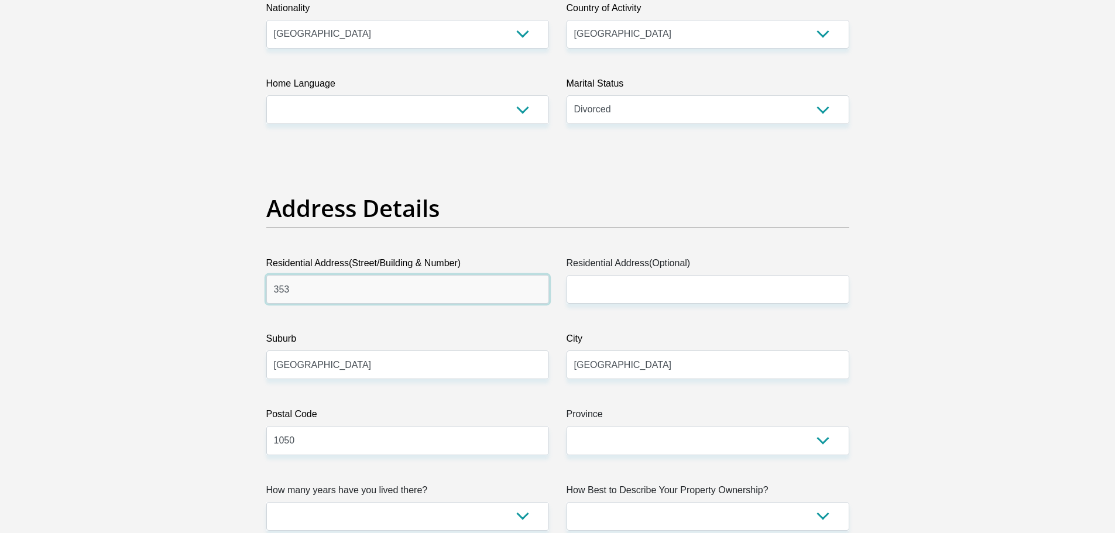
click at [309, 297] on input "353" at bounding box center [407, 289] width 283 height 29
type input "353 [PERSON_NAME]"
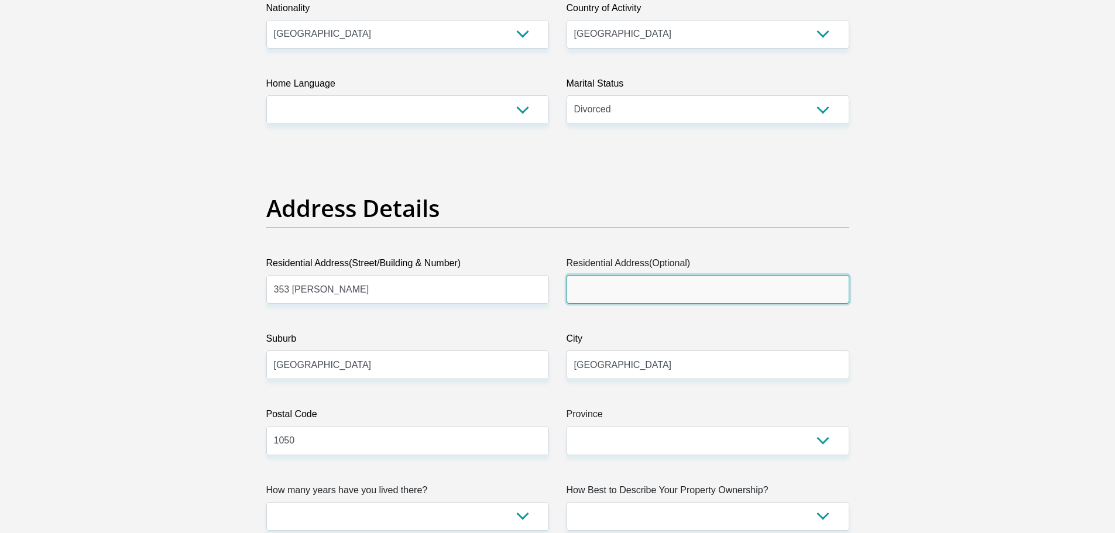
click at [612, 289] on input "Residential Address(Optional)" at bounding box center [708, 289] width 283 height 29
type input "353 [PERSON_NAME]"
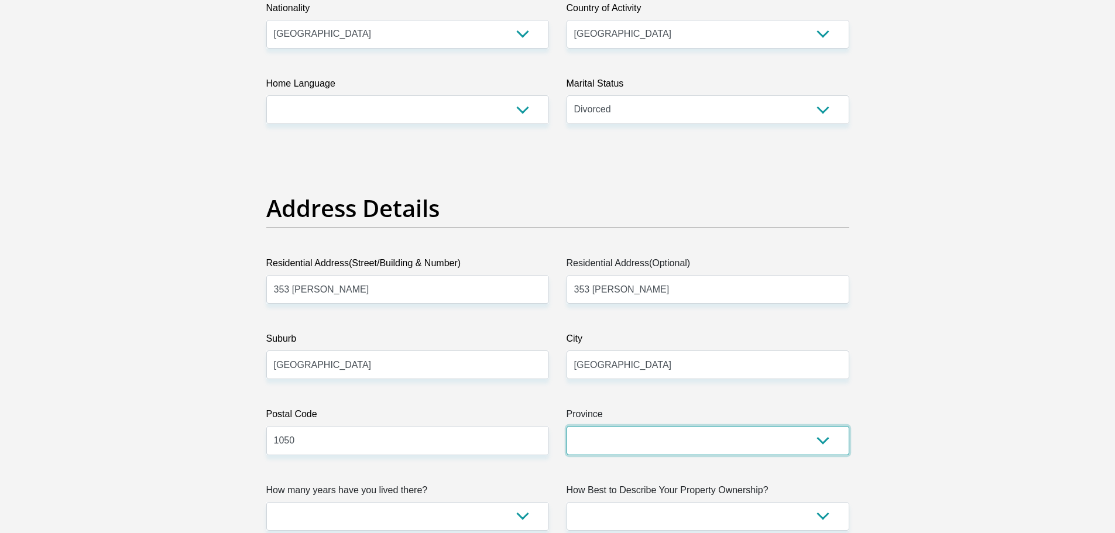
click at [825, 446] on select "Eastern Cape Free State [GEOGRAPHIC_DATA] [GEOGRAPHIC_DATA][DATE] [GEOGRAPHIC_D…" at bounding box center [708, 440] width 283 height 29
select select "[GEOGRAPHIC_DATA]"
click at [567, 426] on select "Eastern Cape Free State [GEOGRAPHIC_DATA] [GEOGRAPHIC_DATA][DATE] [GEOGRAPHIC_D…" at bounding box center [708, 440] width 283 height 29
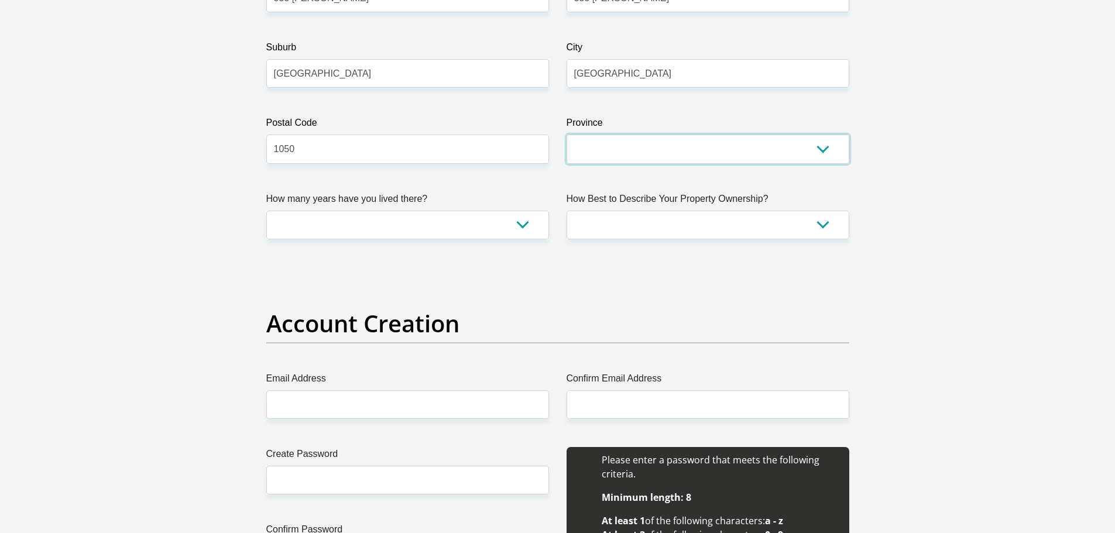
scroll to position [703, 0]
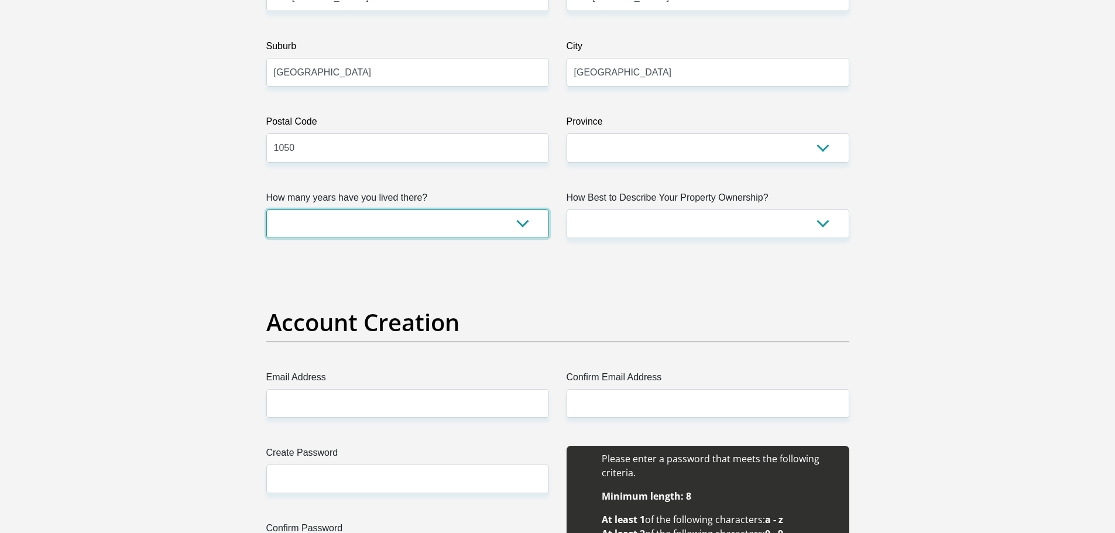
click at [520, 221] on select "less than 1 year 1-3 years 3-5 years 5+ years" at bounding box center [407, 224] width 283 height 29
select select "5"
click at [266, 210] on select "less than 1 year 1-3 years 3-5 years 5+ years" at bounding box center [407, 224] width 283 height 29
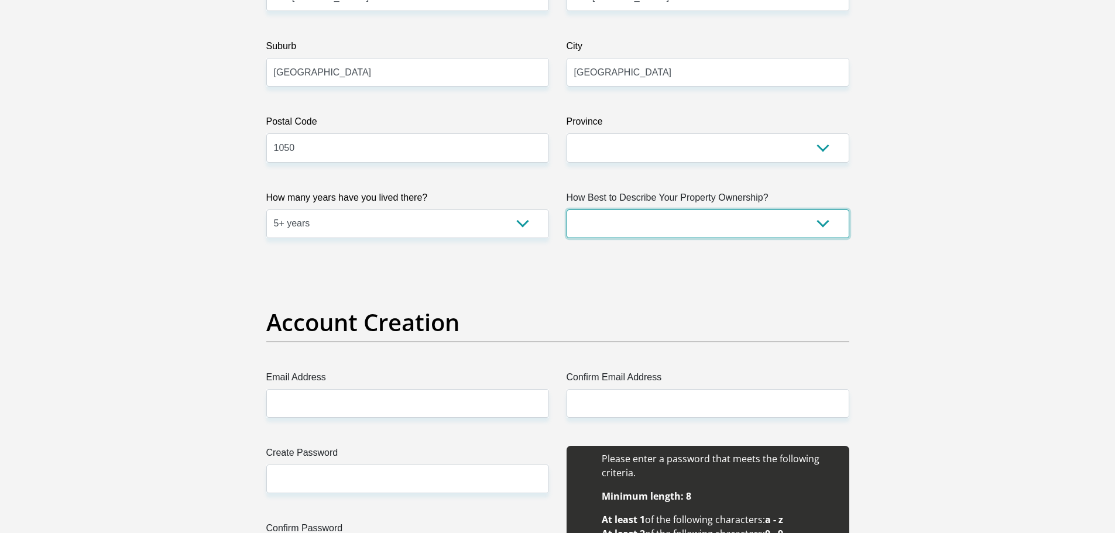
click at [821, 224] on select "Owned Rented Family Owned Company Dwelling" at bounding box center [708, 224] width 283 height 29
select select "Owned"
click at [567, 210] on select "Owned Rented Family Owned Company Dwelling" at bounding box center [708, 224] width 283 height 29
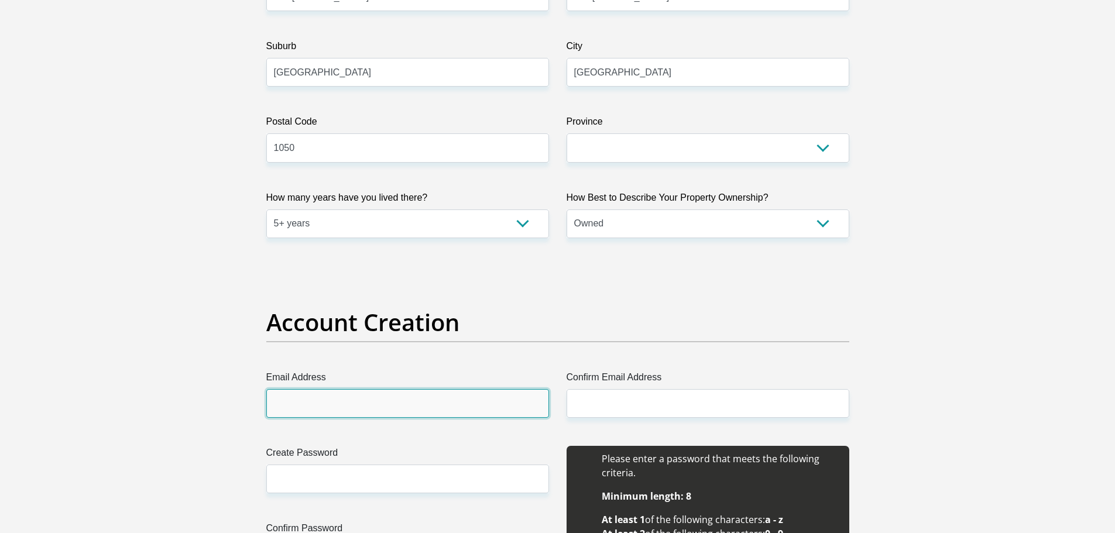
click at [305, 400] on input "Email Address" at bounding box center [407, 403] width 283 height 29
type input "[EMAIL_ADDRESS][DOMAIN_NAME]"
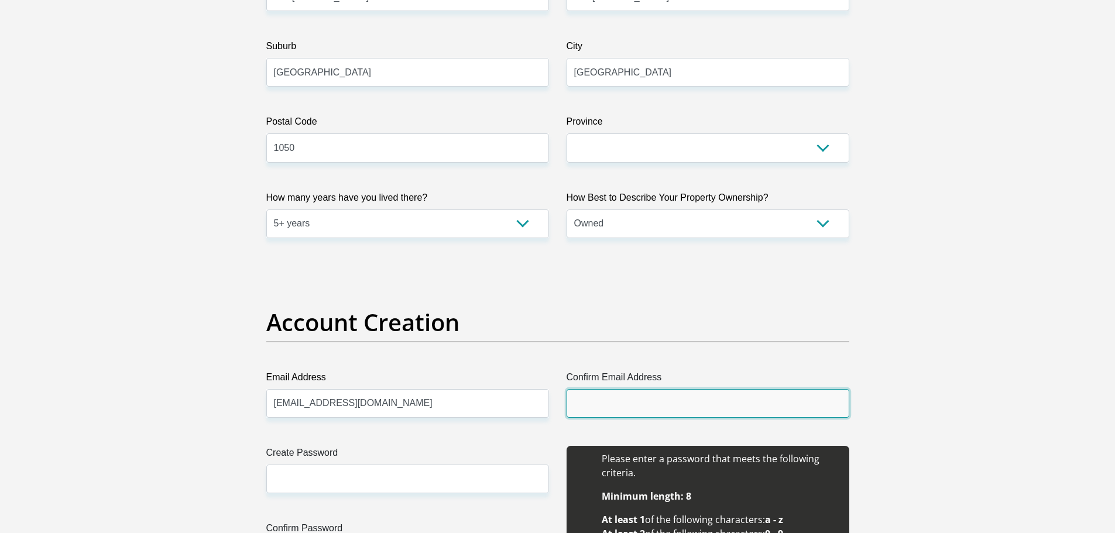
click at [591, 406] on input "Confirm Email Address" at bounding box center [708, 403] width 283 height 29
type input "[EMAIL_ADDRESS][DOMAIN_NAME]"
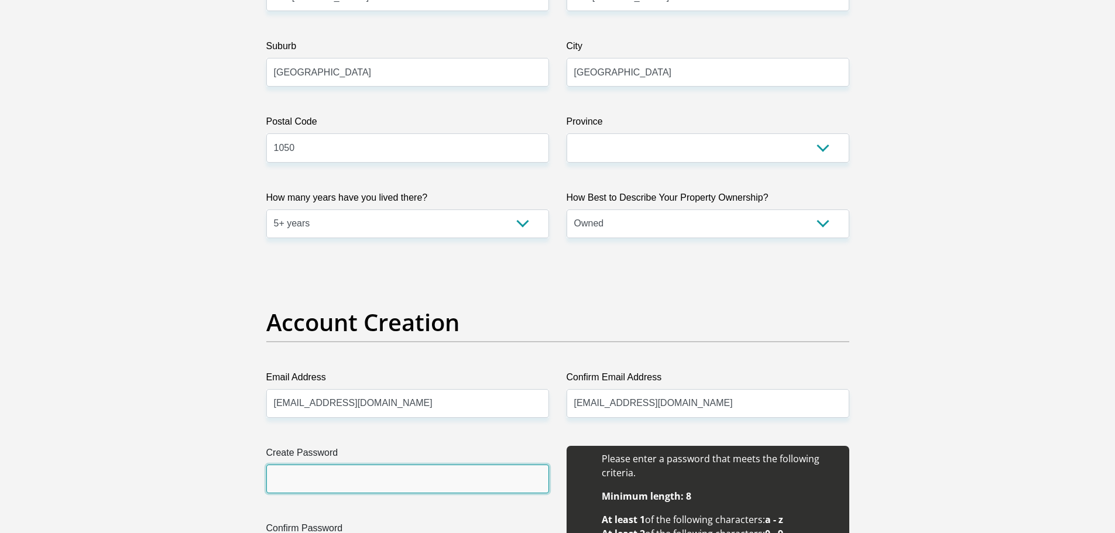
drag, startPoint x: 311, startPoint y: 478, endPoint x: 336, endPoint y: 478, distance: 24.6
click at [311, 479] on input "Create Password" at bounding box center [407, 479] width 283 height 29
type input "Fanie@6606"
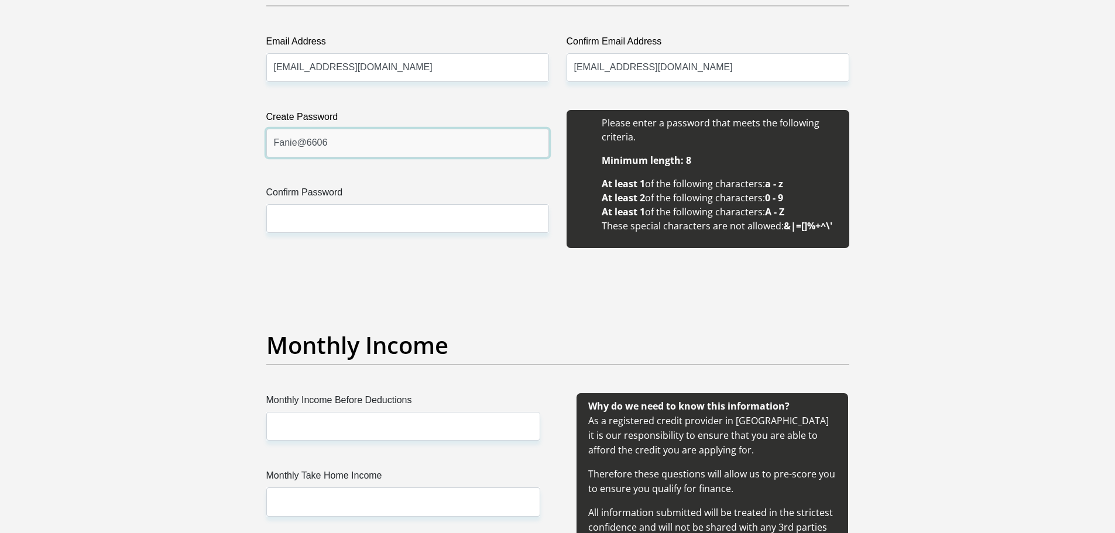
scroll to position [1112, 0]
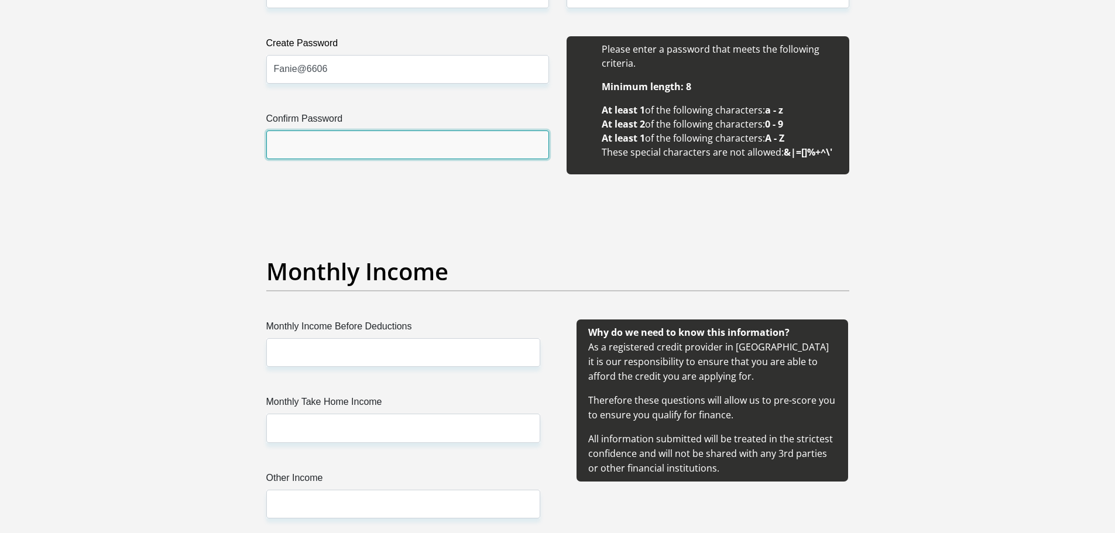
click at [297, 146] on input "Confirm Password" at bounding box center [407, 145] width 283 height 29
type input "Fanie@6606"
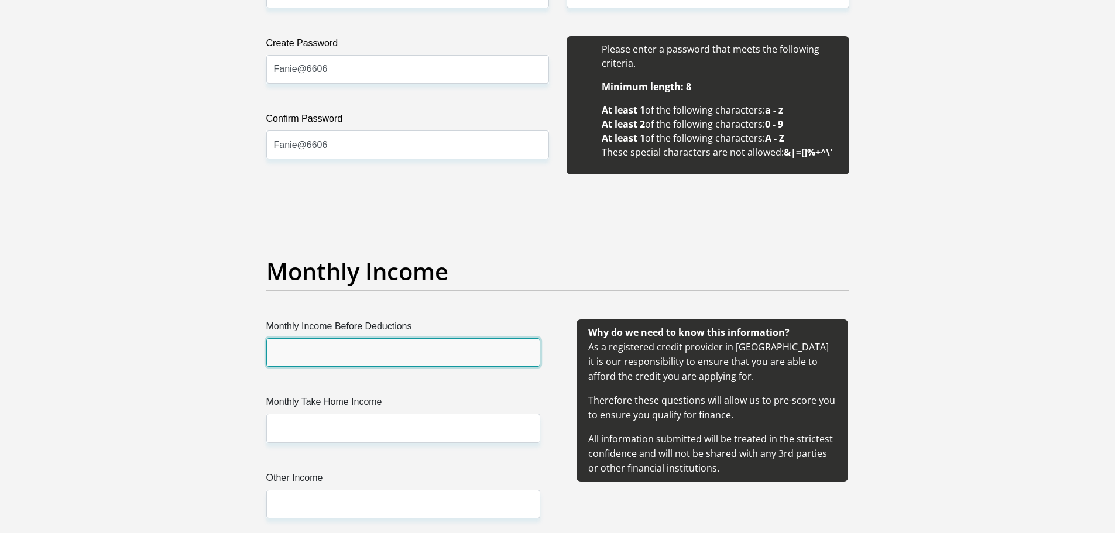
click at [335, 355] on input "Monthly Income Before Deductions" at bounding box center [403, 352] width 274 height 29
type input "16450"
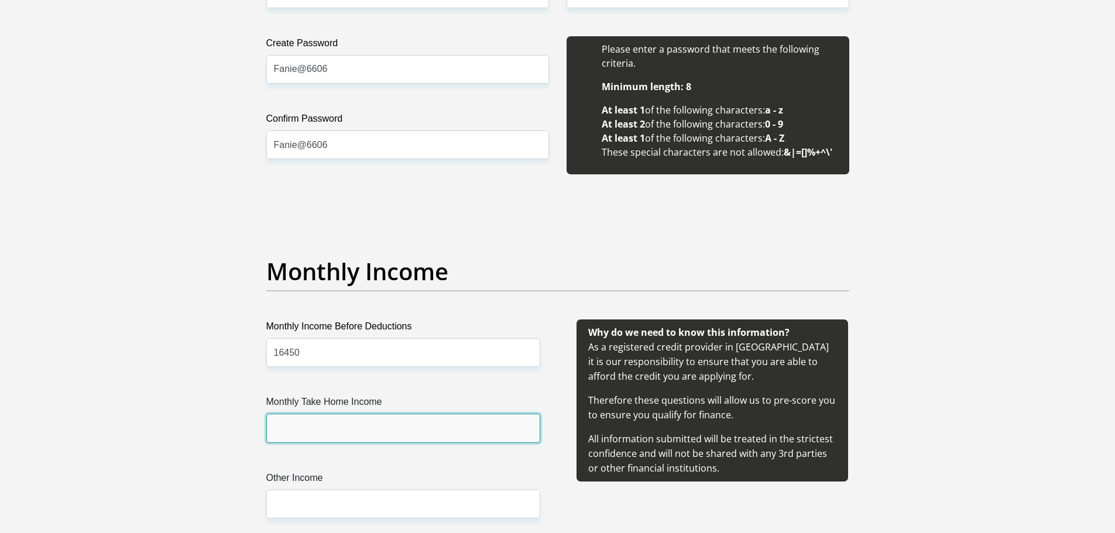
click at [341, 431] on input "Monthly Take Home Income" at bounding box center [403, 428] width 274 height 29
type input "3900"
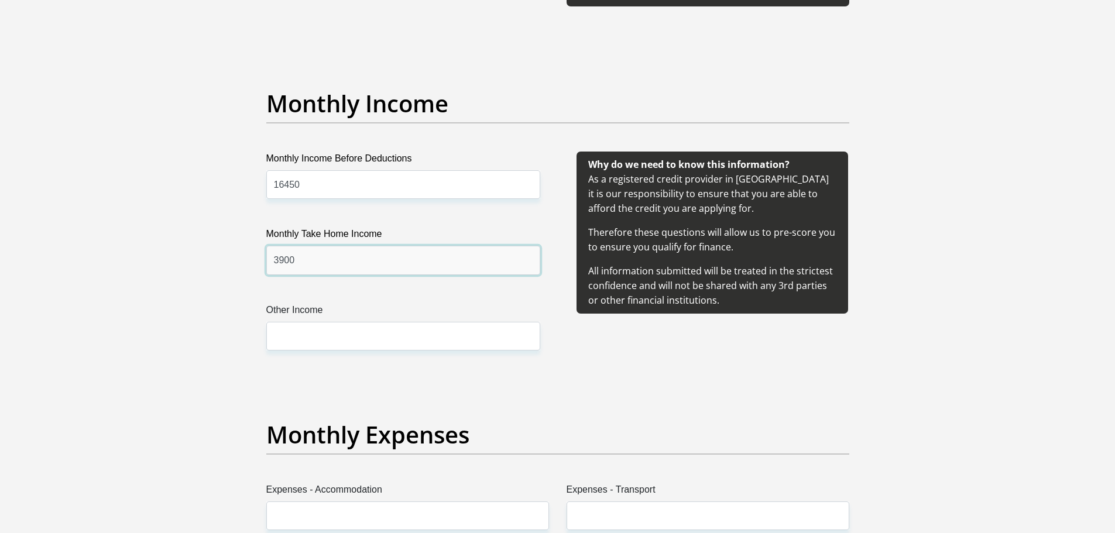
scroll to position [1346, 0]
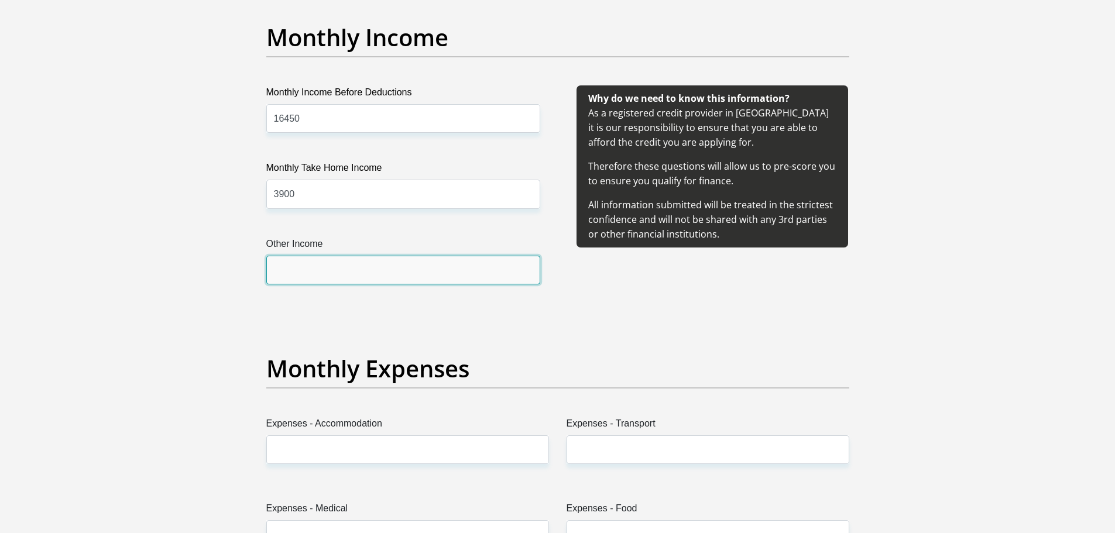
click at [328, 260] on input "Other Income" at bounding box center [403, 270] width 274 height 29
type input "0"
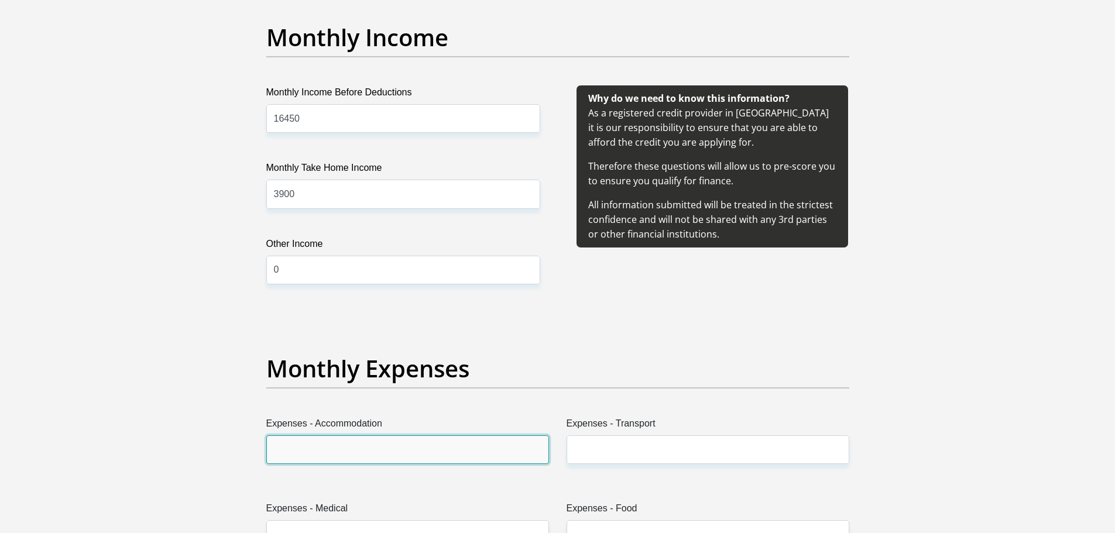
drag, startPoint x: 348, startPoint y: 453, endPoint x: 349, endPoint y: 447, distance: 6.5
click at [348, 453] on input "Expenses - Accommodation" at bounding box center [407, 450] width 283 height 29
type input "2000"
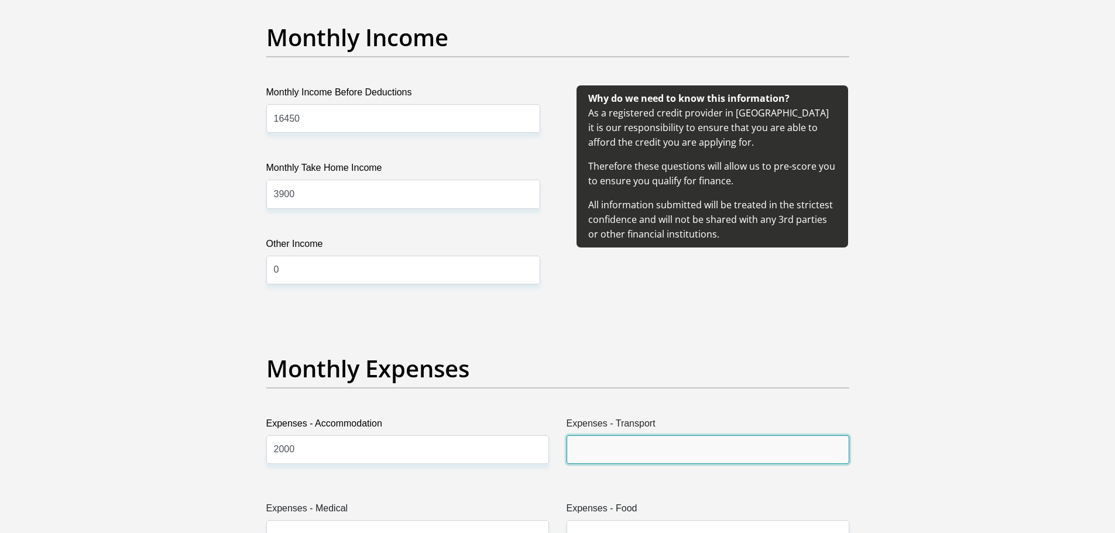
click at [605, 450] on input "Expenses - Transport" at bounding box center [708, 450] width 283 height 29
type input "1000"
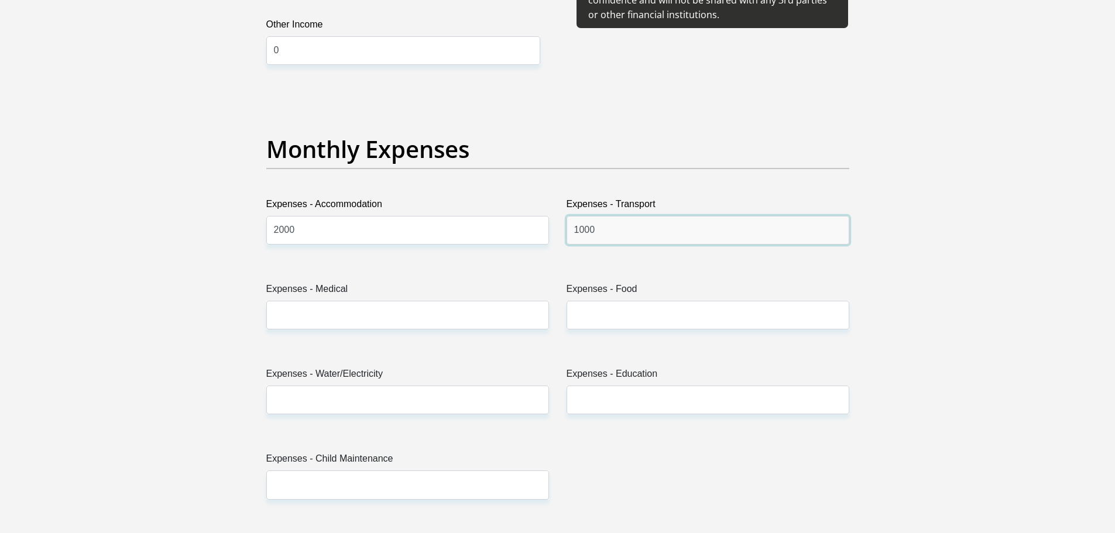
scroll to position [1581, 0]
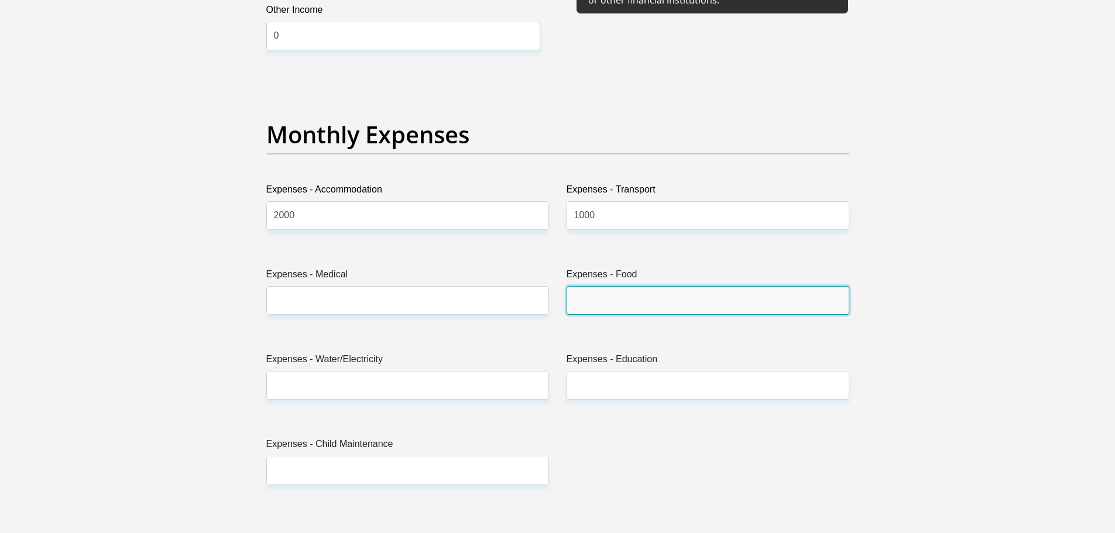
click at [593, 299] on input "Expenses - Food" at bounding box center [708, 300] width 283 height 29
type input "2500"
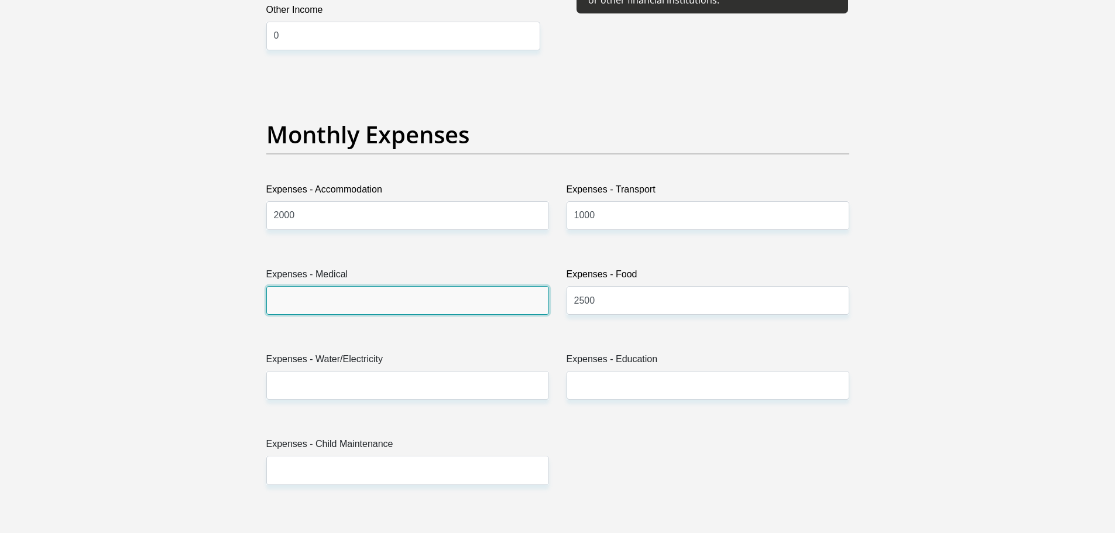
click at [374, 303] on input "Expenses - Medical" at bounding box center [407, 300] width 283 height 29
type input "537"
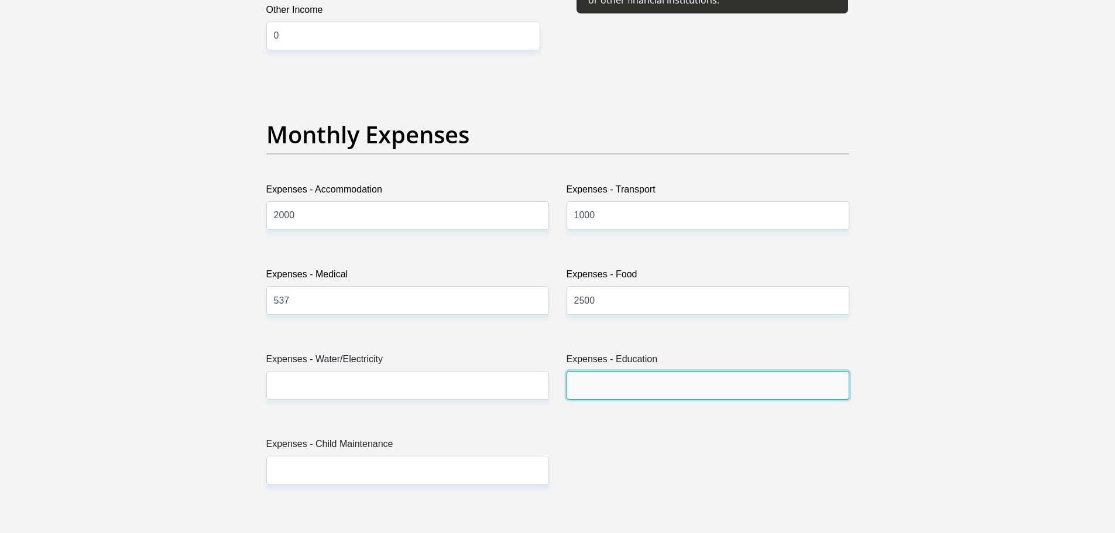
click at [595, 389] on input "Expenses - Education" at bounding box center [708, 385] width 283 height 29
type input "0"
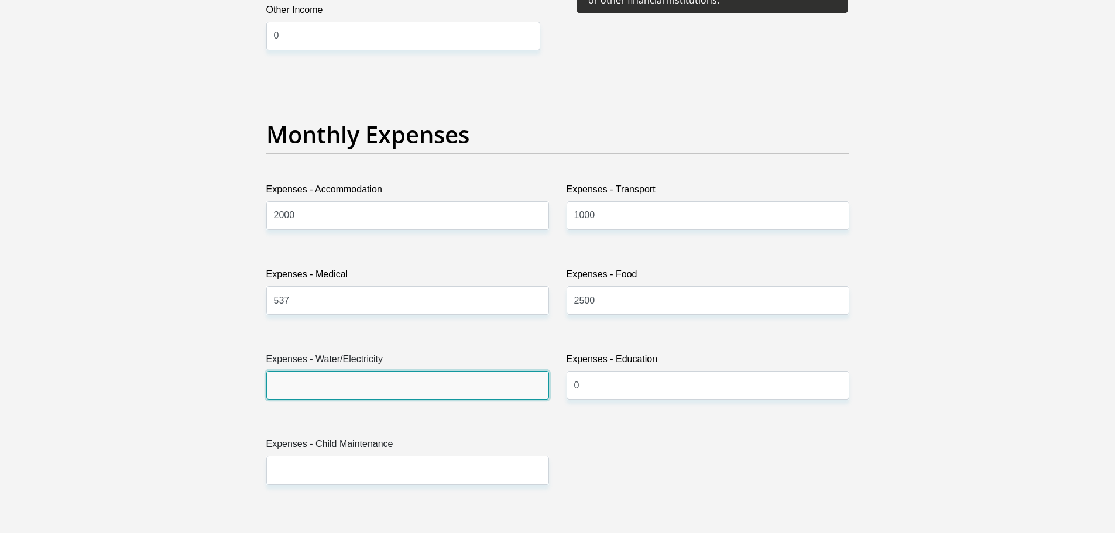
click at [333, 386] on input "Expenses - Water/Electricity" at bounding box center [407, 385] width 283 height 29
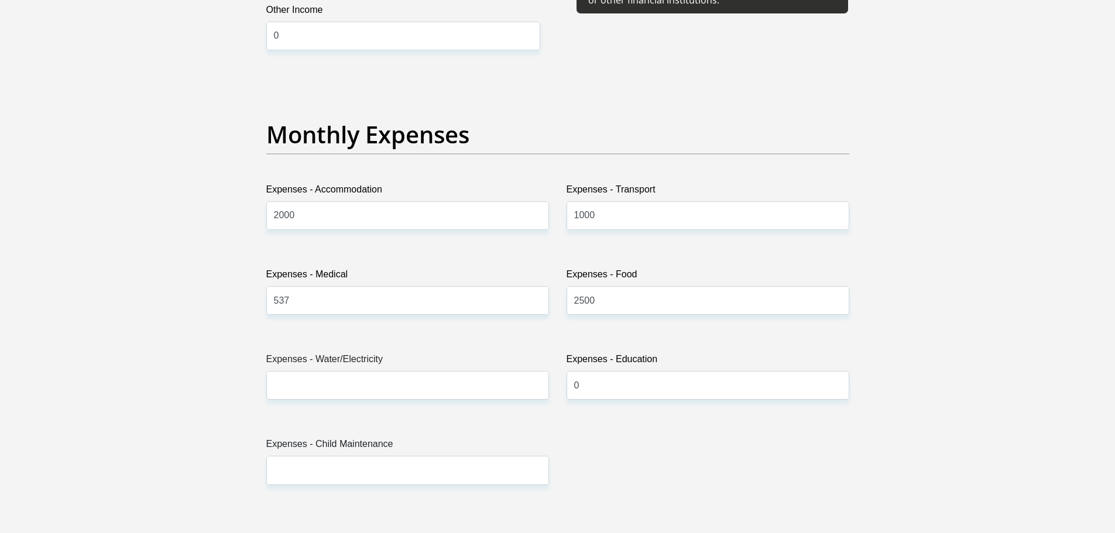
type input "fanie"
type input "ngomane"
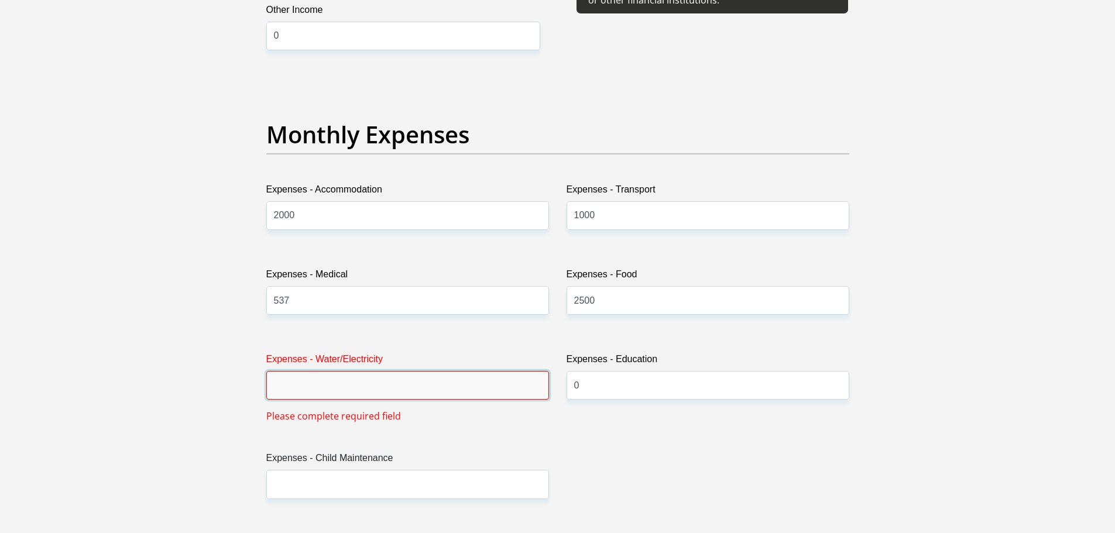
click at [330, 383] on input "Expenses - Water/Electricity" at bounding box center [407, 385] width 283 height 29
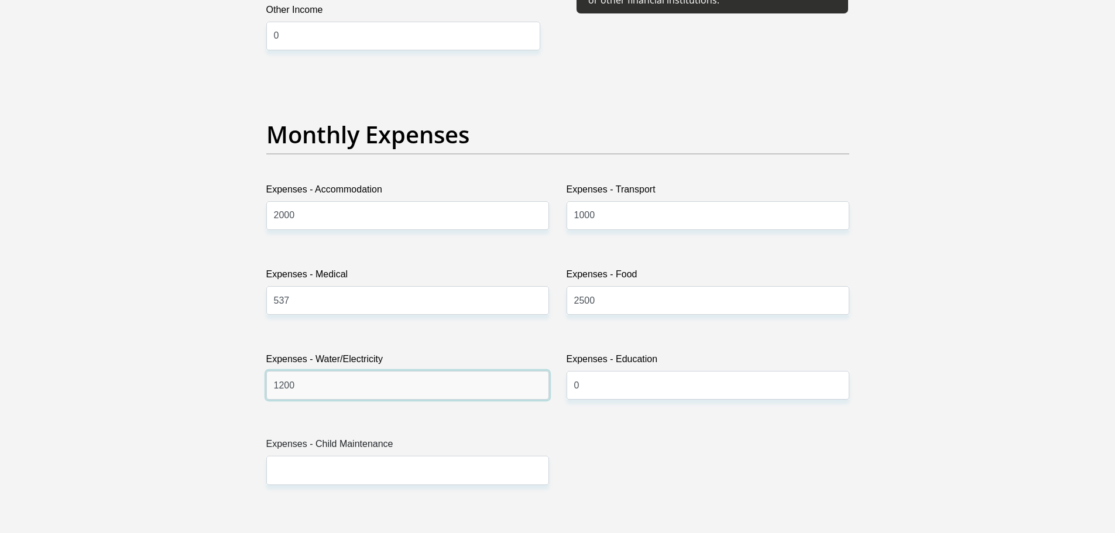
type input "1200"
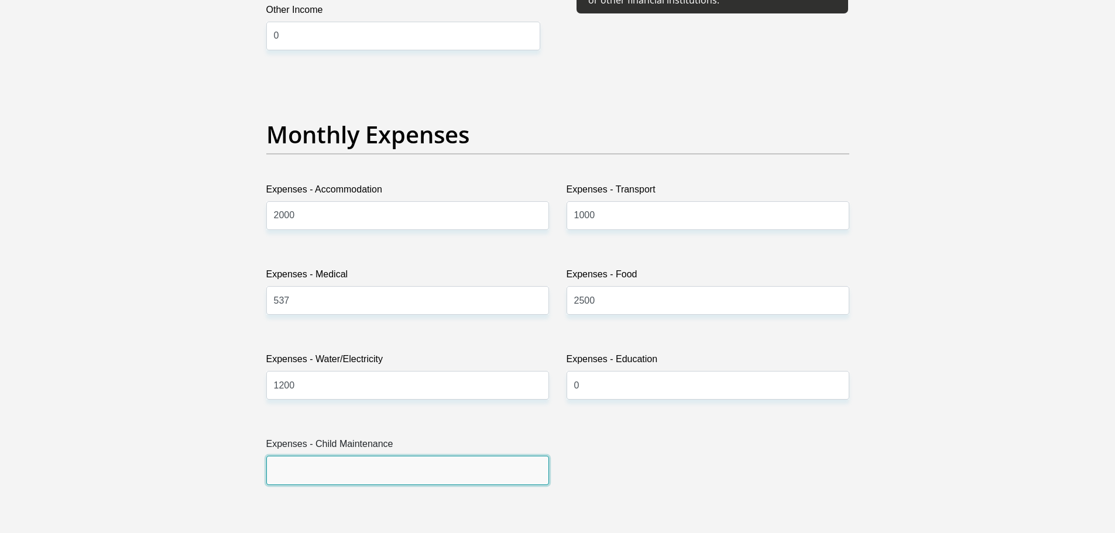
click at [320, 466] on input "Expenses - Child Maintenance" at bounding box center [407, 470] width 283 height 29
type input "6"
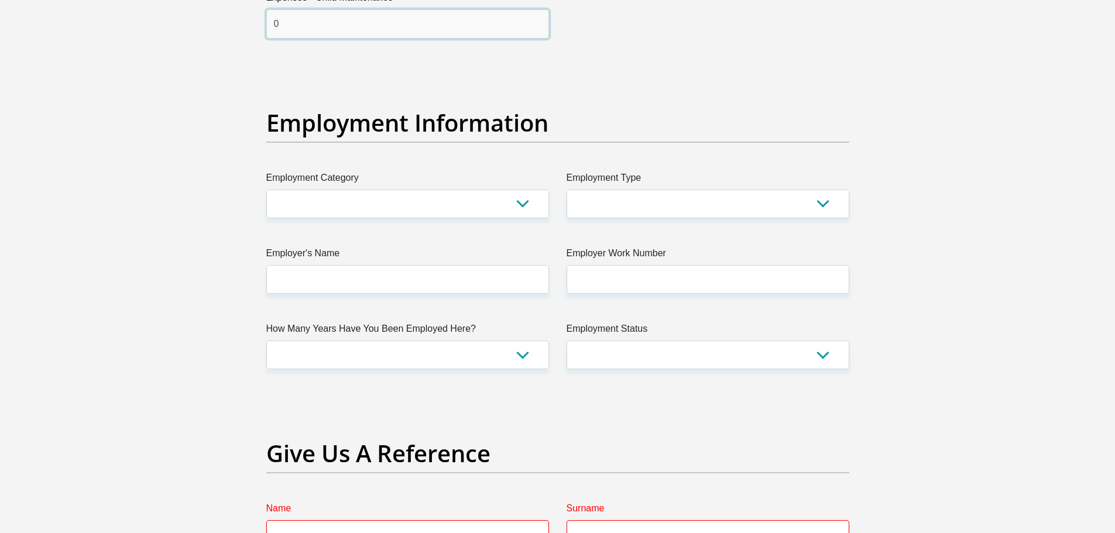
scroll to position [2049, 0]
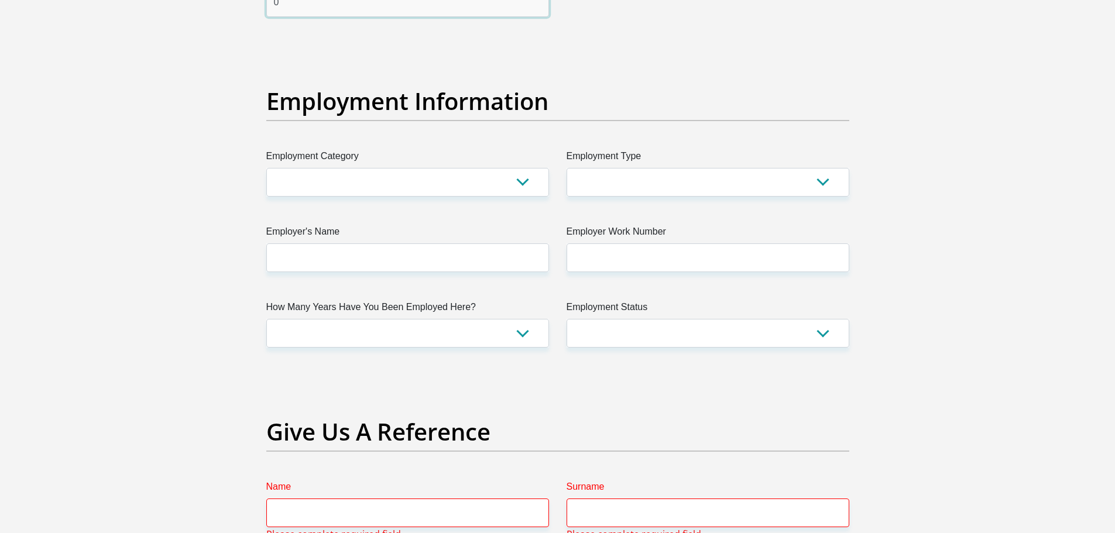
type input "0"
click at [524, 180] on select "AGRICULTURE ALCOHOL & TOBACCO CONSTRUCTION MATERIALS METALLURGY EQUIPMENT FOR R…" at bounding box center [407, 182] width 283 height 29
select select "21"
click at [266, 168] on select "AGRICULTURE ALCOHOL & TOBACCO CONSTRUCTION MATERIALS METALLURGY EQUIPMENT FOR R…" at bounding box center [407, 182] width 283 height 29
click at [822, 181] on select "College/Lecturer Craft Seller Creative Driver Executive Farmer Forces - Non Com…" at bounding box center [708, 182] width 283 height 29
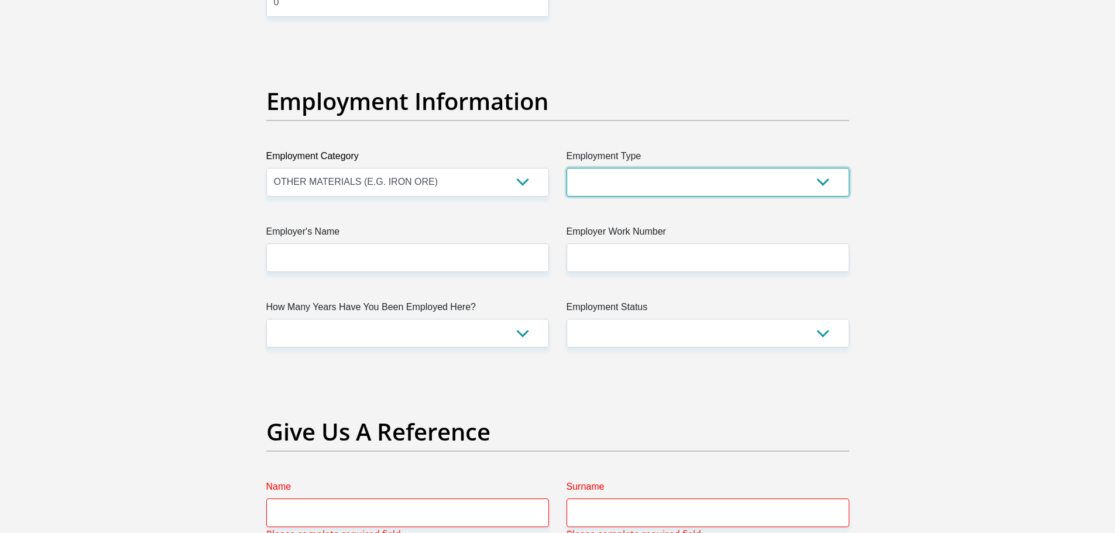
select select "Service Industry"
click at [567, 168] on select "College/Lecturer Craft Seller Creative Driver Executive Farmer Forces - Non Com…" at bounding box center [708, 182] width 283 height 29
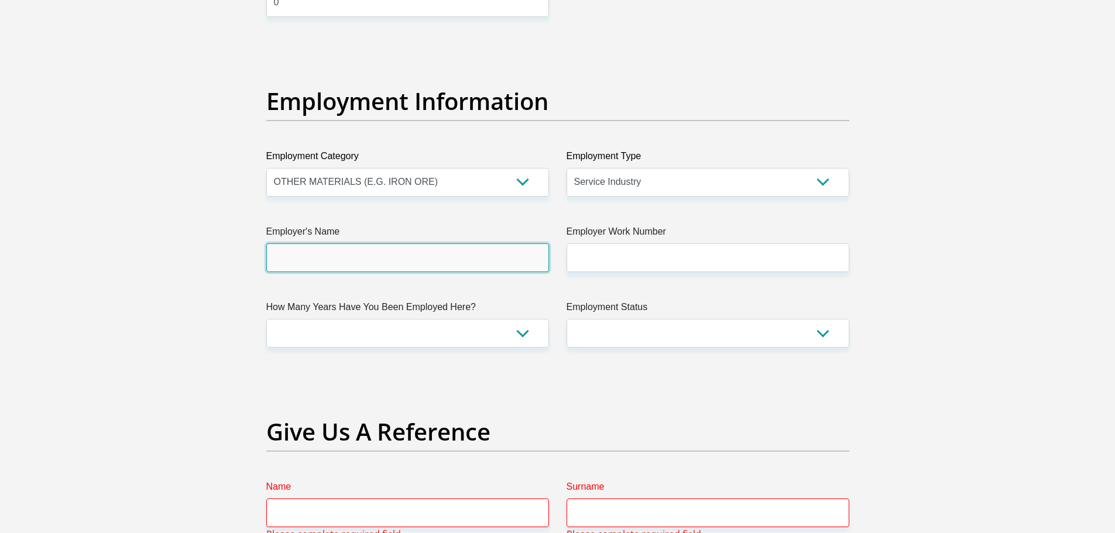
click at [312, 258] on input "Employer's Name" at bounding box center [407, 258] width 283 height 29
type input "UNICASTSOLUTIONS"
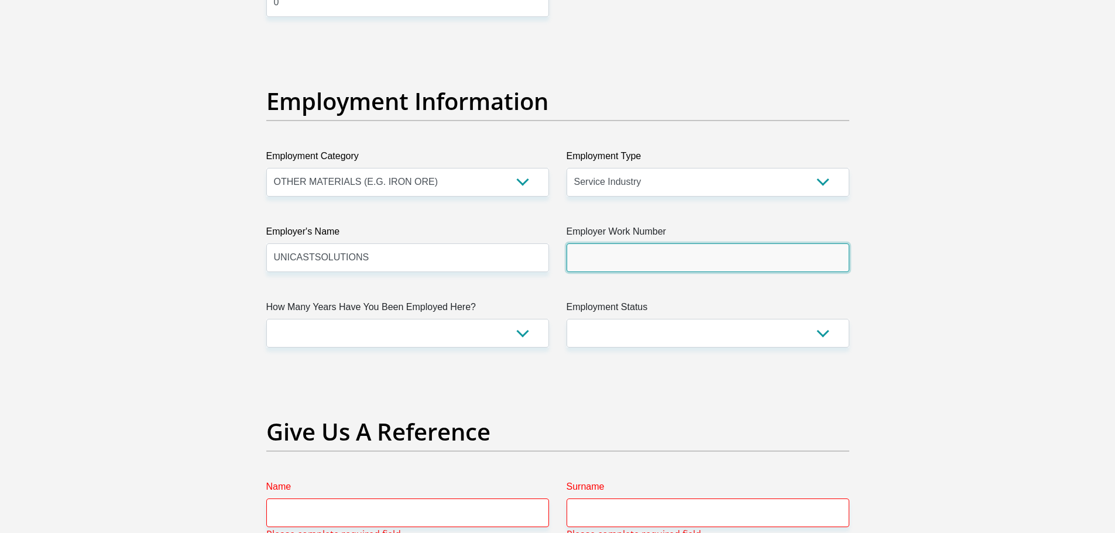
click at [605, 262] on input "Employer Work Number" at bounding box center [708, 258] width 283 height 29
type input "0682080574"
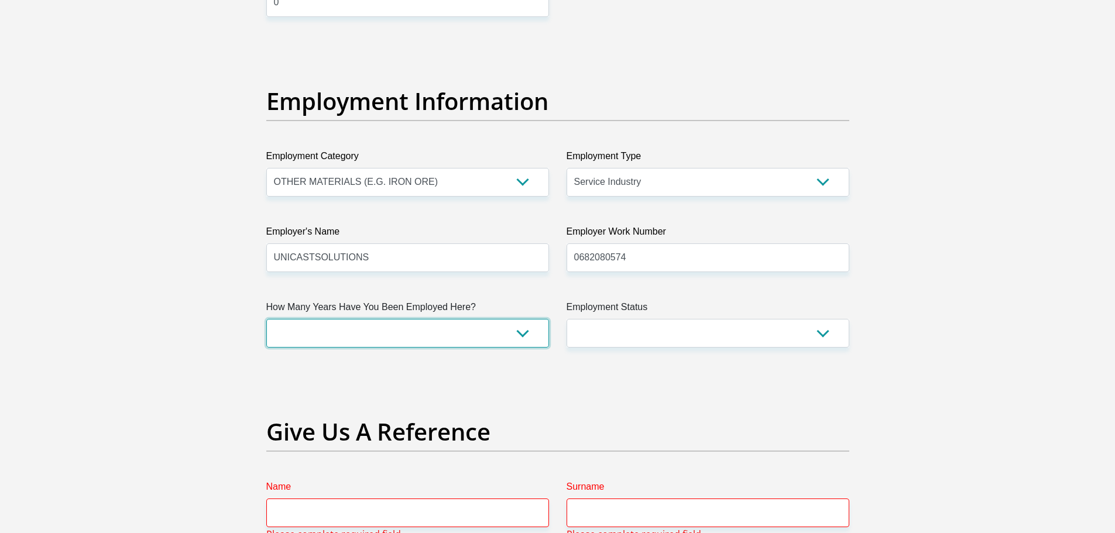
click at [426, 330] on select "less than 1 year 1-3 years 3-5 years 5+ years" at bounding box center [407, 333] width 283 height 29
select select "60"
click at [266, 319] on select "less than 1 year 1-3 years 3-5 years 5+ years" at bounding box center [407, 333] width 283 height 29
click at [824, 332] on select "Permanent/Full-time Part-time/Casual [DEMOGRAPHIC_DATA] Worker Self-Employed Ho…" at bounding box center [708, 333] width 283 height 29
select select "1"
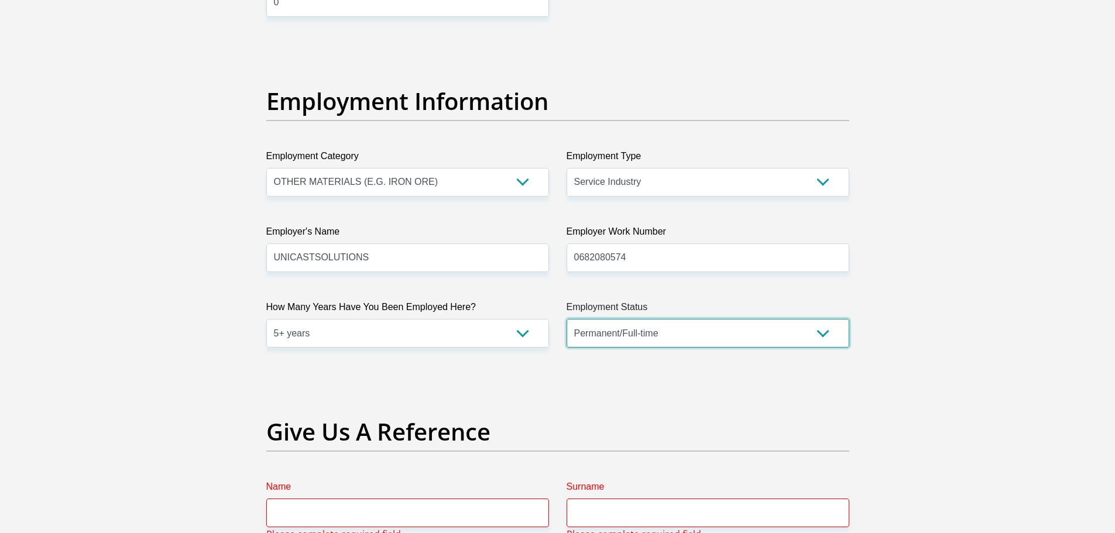
click at [567, 319] on select "Permanent/Full-time Part-time/Casual [DEMOGRAPHIC_DATA] Worker Self-Employed Ho…" at bounding box center [708, 333] width 283 height 29
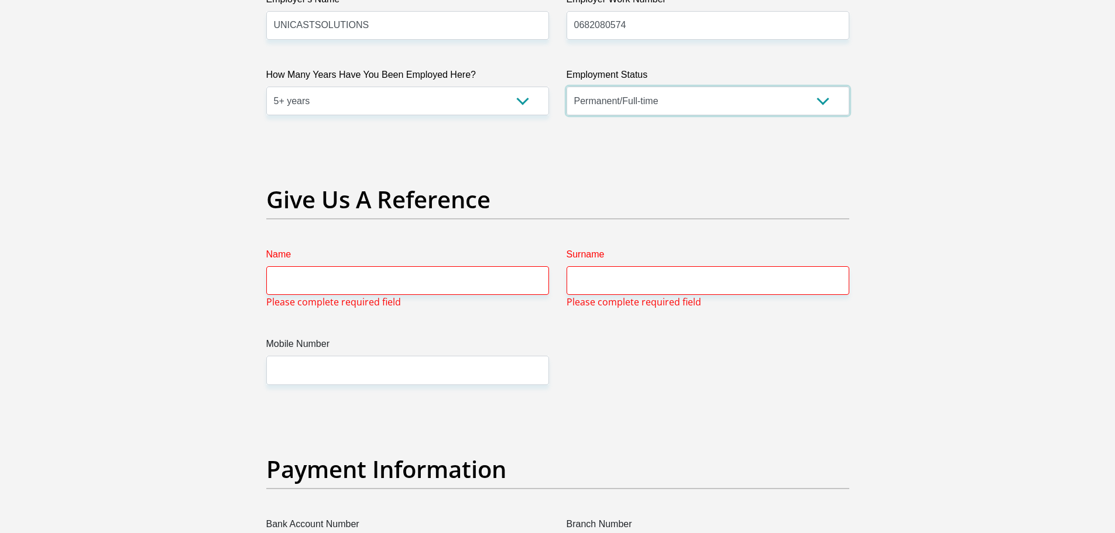
scroll to position [2283, 0]
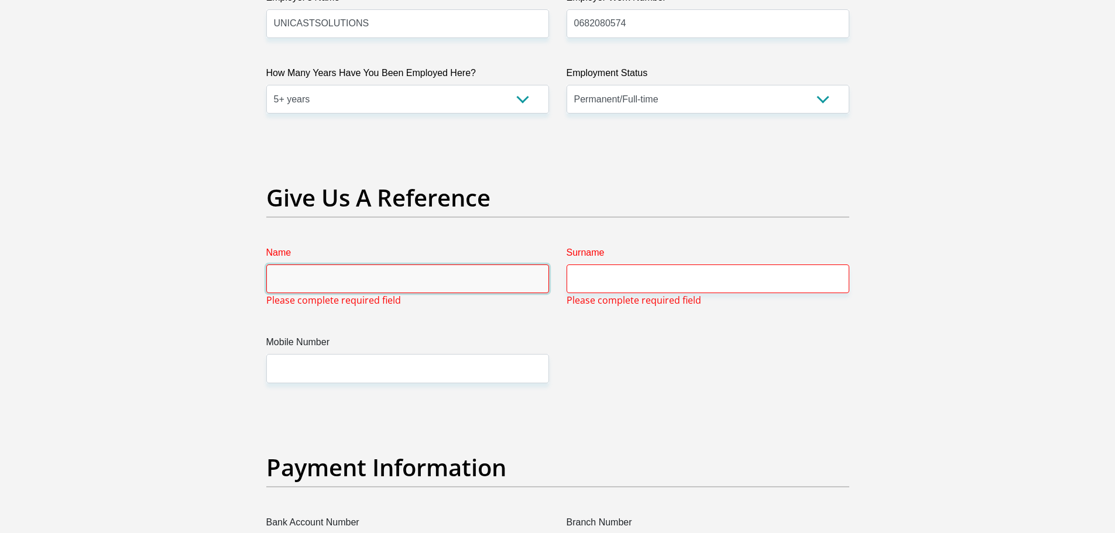
click at [352, 279] on input "Name" at bounding box center [407, 279] width 283 height 29
click at [294, 279] on input "Name" at bounding box center [407, 279] width 283 height 29
type input "[PERSON_NAME]"
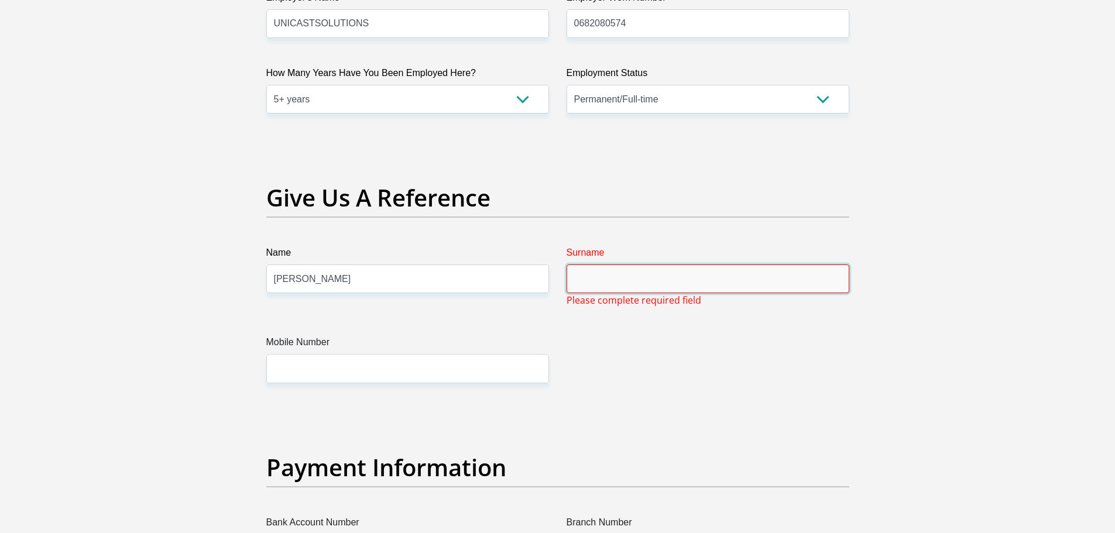
click at [610, 285] on input "Surname" at bounding box center [708, 279] width 283 height 29
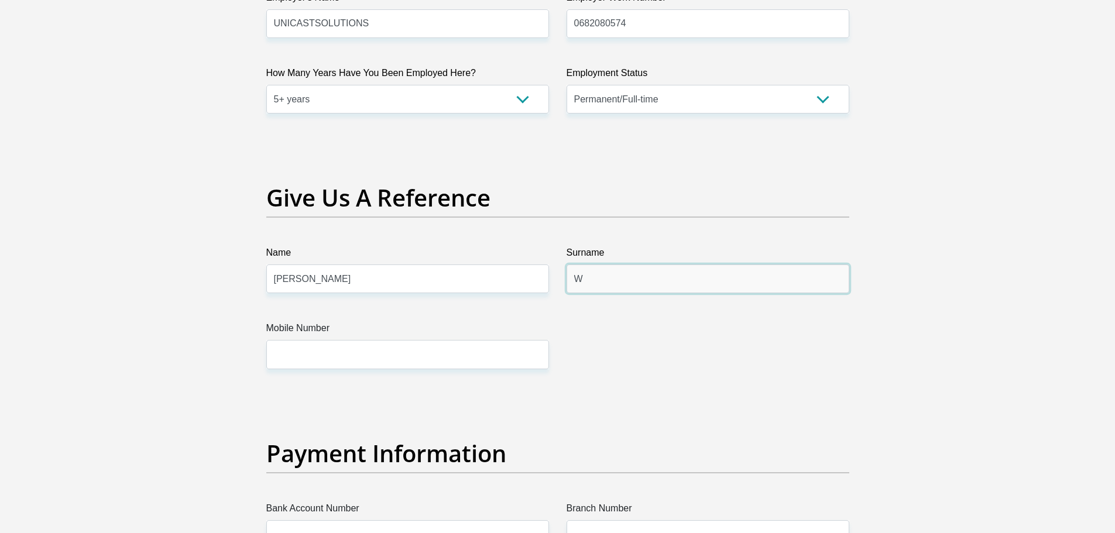
type input "[PERSON_NAME]"
drag, startPoint x: 296, startPoint y: 354, endPoint x: 303, endPoint y: 349, distance: 8.4
click at [297, 351] on input "Mobile Number" at bounding box center [407, 354] width 283 height 29
type input "0825652059"
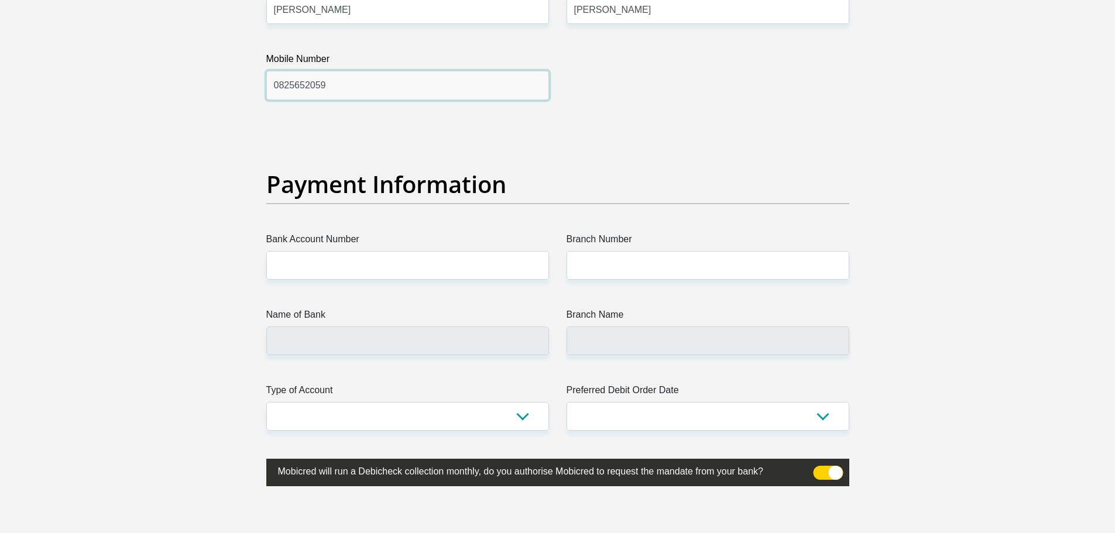
scroll to position [2576, 0]
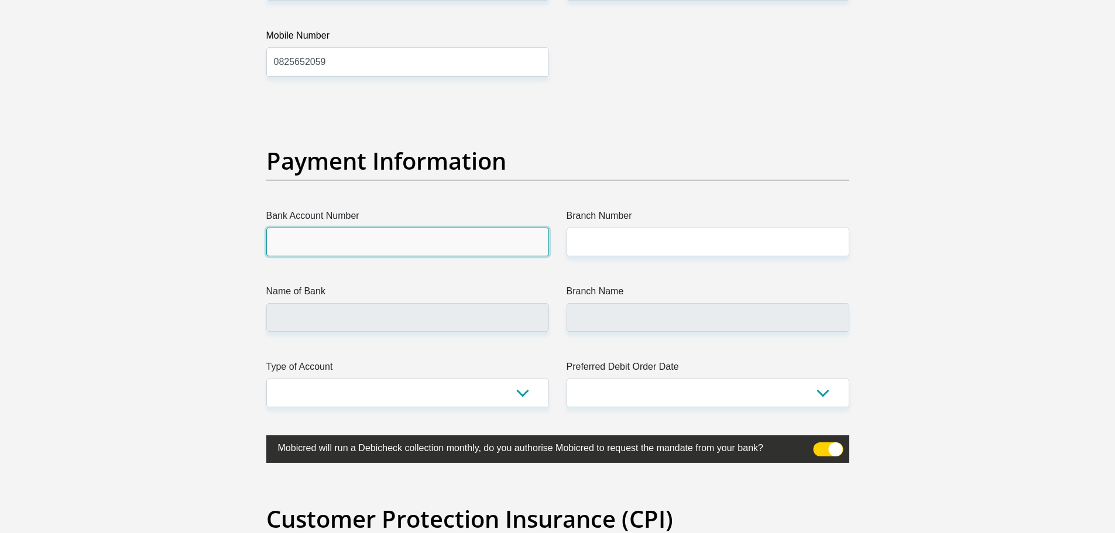
click at [319, 251] on input "Bank Account Number" at bounding box center [407, 242] width 283 height 29
type input "11806834014"
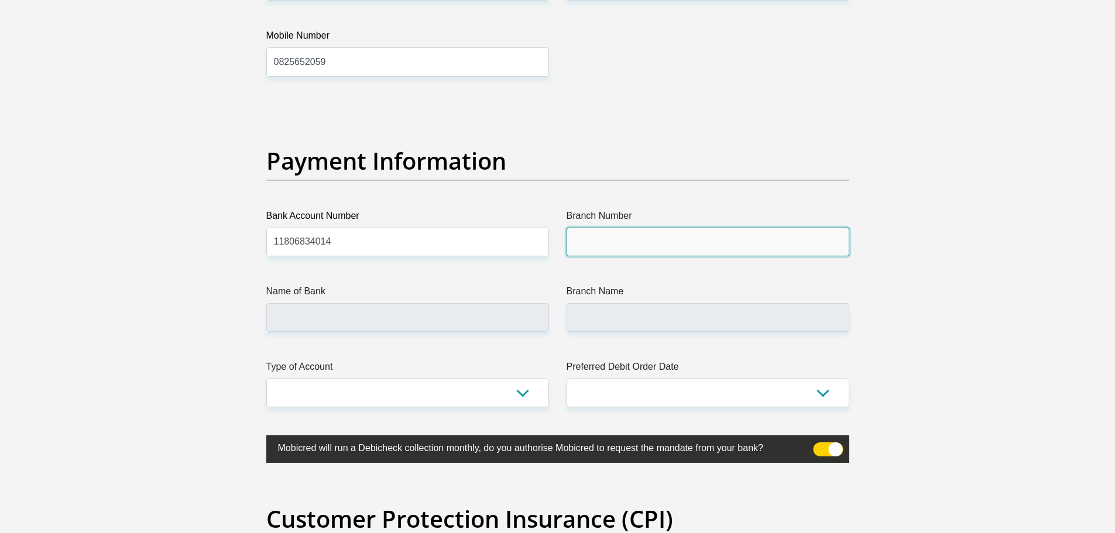
click at [615, 244] on input "Branch Number" at bounding box center [708, 242] width 283 height 29
type input "679000"
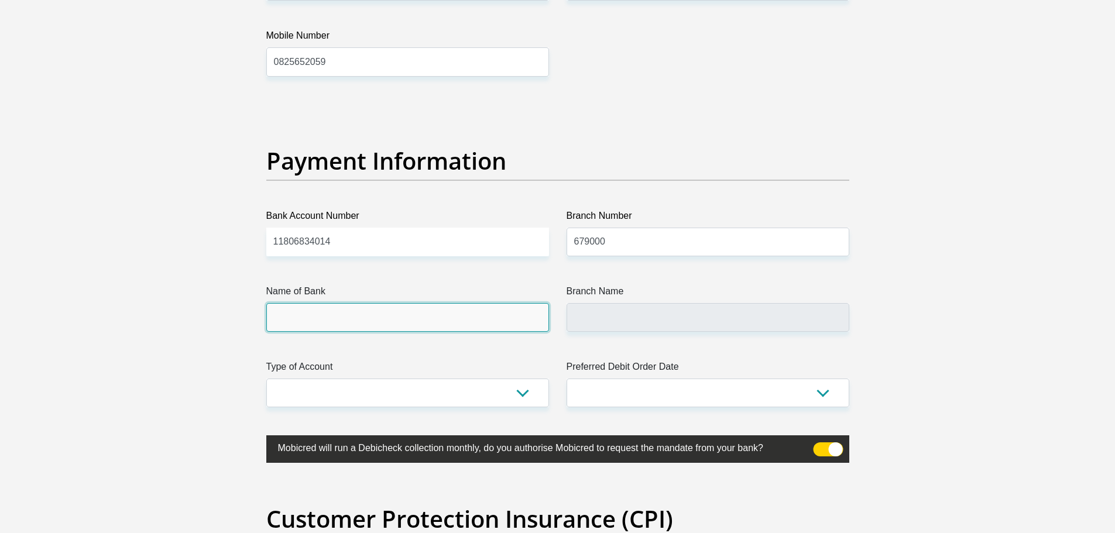
click at [320, 318] on input "Name of Bank" at bounding box center [407, 317] width 283 height 29
type input "DISCOVERY BANK LTD"
type input "DISCOVERY UNIVERSAL BRANCH"
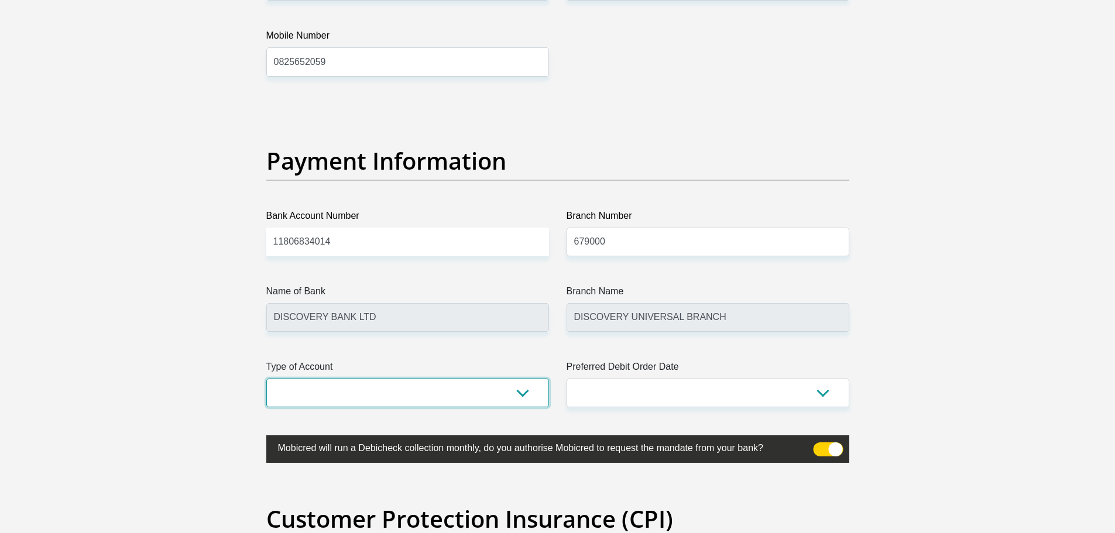
click at [520, 393] on select "Cheque Savings" at bounding box center [407, 393] width 283 height 29
select select "SAV"
click at [266, 379] on select "Cheque Savings" at bounding box center [407, 393] width 283 height 29
click at [828, 390] on select "1st 2nd 3rd 4th 5th 7th 18th 19th 20th 21st 22nd 23rd 24th 25th 26th 27th 28th …" at bounding box center [708, 393] width 283 height 29
select select "28"
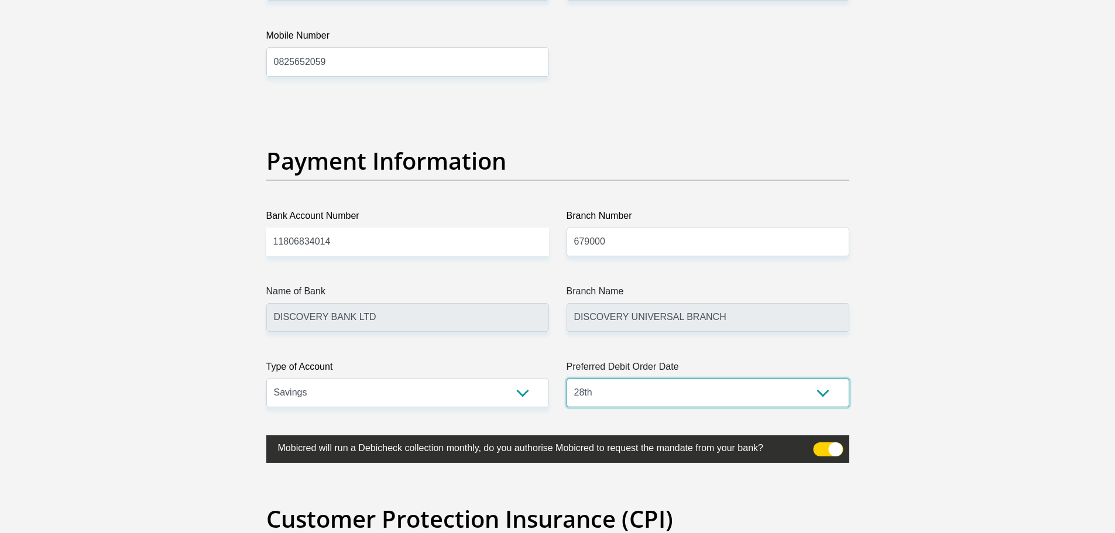
click at [567, 379] on select "1st 2nd 3rd 4th 5th 7th 18th 19th 20th 21st 22nd 23rd 24th 25th 26th 27th 28th …" at bounding box center [708, 393] width 283 height 29
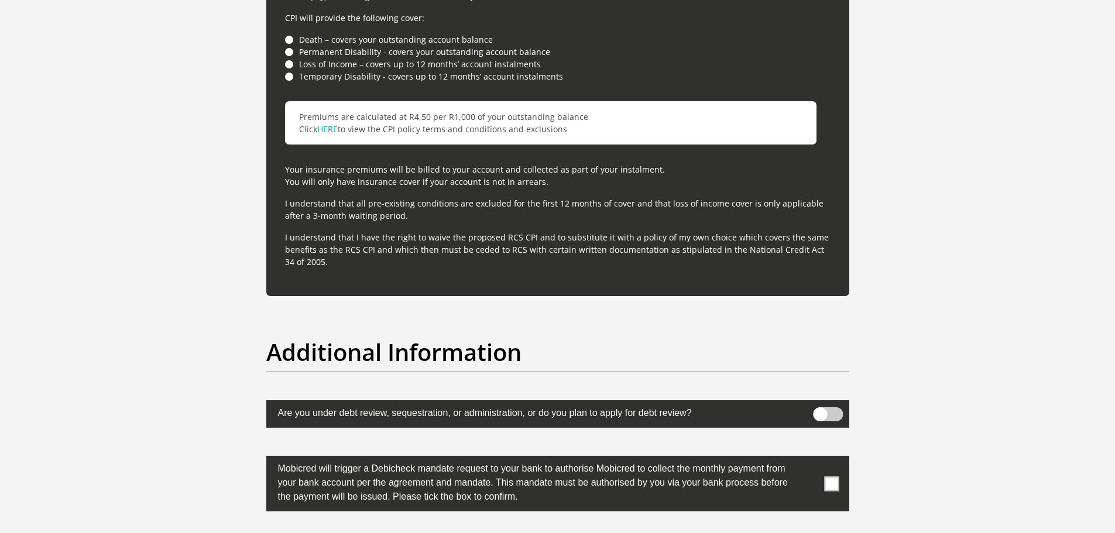
scroll to position [3454, 0]
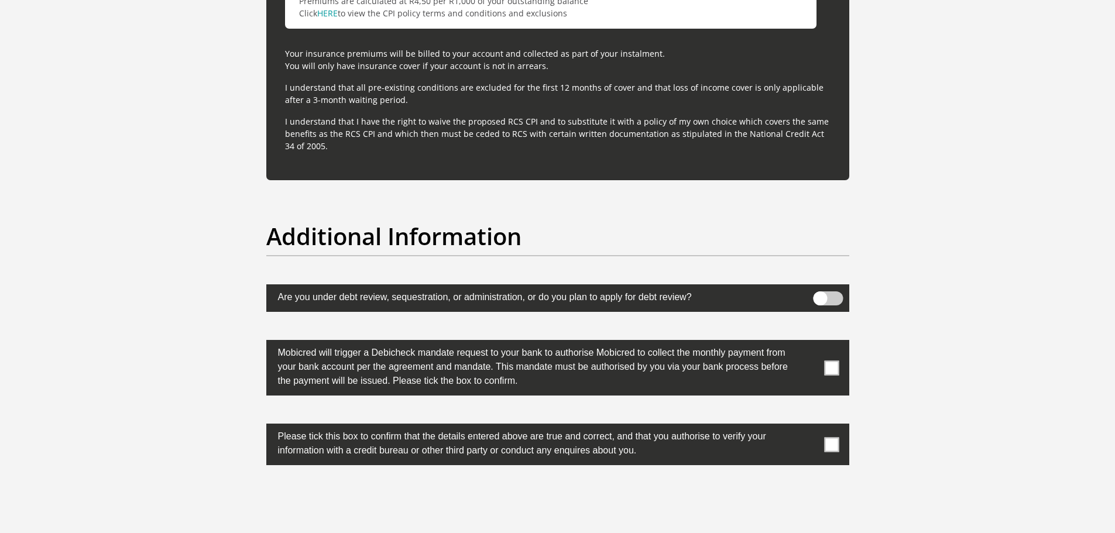
click at [831, 364] on span at bounding box center [831, 368] width 15 height 15
click at [808, 343] on input "checkbox" at bounding box center [808, 343] width 0 height 0
click at [832, 444] on span at bounding box center [831, 444] width 15 height 15
click at [808, 427] on input "checkbox" at bounding box center [808, 427] width 0 height 0
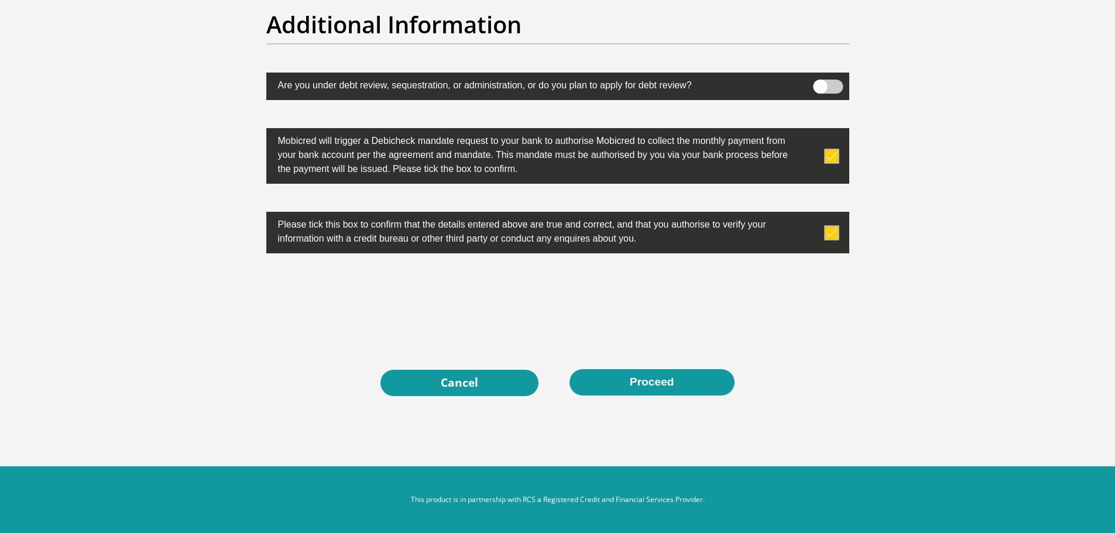
scroll to position [3667, 0]
click at [664, 378] on button "Proceed" at bounding box center [652, 382] width 165 height 26
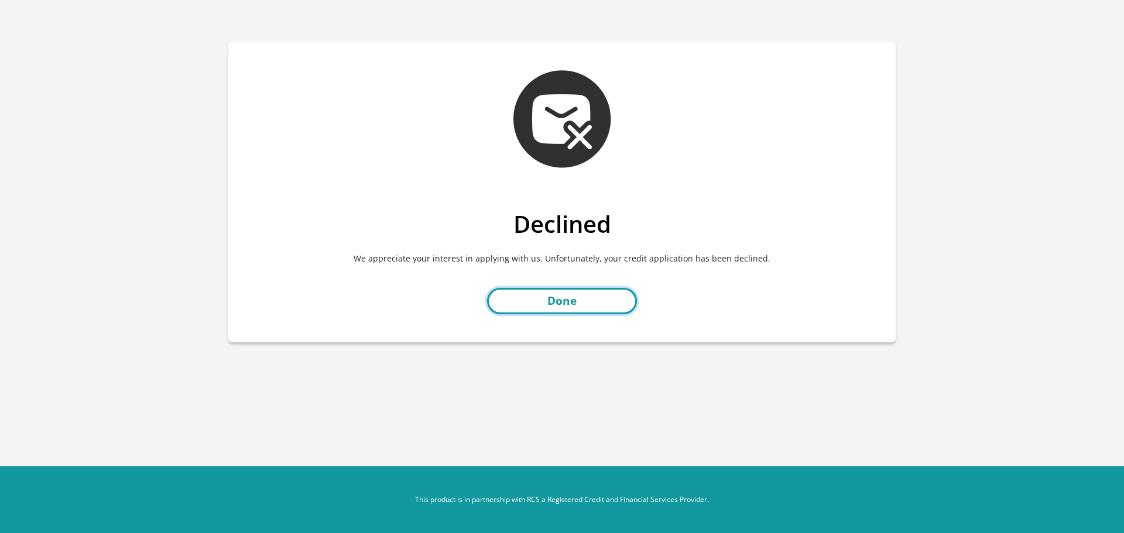
drag, startPoint x: 563, startPoint y: 303, endPoint x: 583, endPoint y: 301, distance: 20.5
click at [563, 303] on link "Done" at bounding box center [562, 301] width 150 height 26
